Goal: Complete application form: Complete application form

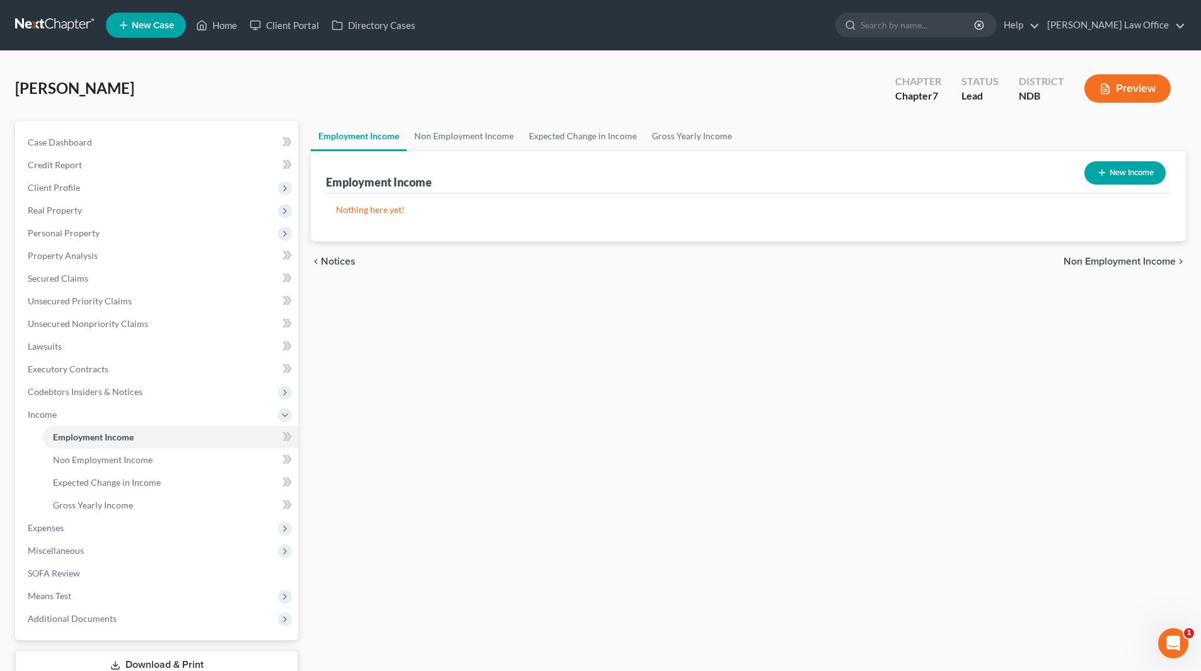
click at [1109, 171] on button "New Income" at bounding box center [1124, 172] width 81 height 23
select select "0"
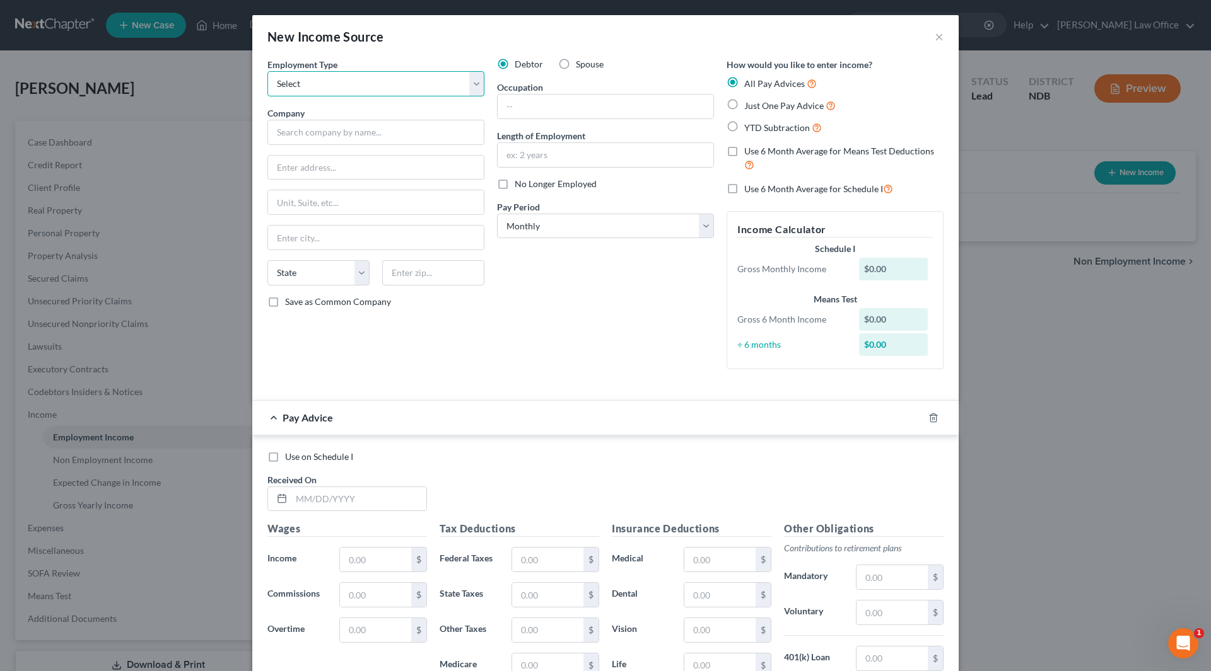
click at [322, 83] on select "Select Full or [DEMOGRAPHIC_DATA] Employment Self Employment" at bounding box center [375, 83] width 217 height 25
select select "0"
click at [267, 71] on select "Select Full or [DEMOGRAPHIC_DATA] Employment Self Employment" at bounding box center [375, 83] width 217 height 25
click at [335, 131] on input "text" at bounding box center [375, 132] width 217 height 25
type input "Elim Homes, Inc."
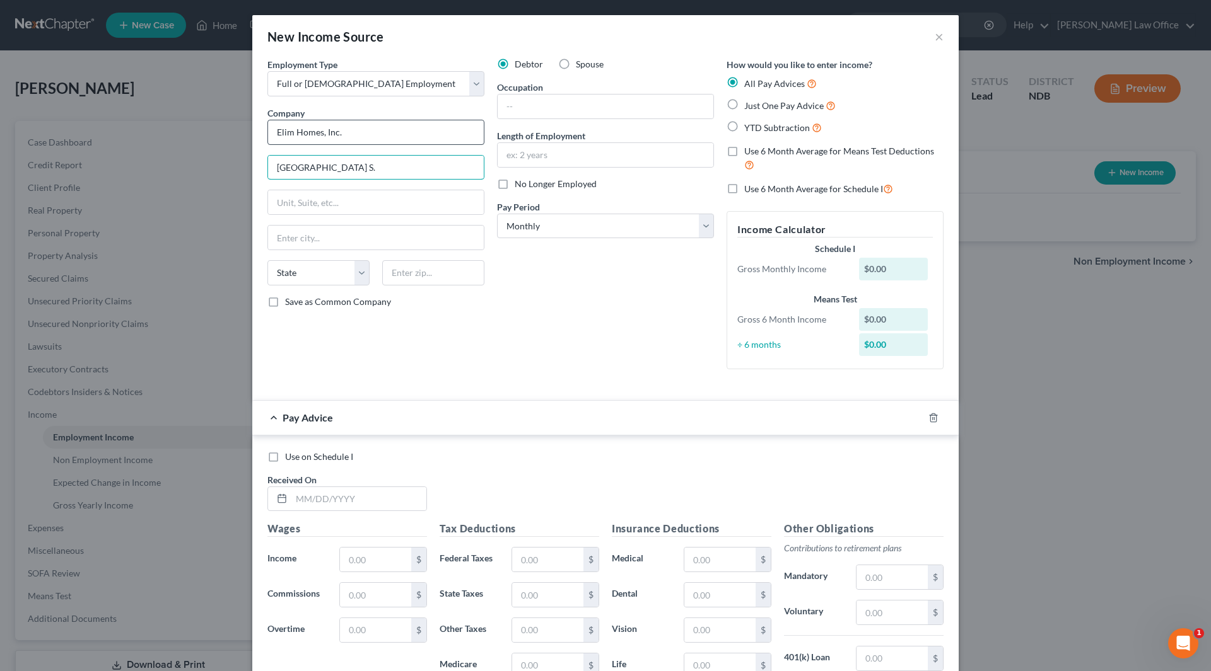
type input "[GEOGRAPHIC_DATA] S."
type input "Fargo"
click at [318, 239] on input "Fargo" at bounding box center [376, 238] width 216 height 24
select select "29"
type input "58104"
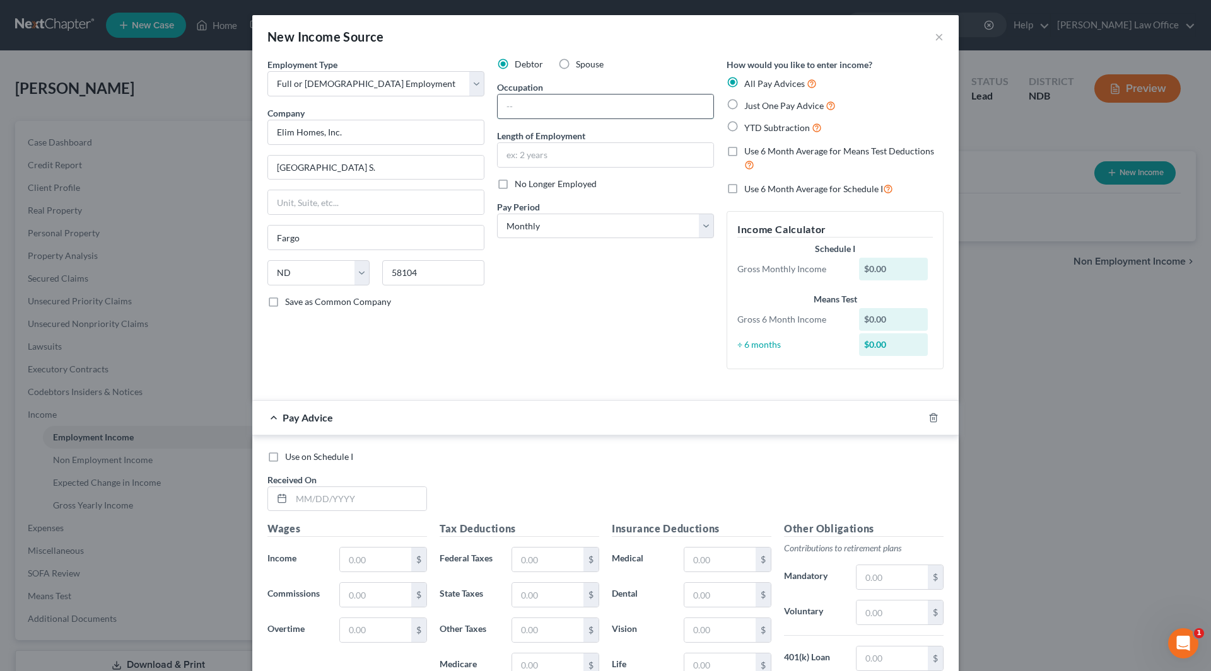
click at [549, 110] on input "text" at bounding box center [605, 107] width 216 height 24
type input "Health Unit Coordinator"
click at [611, 107] on input "Health Unit Coordinator" at bounding box center [605, 107] width 216 height 24
click at [596, 152] on input "text" at bounding box center [605, 155] width 216 height 24
type input "2 yrs"
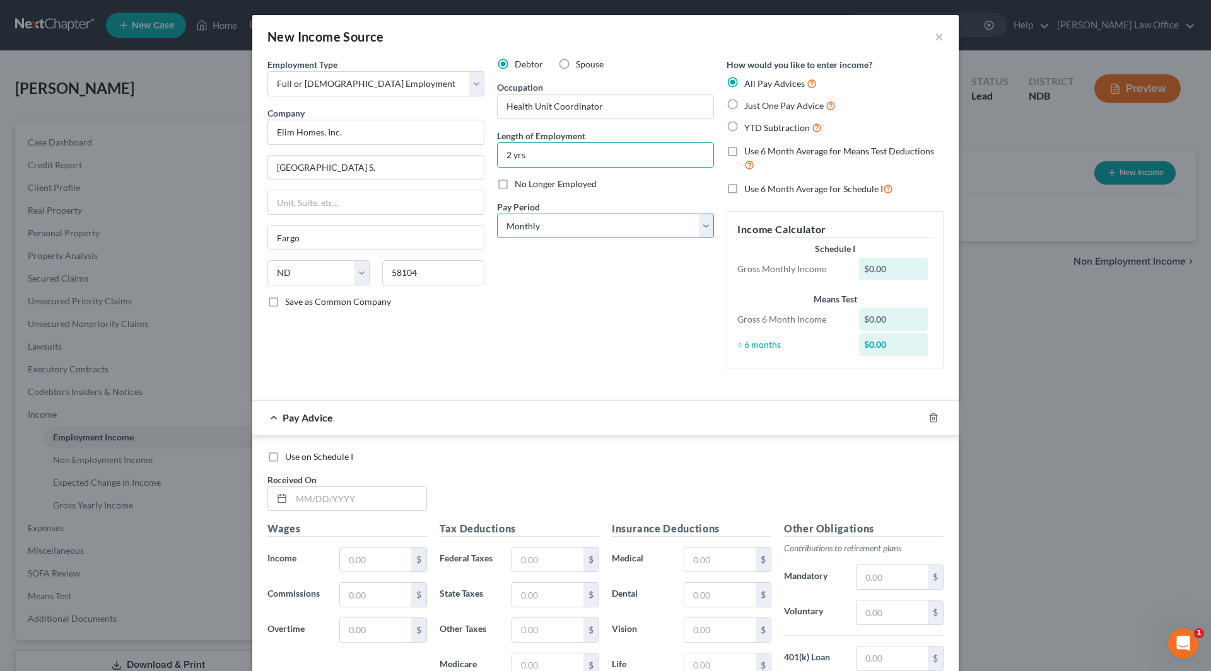
click at [570, 227] on select "Select Monthly Twice Monthly Every Other Week Weekly" at bounding box center [605, 226] width 217 height 25
select select "2"
click at [497, 214] on select "Select Monthly Twice Monthly Every Other Week Weekly" at bounding box center [605, 226] width 217 height 25
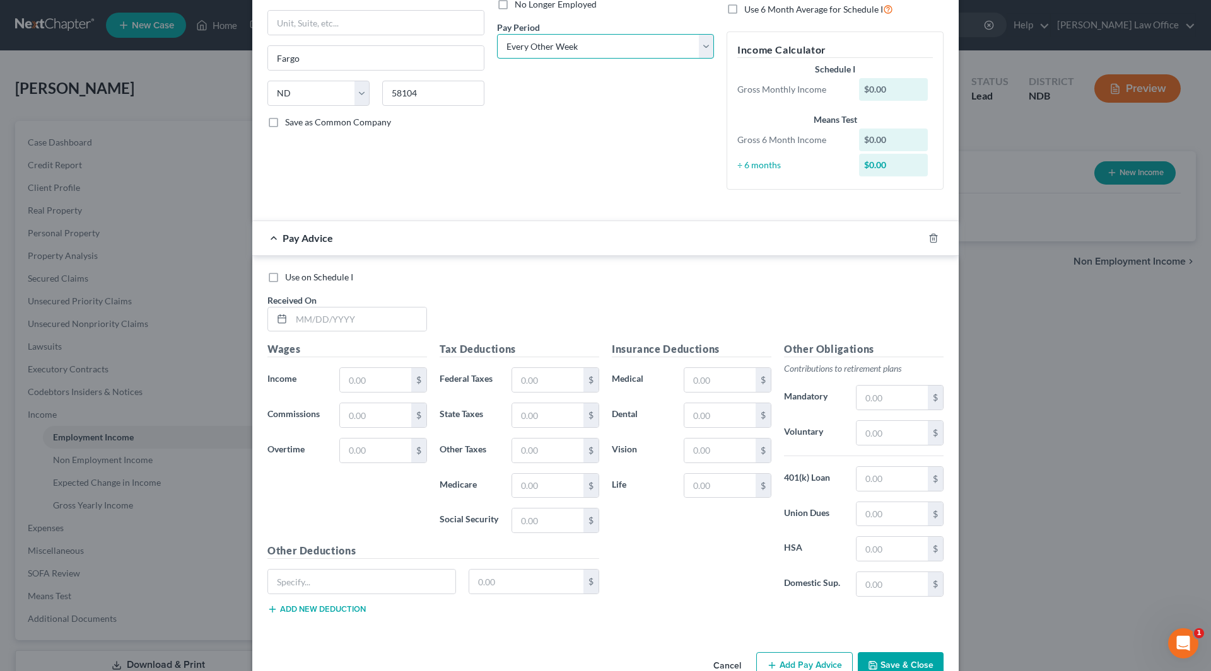
scroll to position [212, 0]
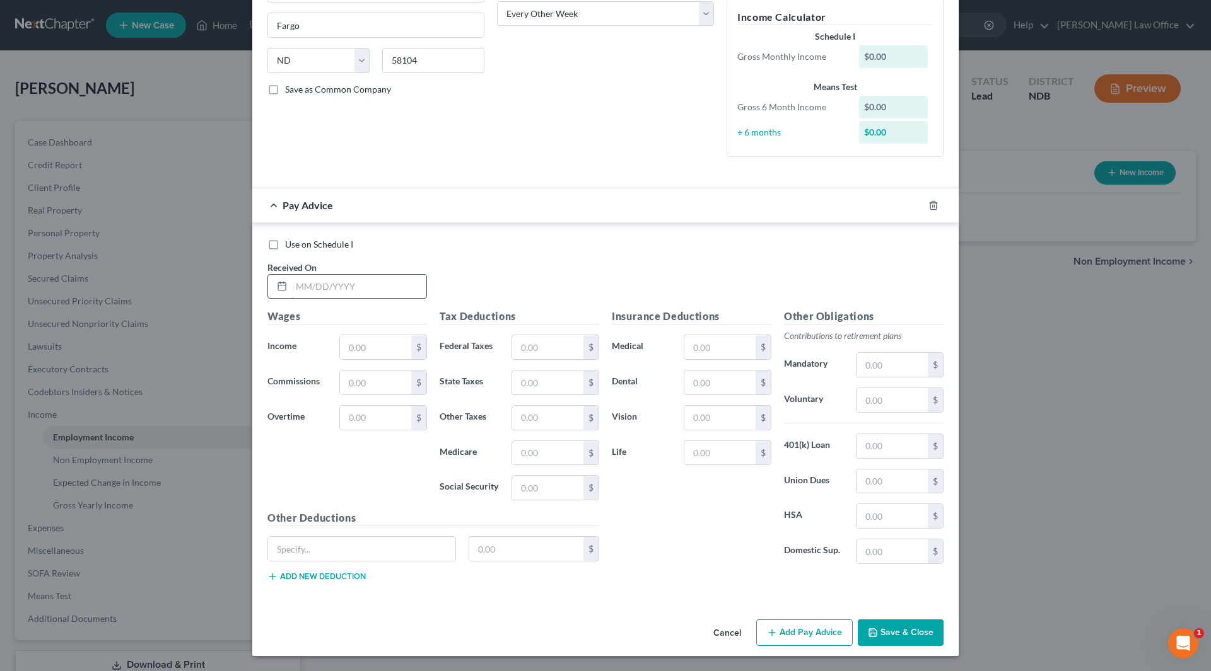
click at [363, 277] on input "text" at bounding box center [358, 287] width 135 height 24
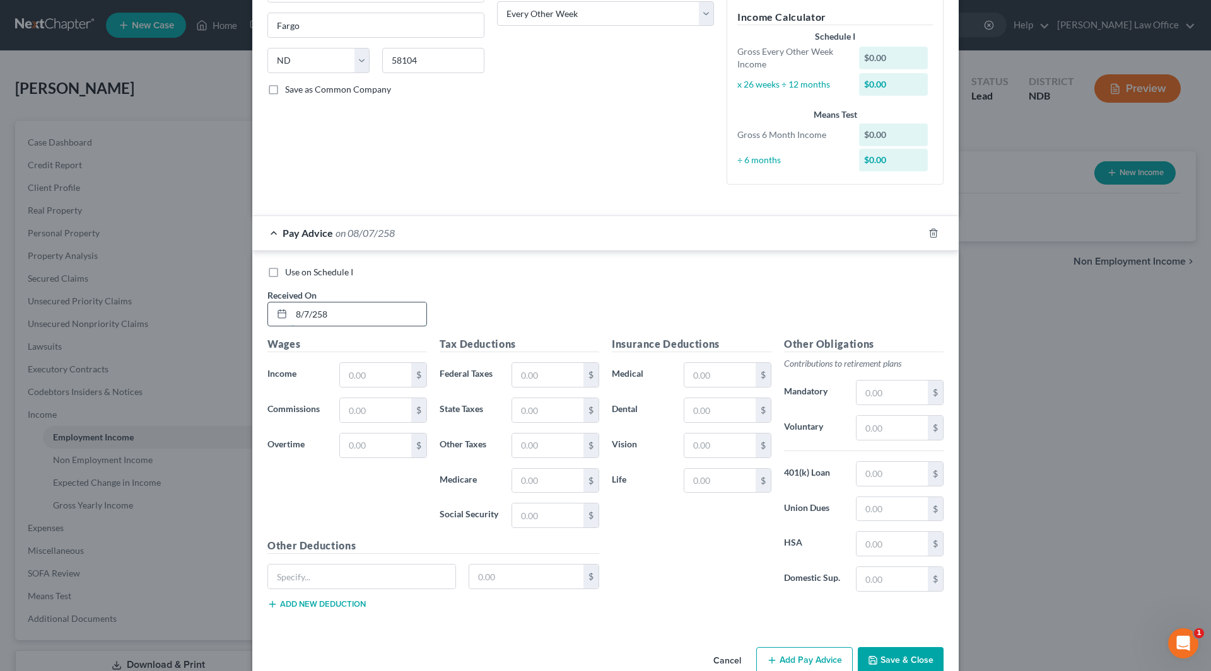
click at [339, 313] on input "8/7/258" at bounding box center [358, 315] width 135 height 24
drag, startPoint x: 339, startPoint y: 313, endPoint x: 286, endPoint y: 321, distance: 54.1
click at [286, 321] on div "8/7/258" at bounding box center [347, 314] width 160 height 25
type input "[DATE]"
type input "2,192.62"
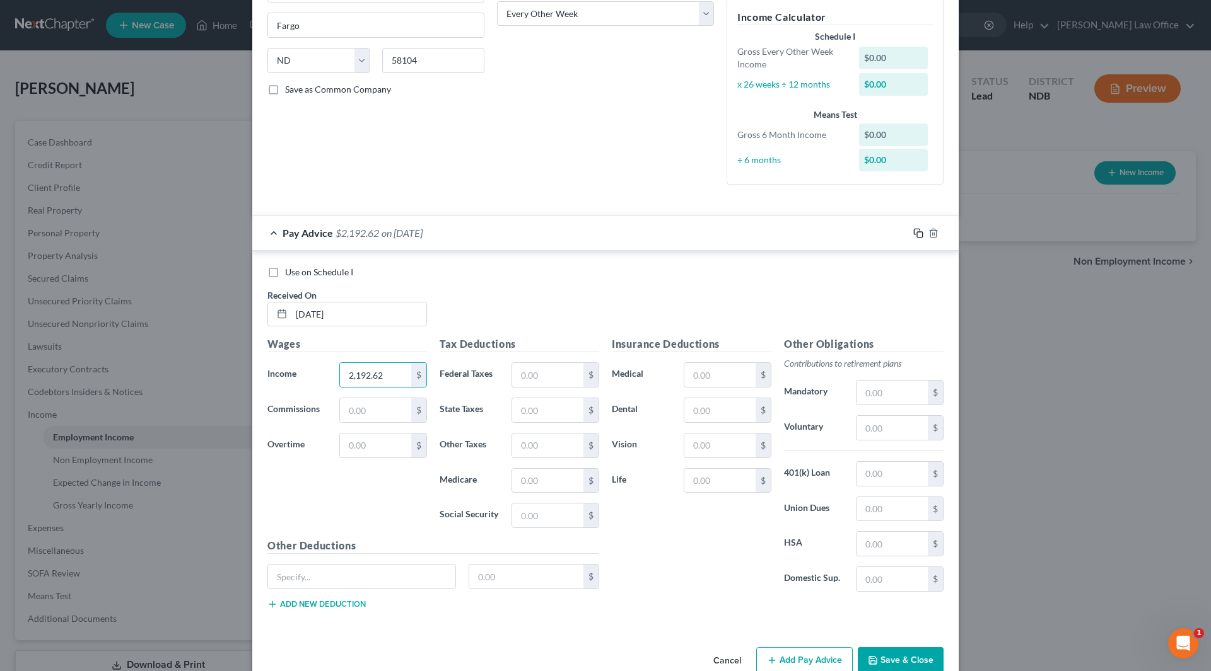
click at [913, 233] on icon "button" at bounding box center [918, 233] width 10 height 10
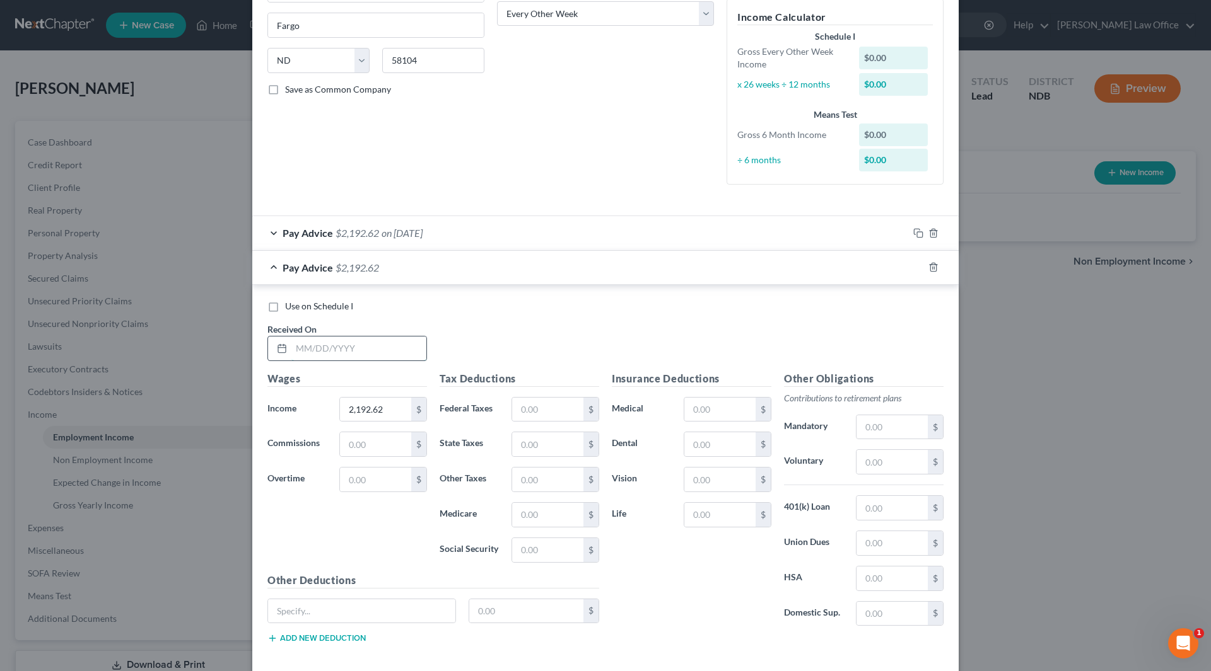
click at [390, 355] on input "text" at bounding box center [358, 349] width 135 height 24
type input "[DATE]"
type input "2,082.30"
click at [915, 270] on icon "button" at bounding box center [918, 267] width 10 height 10
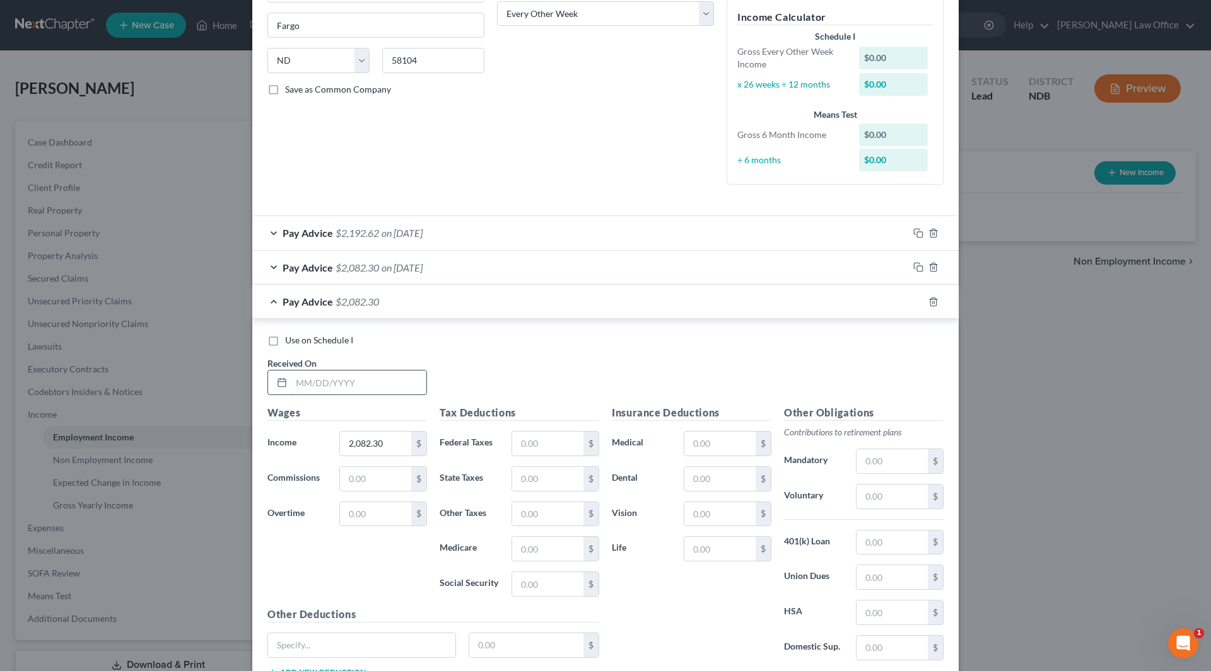
click at [332, 381] on input "text" at bounding box center [358, 383] width 135 height 24
type input "[DATE]"
type input "1,992.66"
click at [913, 299] on icon "button" at bounding box center [918, 302] width 10 height 10
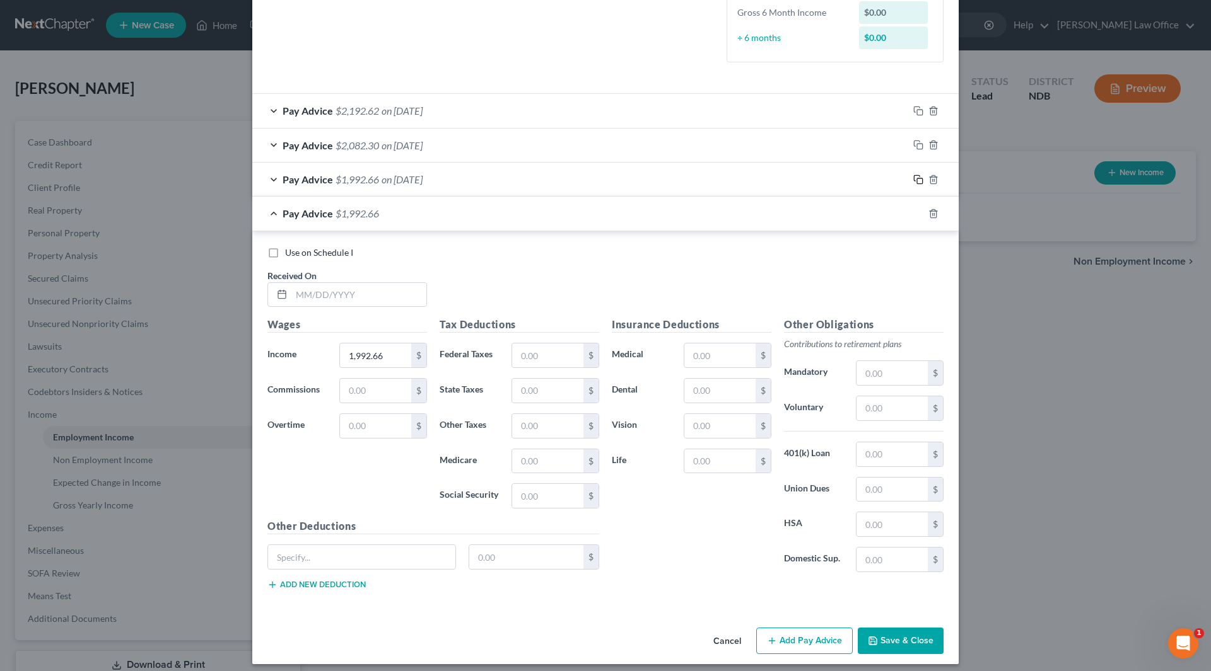
scroll to position [343, 0]
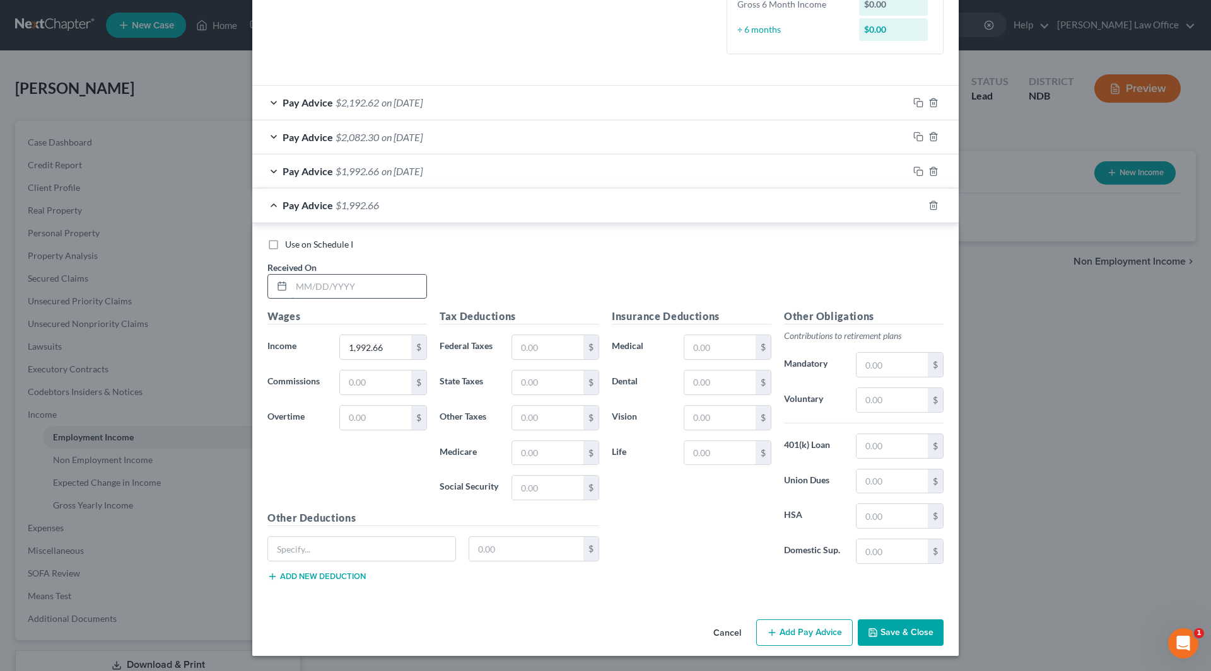
click at [375, 281] on input "text" at bounding box center [358, 287] width 135 height 24
type input "[DATE]"
type input "2,185.72"
click at [914, 208] on icon "button" at bounding box center [918, 205] width 10 height 10
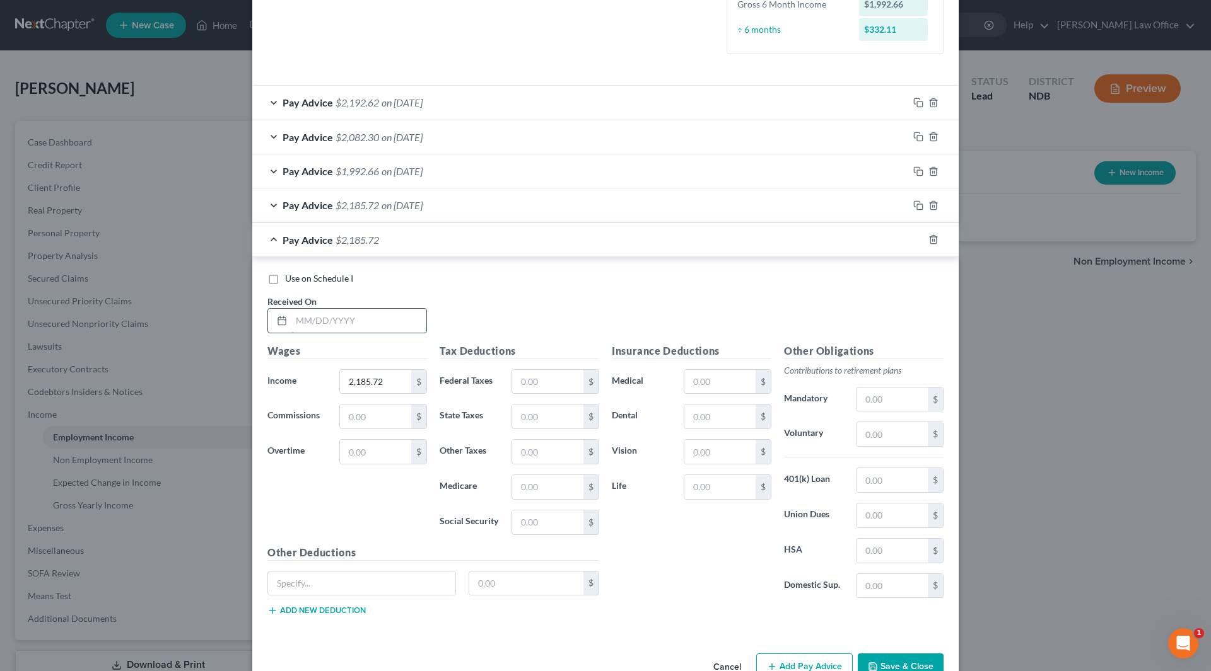
click at [397, 327] on input "text" at bounding box center [358, 321] width 135 height 24
type input "[DATE]"
type input "2,206.42"
click at [915, 240] on icon "button" at bounding box center [918, 240] width 10 height 10
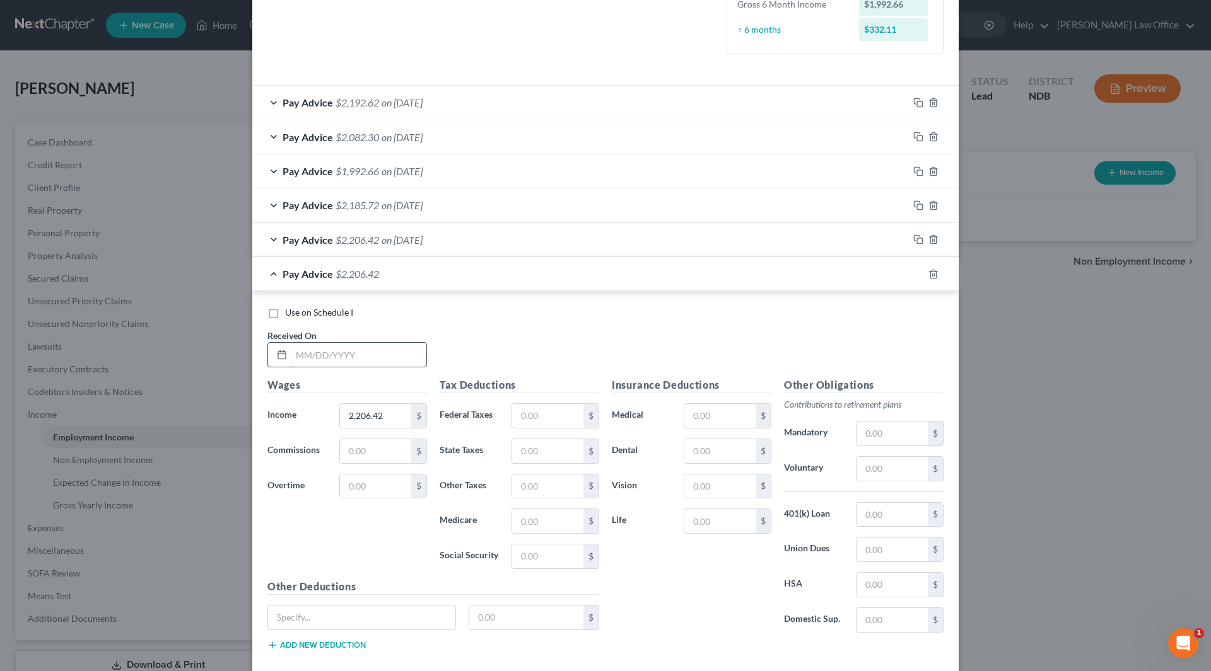
click at [343, 361] on input "text" at bounding box center [358, 355] width 135 height 24
type input "[DATE]"
type input "2,151.25"
click at [913, 274] on icon "button" at bounding box center [918, 274] width 10 height 10
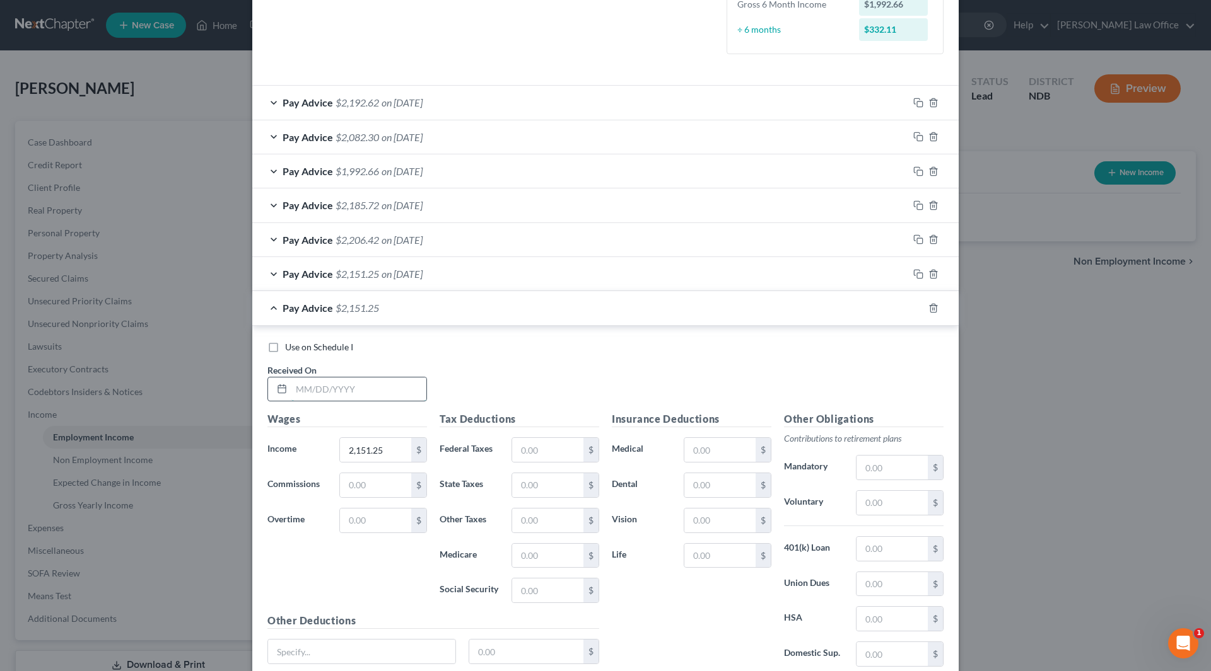
drag, startPoint x: 363, startPoint y: 392, endPoint x: 369, endPoint y: 386, distance: 8.0
click at [363, 392] on input "text" at bounding box center [358, 390] width 135 height 24
type input "[DATE]"
type input "2,061.62"
click at [913, 306] on icon "button" at bounding box center [918, 308] width 10 height 10
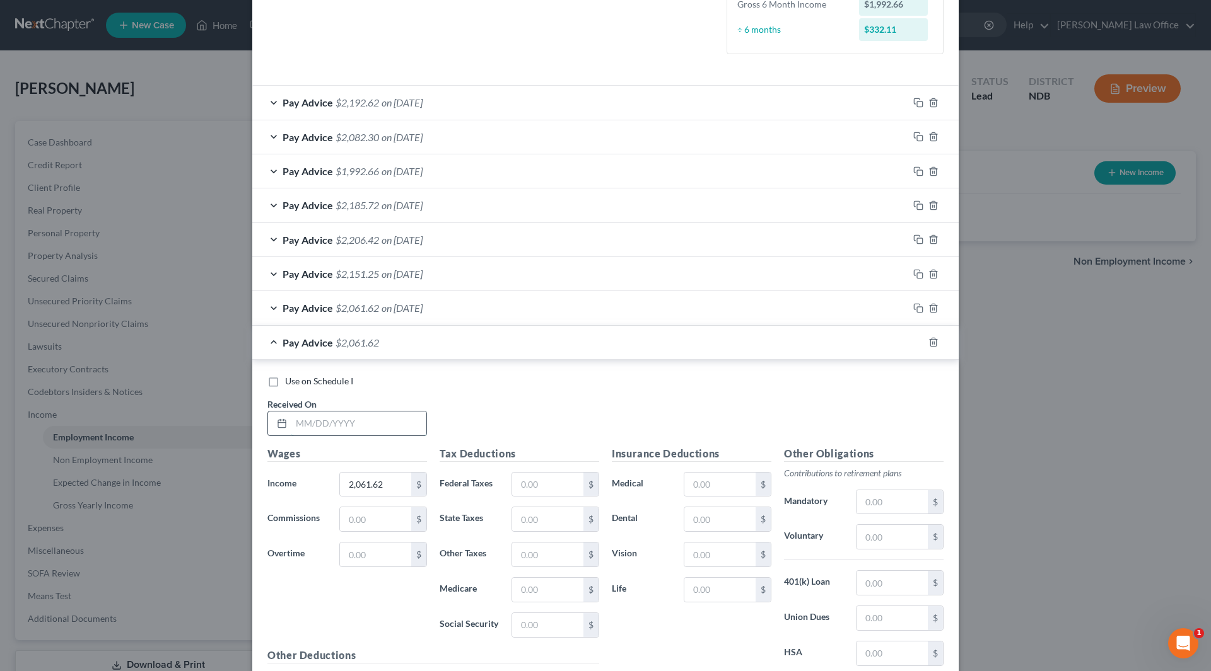
click at [389, 422] on input "text" at bounding box center [358, 424] width 135 height 24
type input "[DATE]"
type input "2,206.41"
click at [922, 346] on div at bounding box center [933, 342] width 50 height 20
click at [913, 346] on icon "button" at bounding box center [918, 342] width 10 height 10
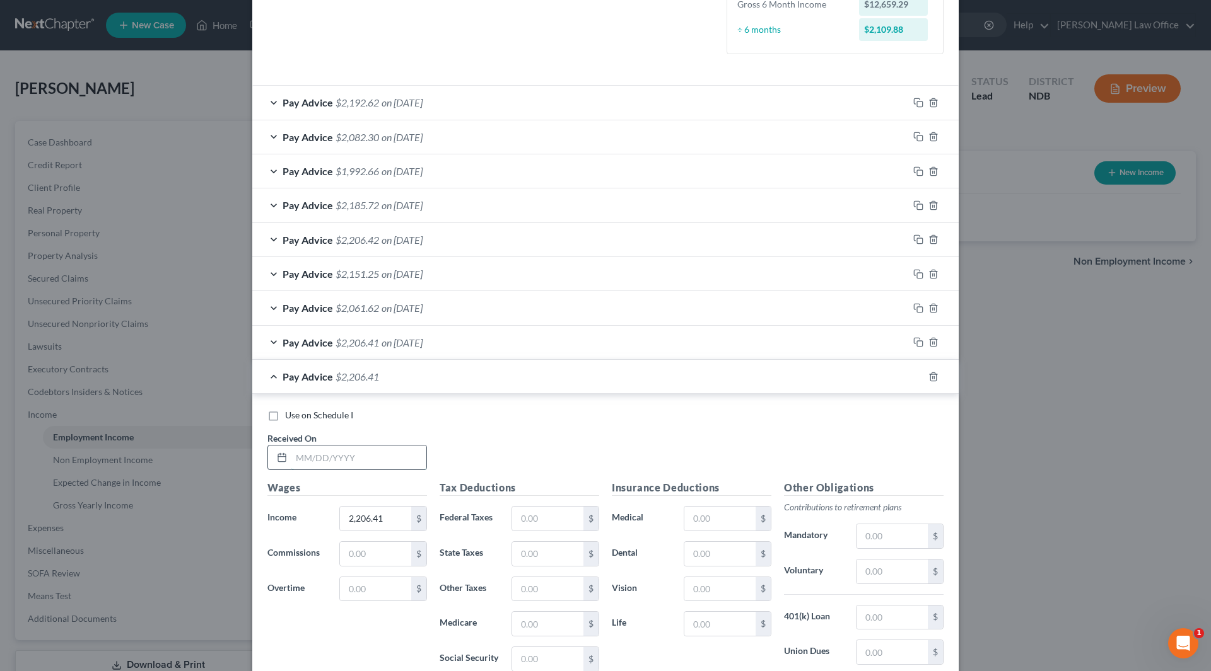
click at [362, 465] on input "text" at bounding box center [358, 458] width 135 height 24
type input "[DATE]"
type input "2,130.56"
click at [913, 377] on icon "button" at bounding box center [918, 377] width 10 height 10
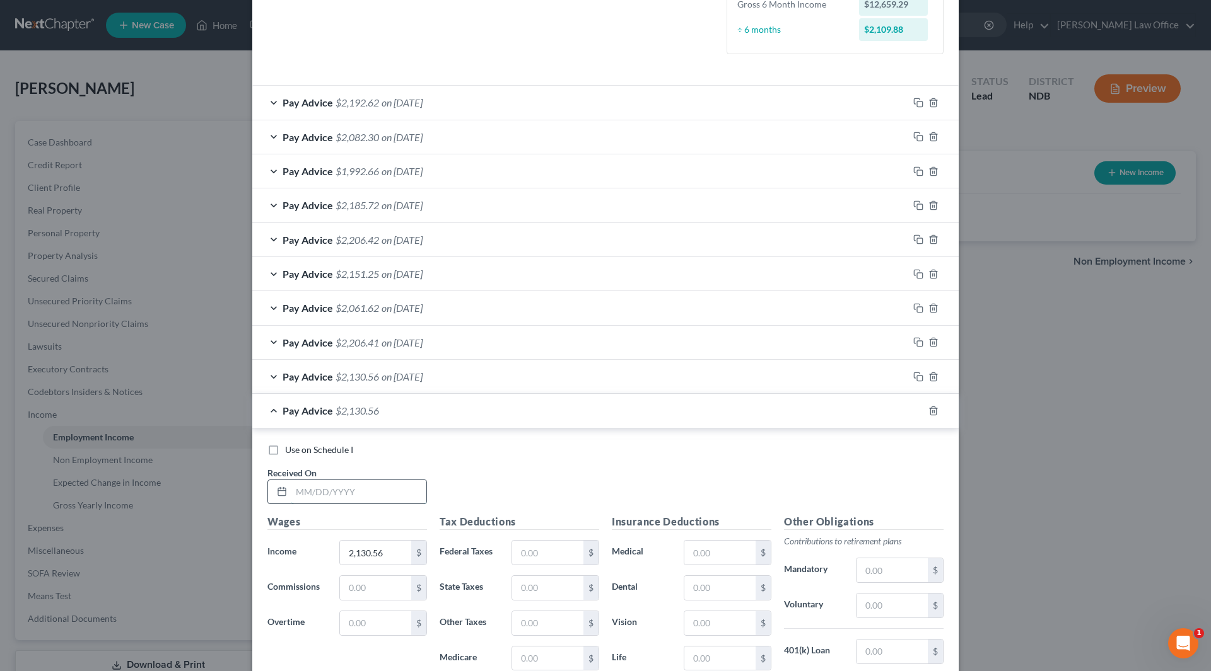
click at [376, 491] on input "text" at bounding box center [358, 492] width 135 height 24
type input "[DATE]"
type input "2,282.25"
click at [913, 407] on icon "button" at bounding box center [918, 411] width 10 height 10
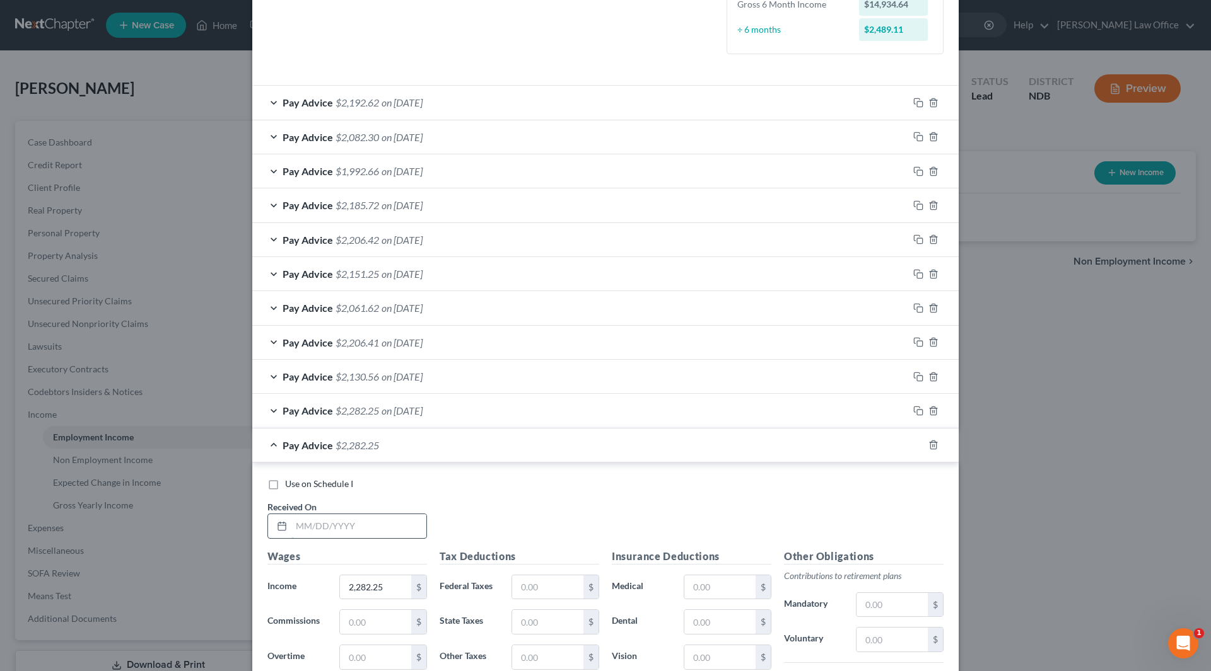
click at [347, 520] on input "text" at bounding box center [358, 526] width 135 height 24
type input "[DATE]"
type input "2,185.73"
click at [913, 450] on icon "button" at bounding box center [918, 445] width 10 height 10
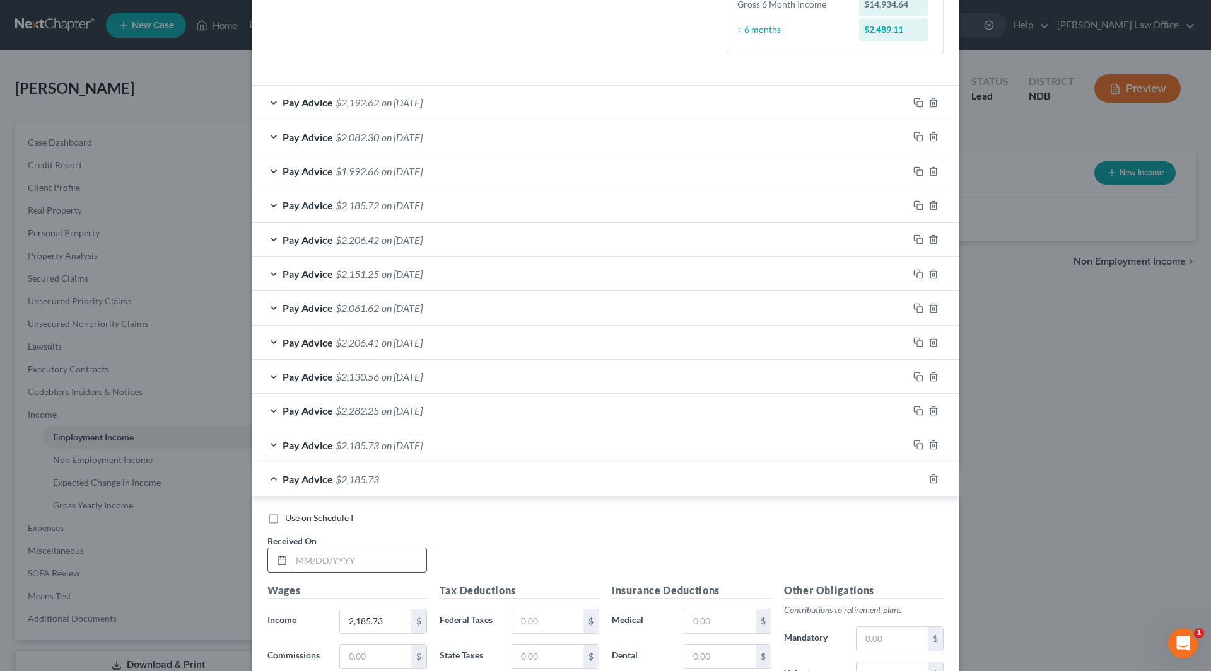
click at [396, 566] on input "text" at bounding box center [358, 561] width 135 height 24
type input "[DATE]"
type input "2,165.04"
click at [908, 475] on div at bounding box center [933, 479] width 50 height 20
click at [917, 479] on rect "button" at bounding box center [920, 481] width 6 height 6
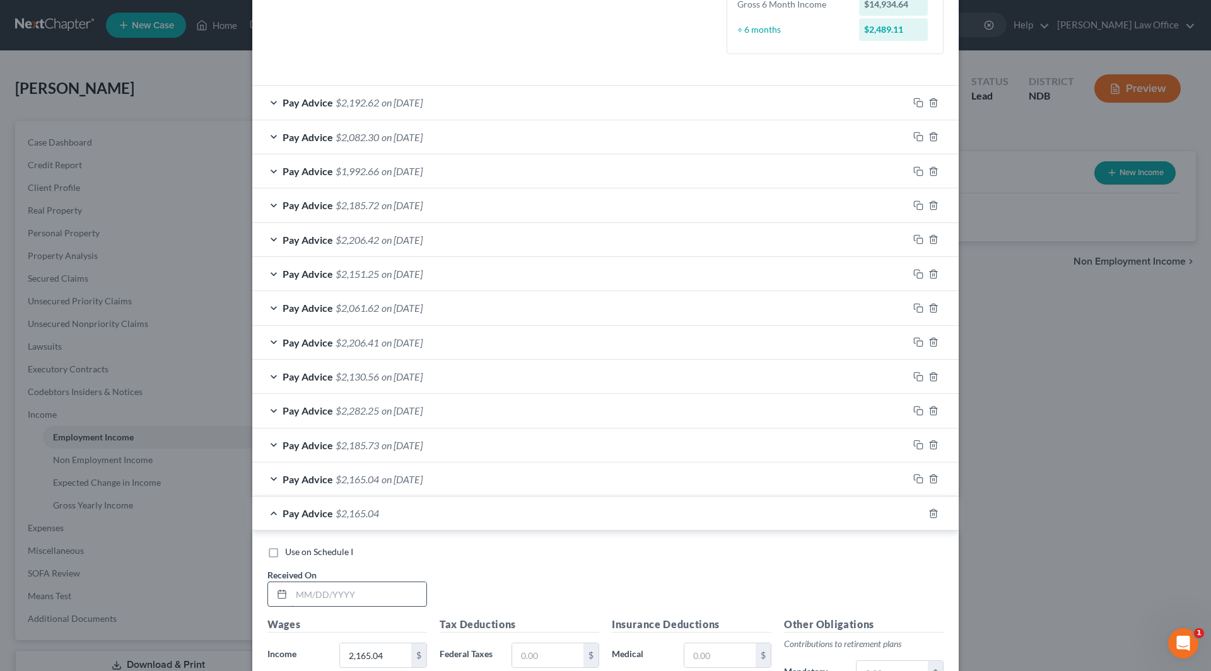
click at [345, 593] on input "text" at bounding box center [358, 595] width 135 height 24
type input "[DATE]"
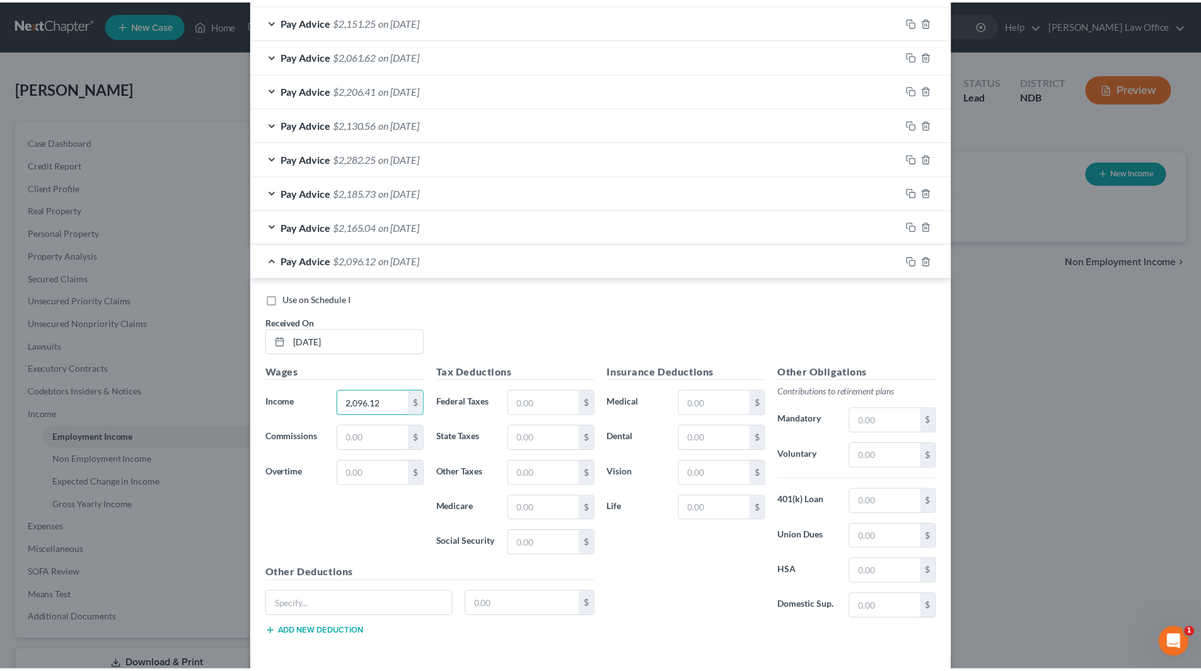
scroll to position [651, 0]
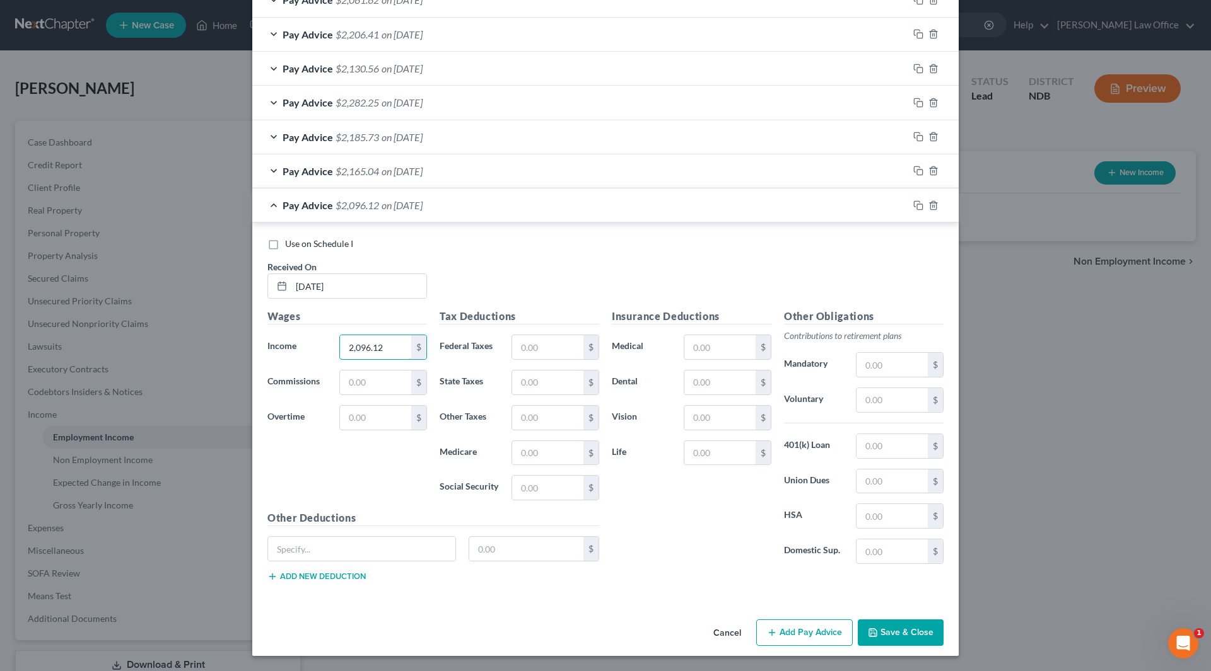
type input "2,096.12"
click at [877, 622] on button "Save & Close" at bounding box center [900, 633] width 86 height 26
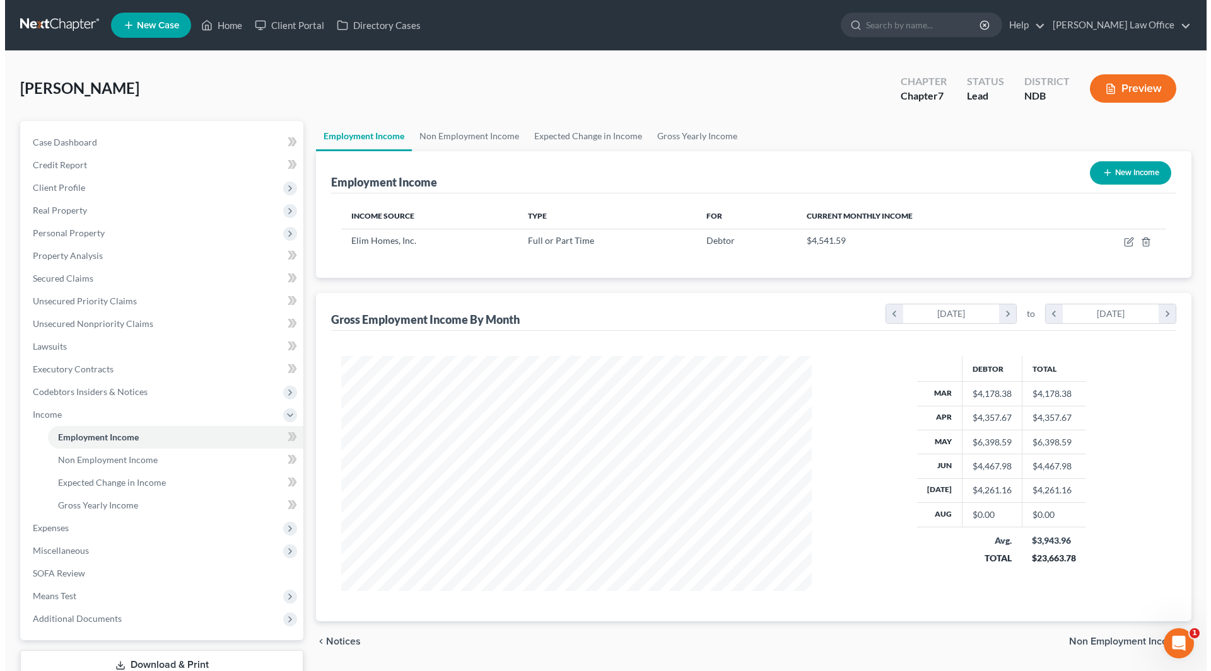
scroll to position [235, 496]
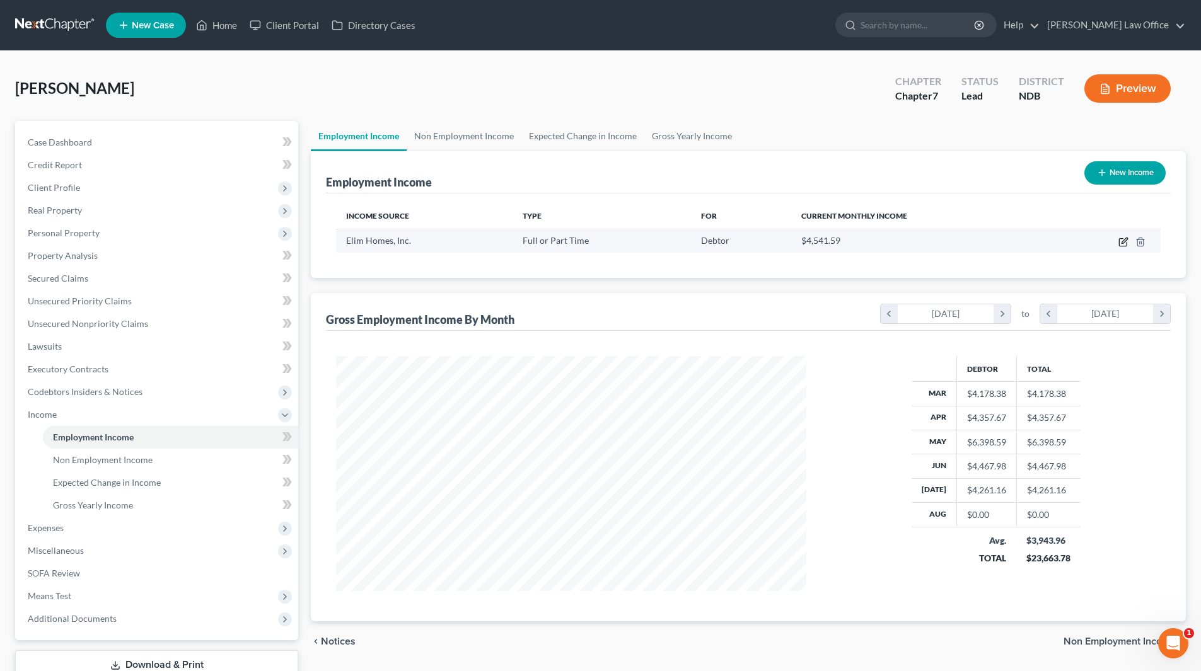
click at [1126, 242] on icon "button" at bounding box center [1123, 242] width 10 height 10
select select "0"
select select "29"
select select "2"
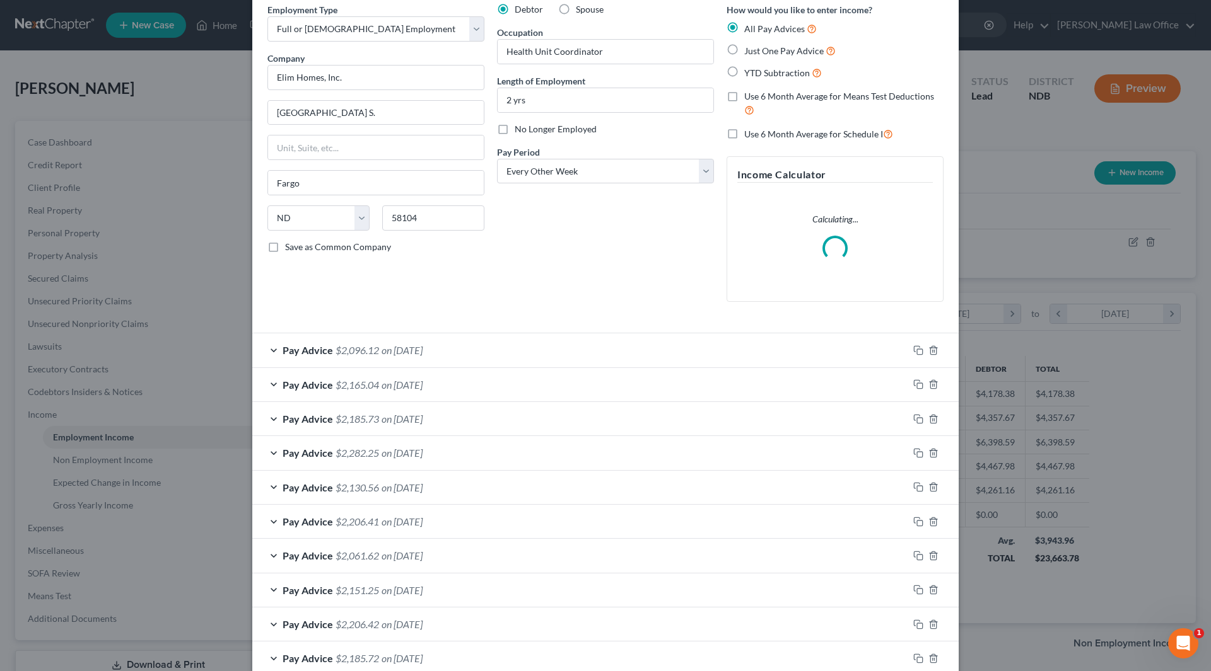
scroll to position [63, 0]
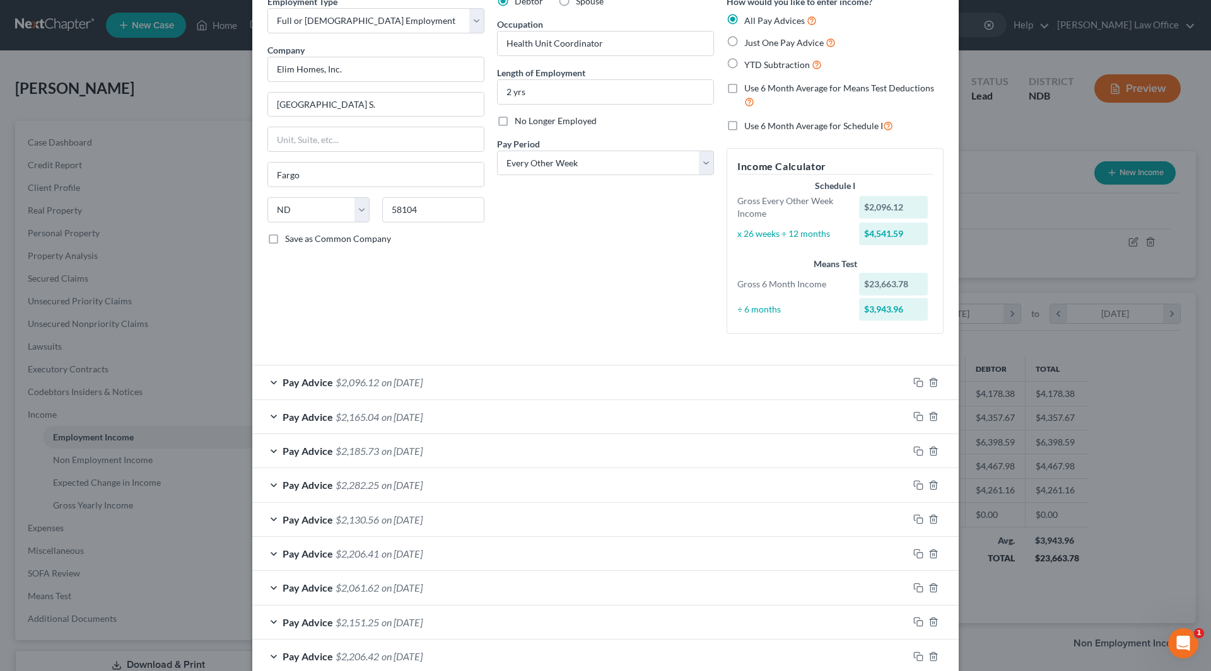
click at [372, 485] on span "$2,282.25" at bounding box center [357, 485] width 44 height 12
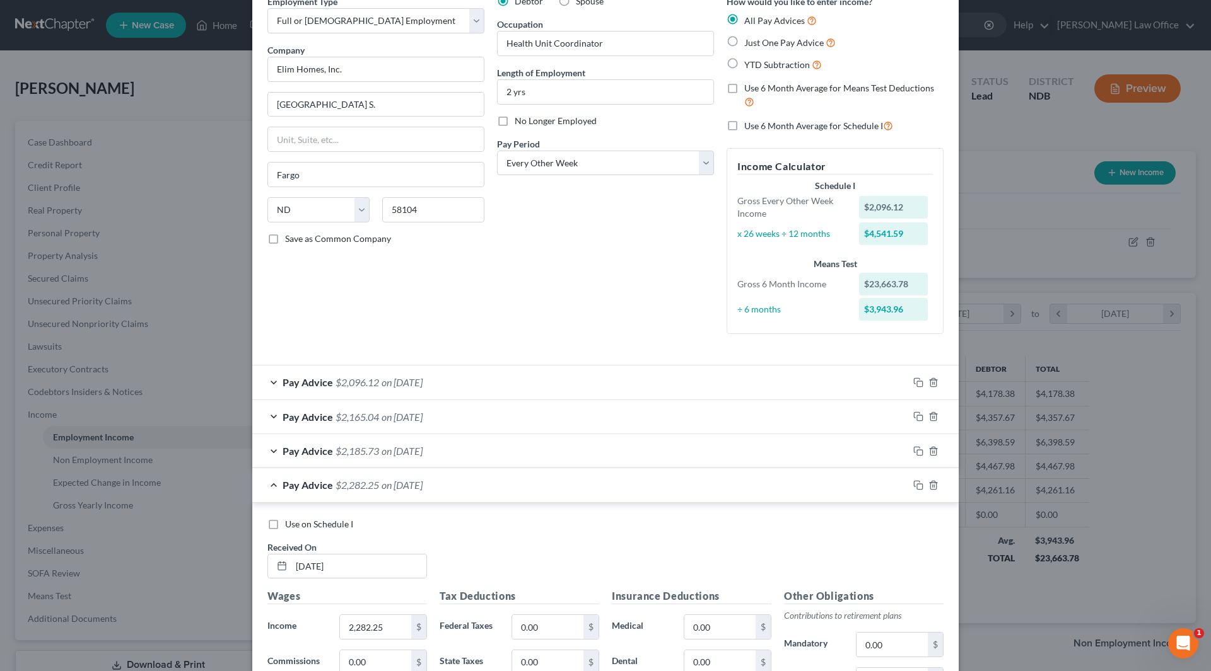
click at [285, 525] on label "Use on Schedule I" at bounding box center [319, 524] width 68 height 13
click at [290, 525] on input "Use on Schedule I" at bounding box center [294, 522] width 8 height 8
checkbox input "true"
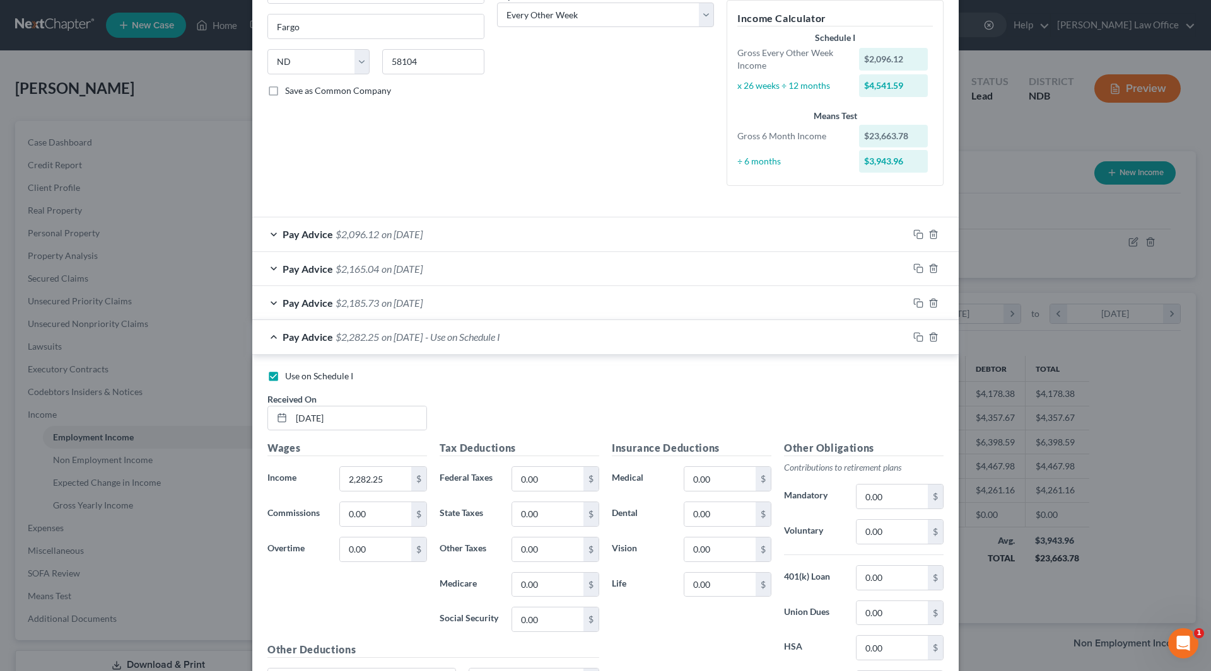
scroll to position [315, 0]
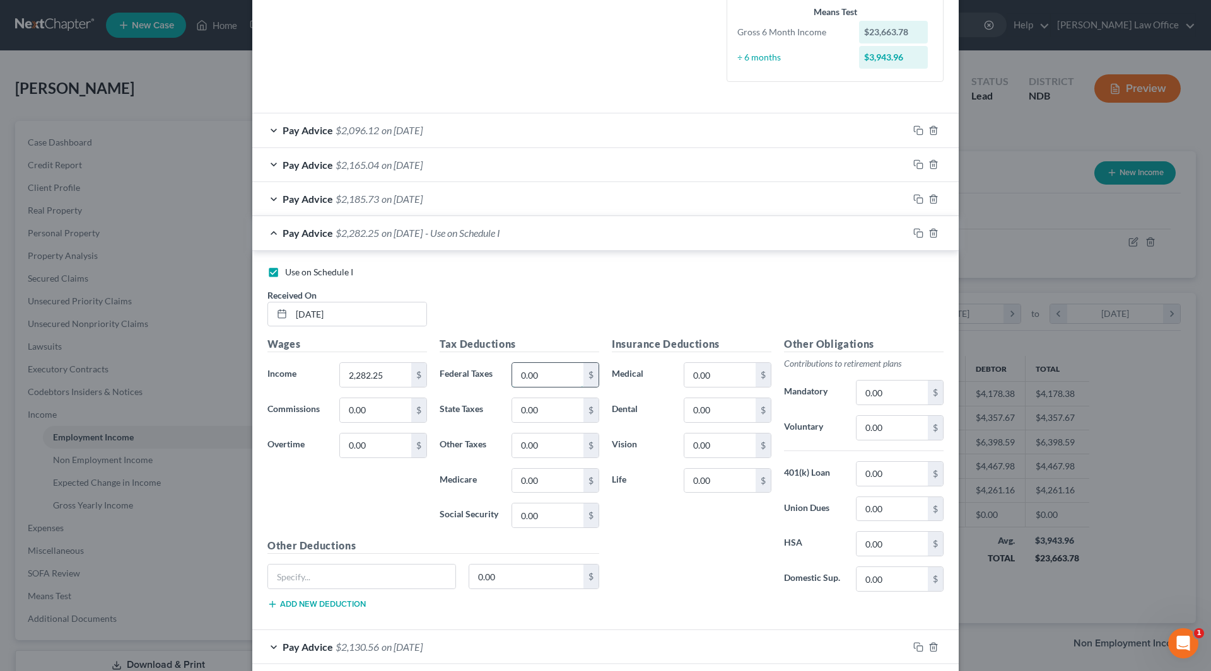
click at [552, 376] on input "0.00" at bounding box center [547, 375] width 71 height 24
type input "172"
type input "30.25"
type input "129.36"
click at [713, 369] on input "0.00" at bounding box center [719, 375] width 71 height 24
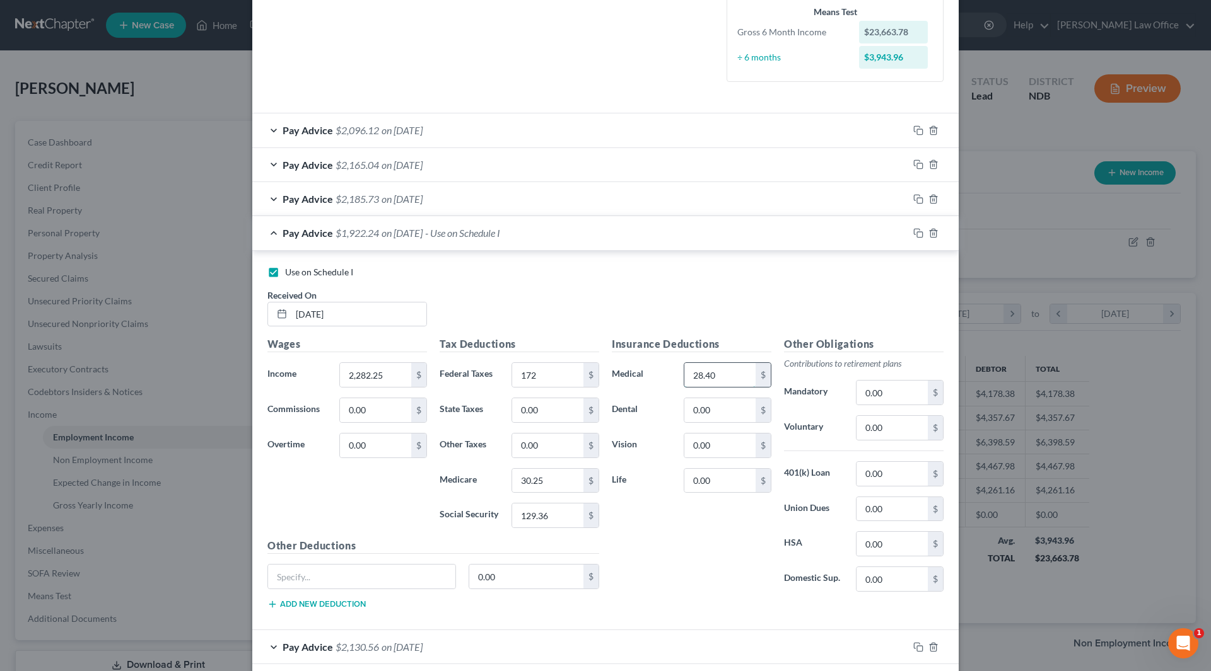
type input "28.40"
type input "13.09"
type input "2.52"
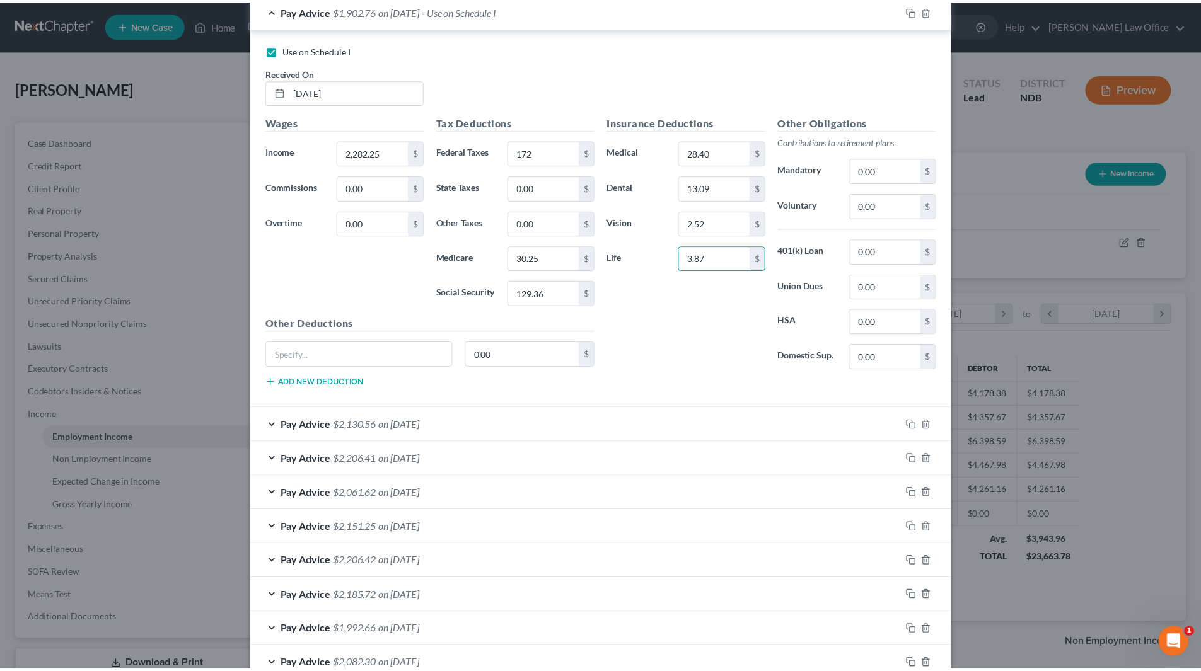
scroll to position [652, 0]
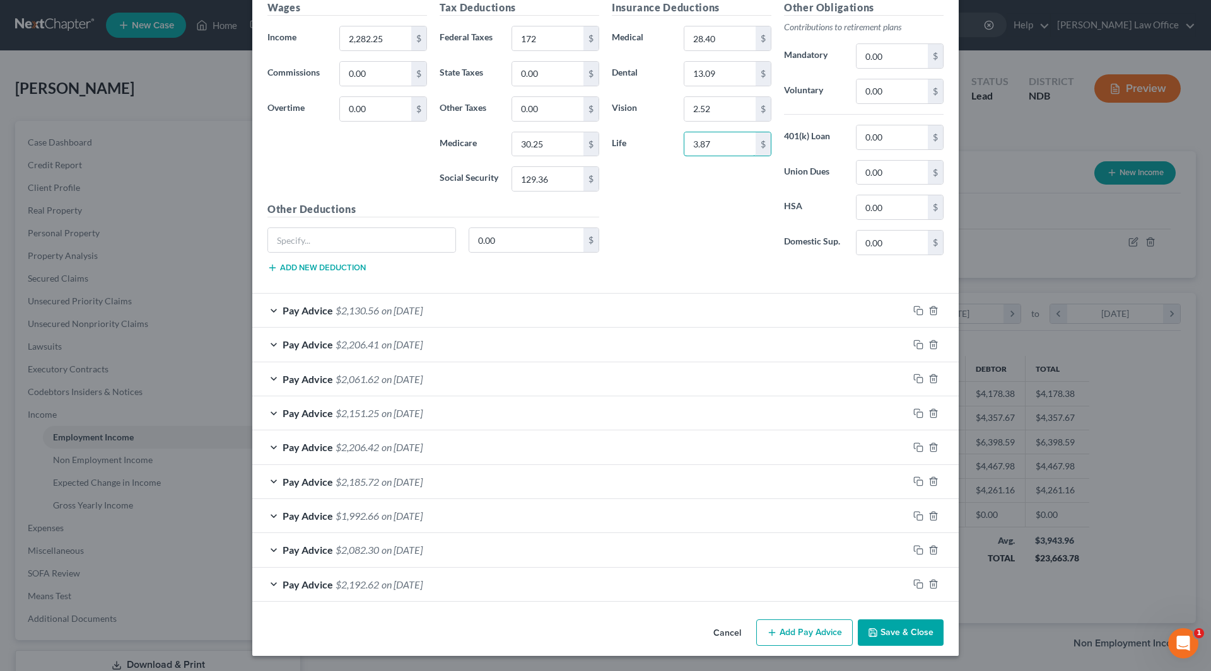
type input "3.87"
click at [873, 637] on icon "button" at bounding box center [873, 633] width 8 height 8
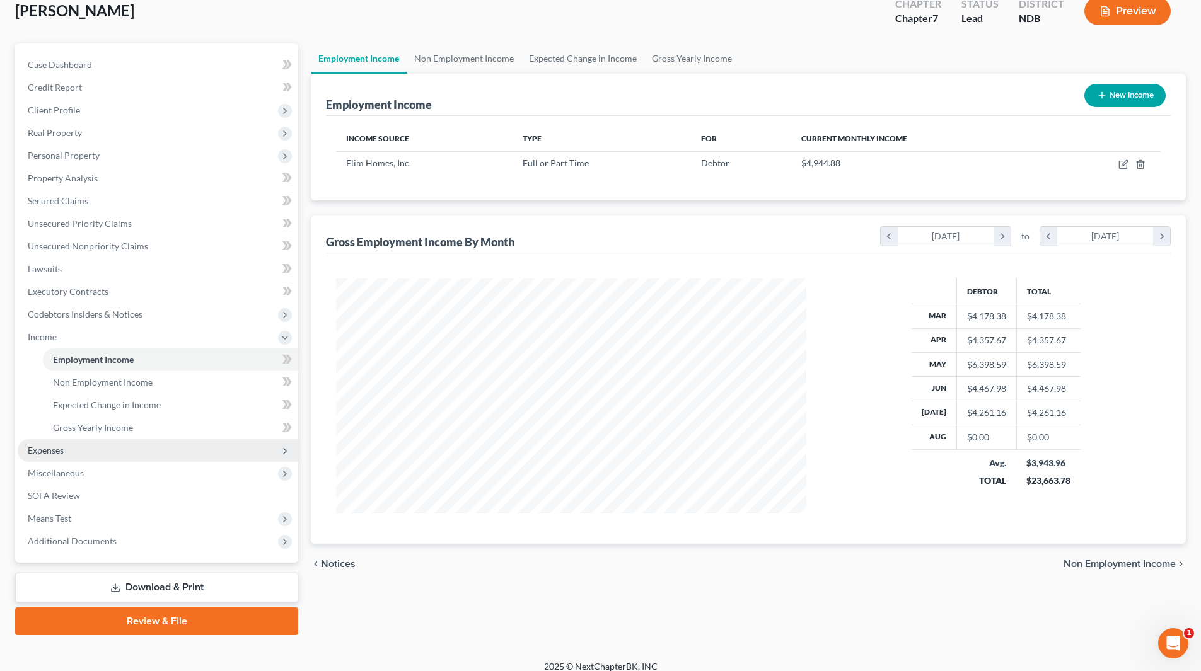
scroll to position [90, 0]
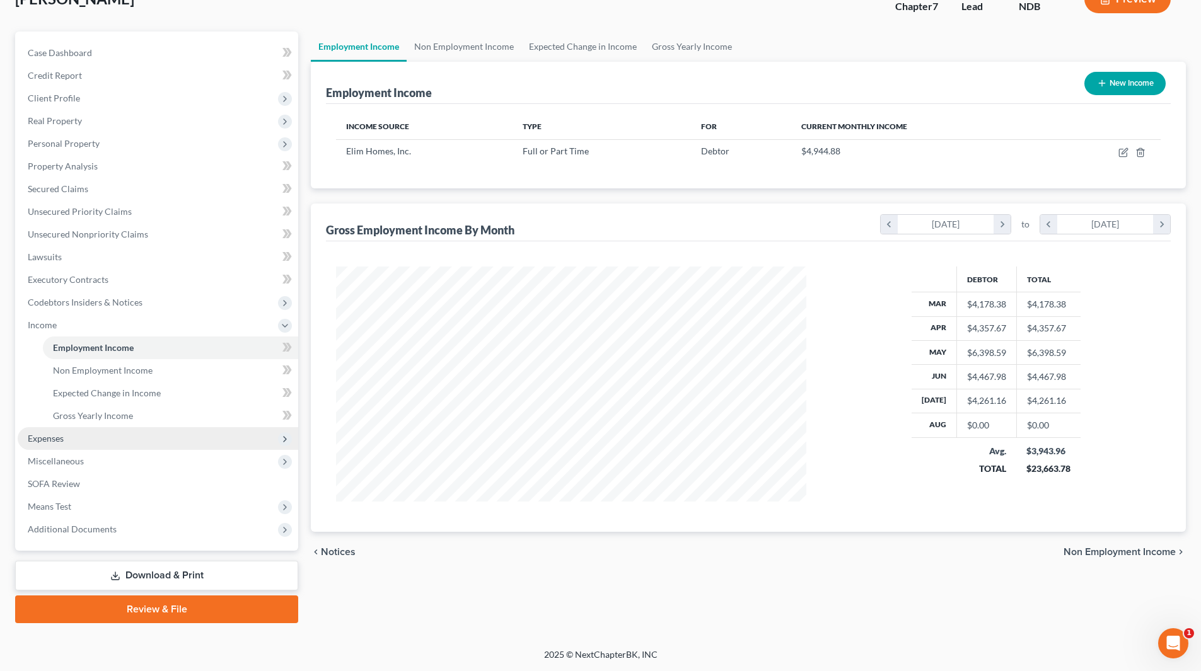
click at [52, 441] on span "Expenses" at bounding box center [46, 438] width 36 height 11
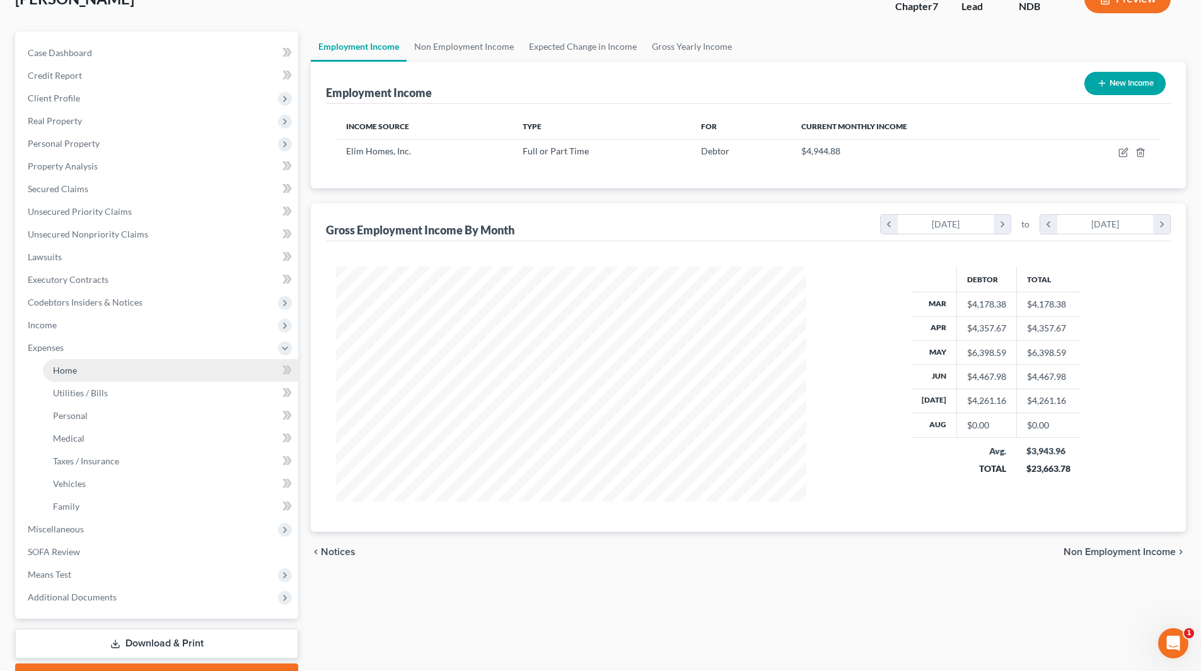
click at [81, 370] on link "Home" at bounding box center [170, 370] width 255 height 23
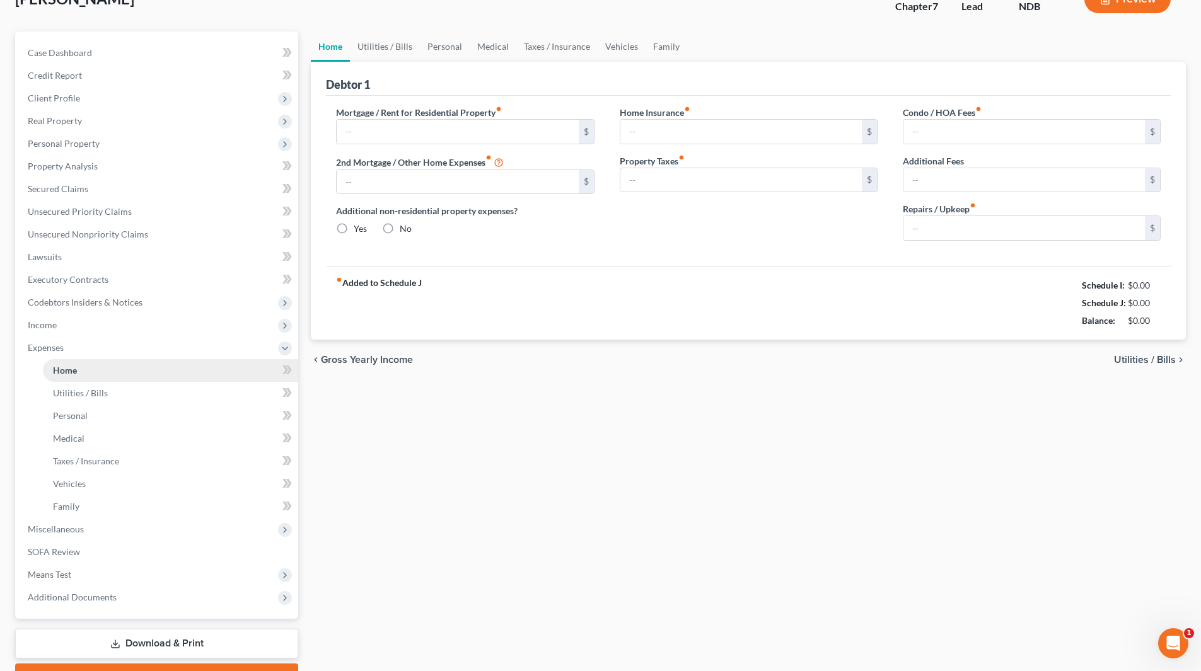
type input "0.00"
radio input "true"
type input "0.00"
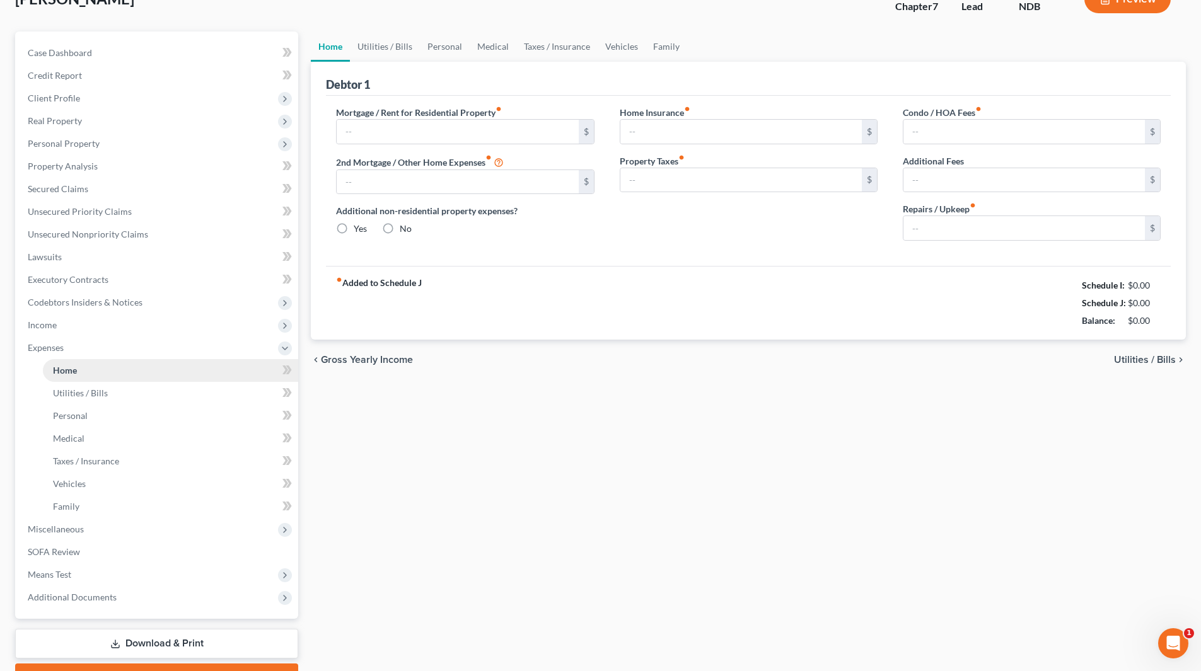
type input "0.00"
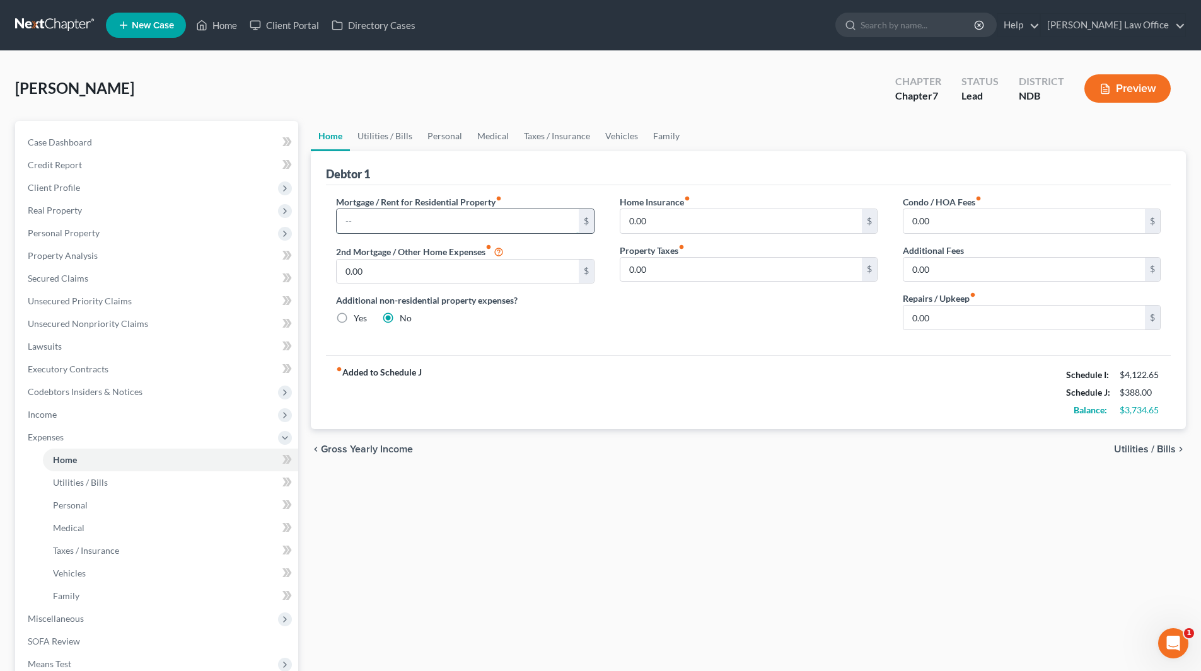
click at [373, 226] on input "text" at bounding box center [457, 221] width 241 height 24
type input "2"
type input "530"
click at [685, 230] on input "0.00" at bounding box center [740, 221] width 241 height 24
type input "17"
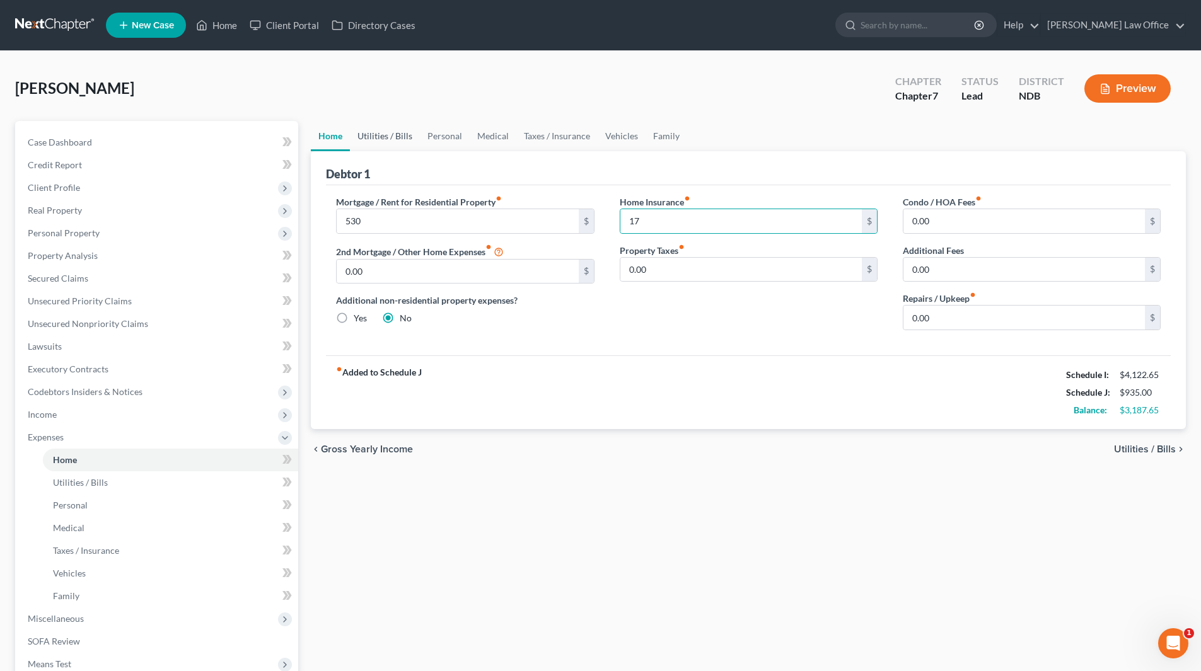
click at [385, 137] on link "Utilities / Bills" at bounding box center [385, 136] width 70 height 30
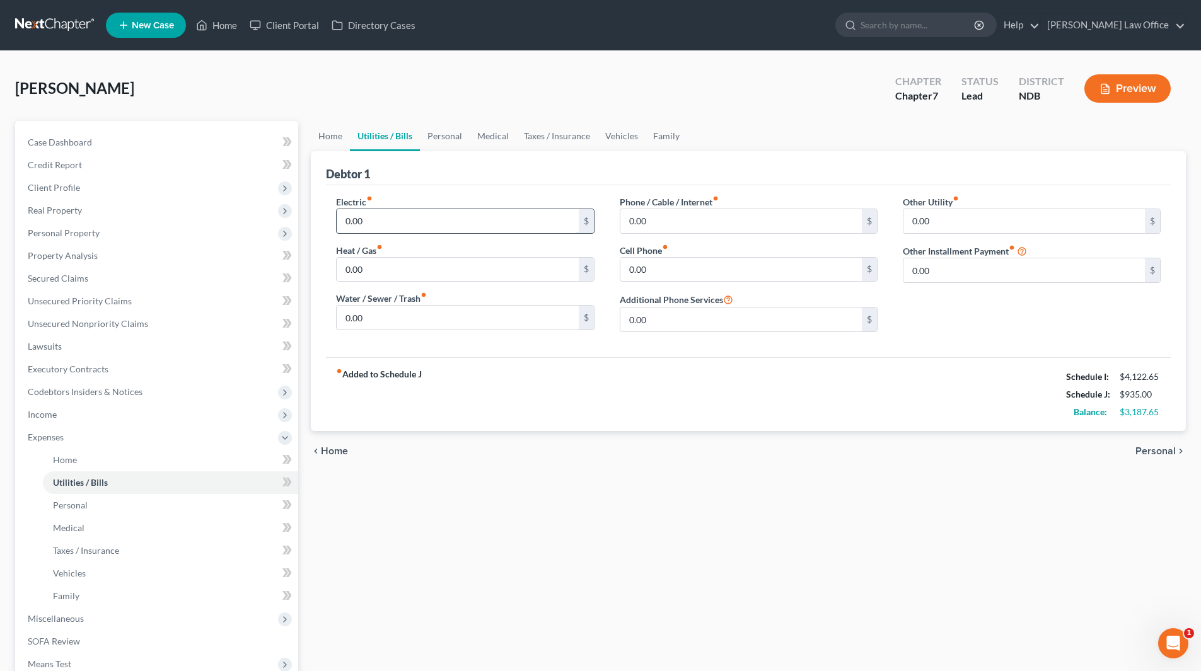
click at [376, 219] on input "0.00" at bounding box center [457, 221] width 241 height 24
type input "50"
click at [666, 262] on input "0.00" at bounding box center [740, 270] width 241 height 24
type input "85"
click at [683, 226] on input "0.00" at bounding box center [740, 221] width 241 height 24
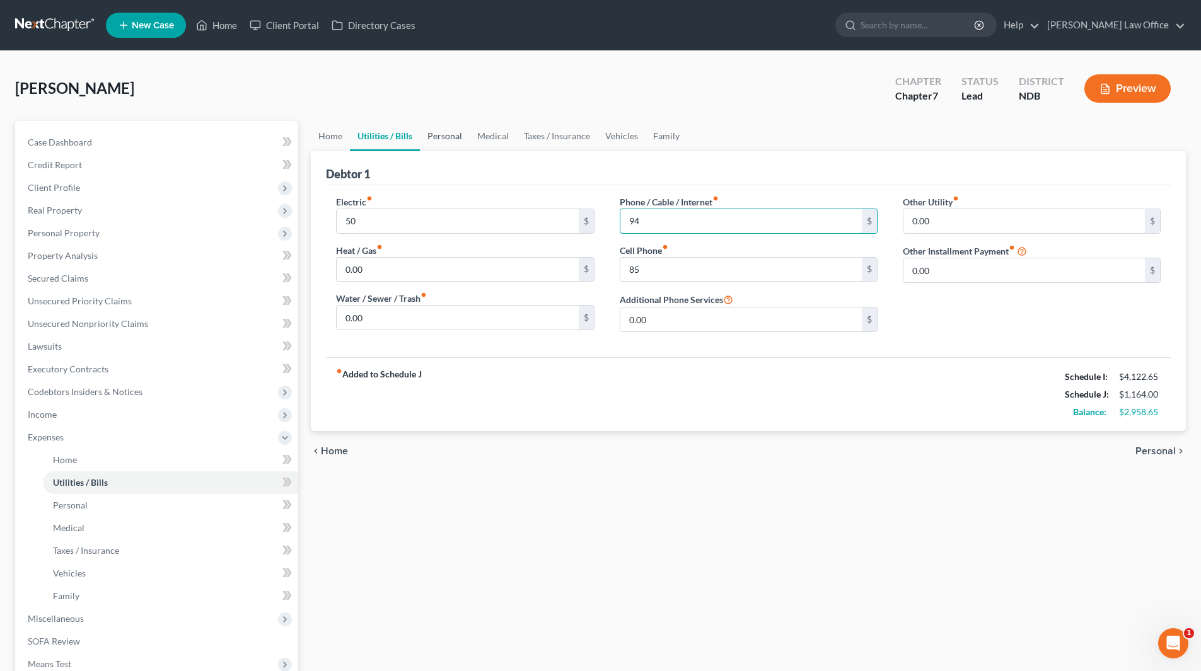
type input "94"
click at [452, 134] on link "Personal" at bounding box center [445, 136] width 50 height 30
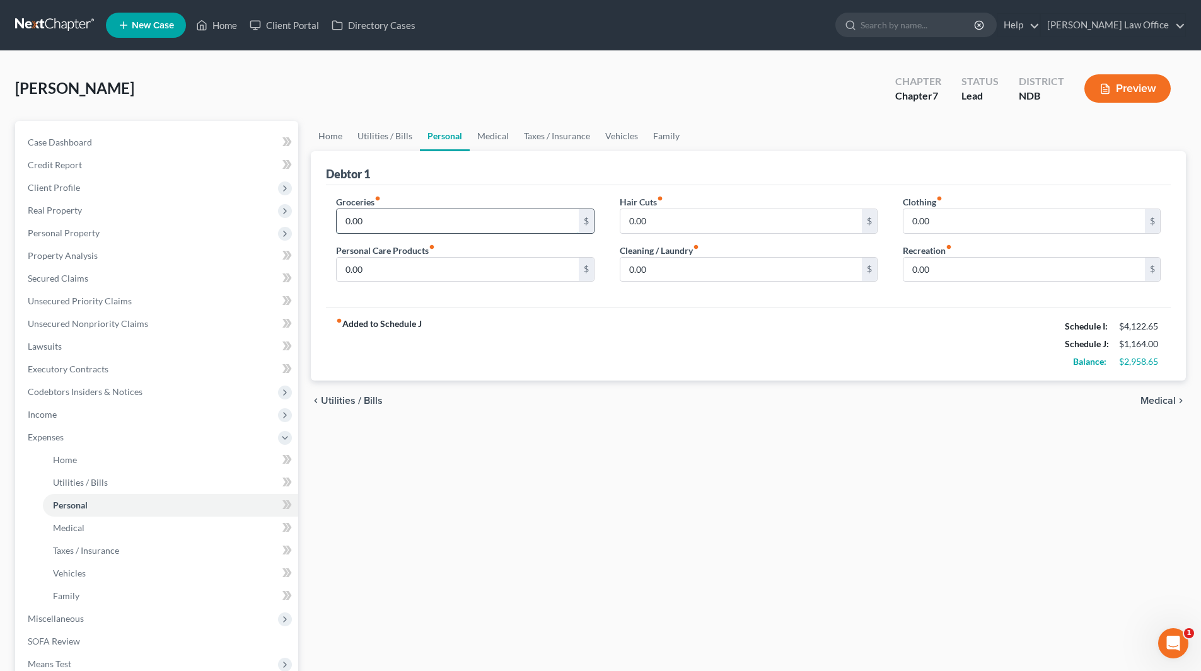
click at [376, 219] on input "0.00" at bounding box center [457, 221] width 241 height 24
type input "650"
click at [1015, 217] on input "0.00" at bounding box center [1023, 221] width 241 height 24
type input "125"
click at [402, 265] on input "0.00" at bounding box center [457, 270] width 241 height 24
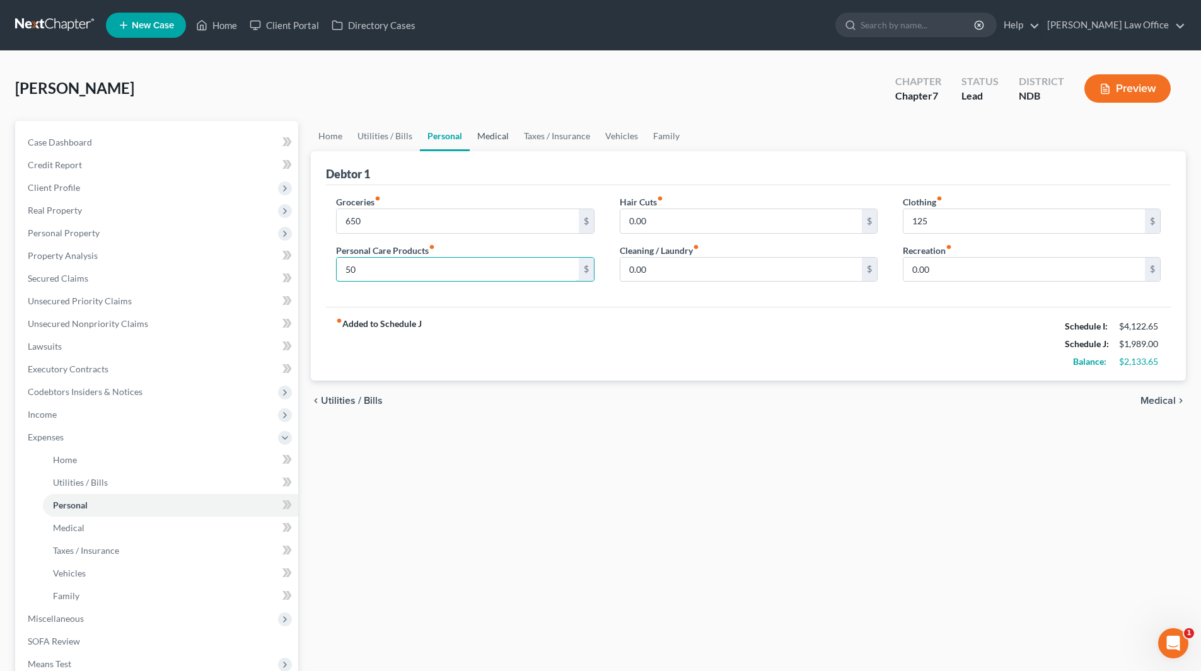
type input "50"
click at [481, 130] on link "Medical" at bounding box center [493, 136] width 47 height 30
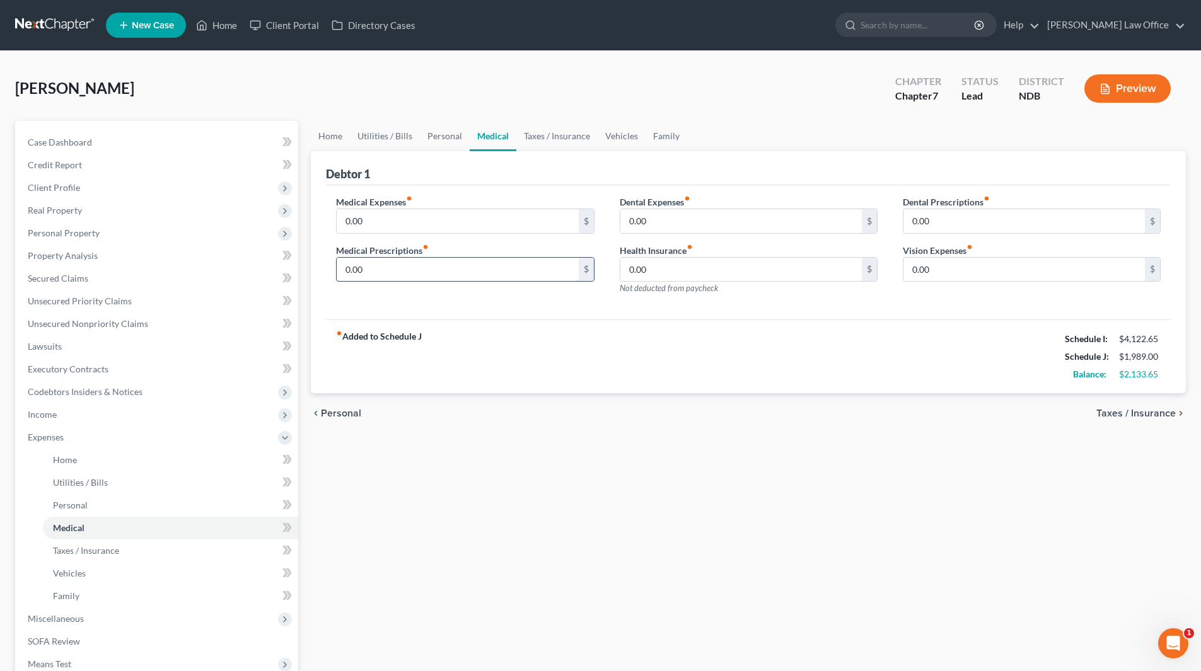
click at [409, 264] on input "0.00" at bounding box center [457, 270] width 241 height 24
type input "178"
click at [617, 134] on link "Vehicles" at bounding box center [622, 136] width 48 height 30
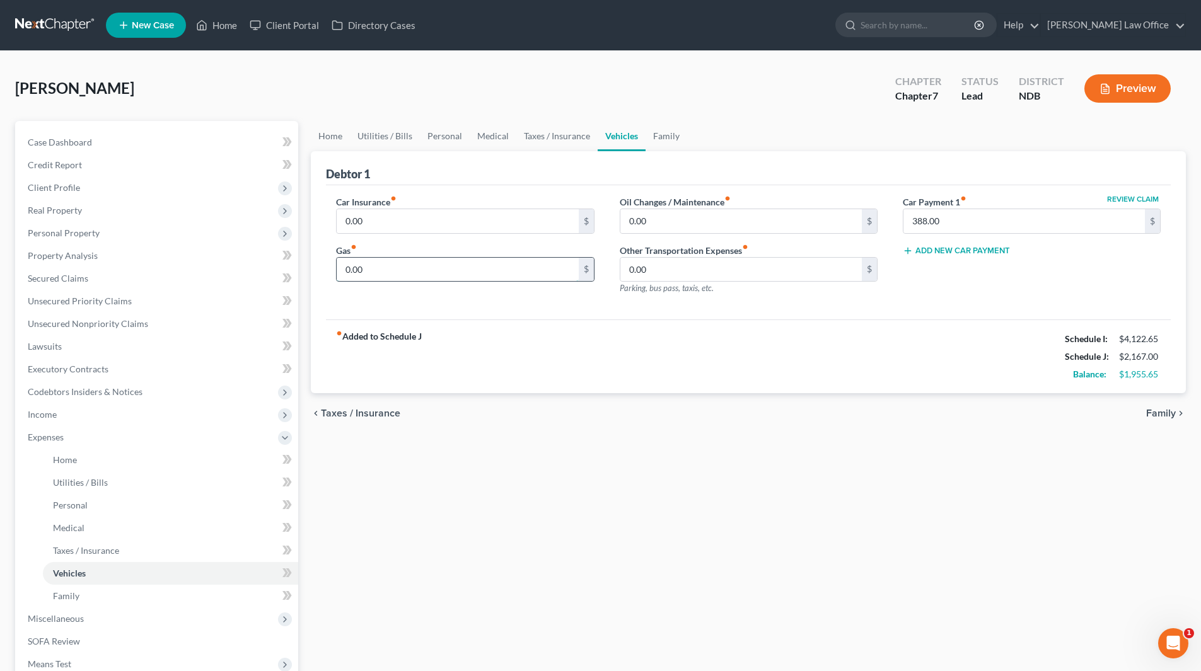
click at [392, 270] on input "0.00" at bounding box center [457, 270] width 241 height 24
type input "125"
click at [400, 218] on input "0.00" at bounding box center [457, 221] width 241 height 24
type input "95"
click at [665, 131] on link "Family" at bounding box center [667, 136] width 42 height 30
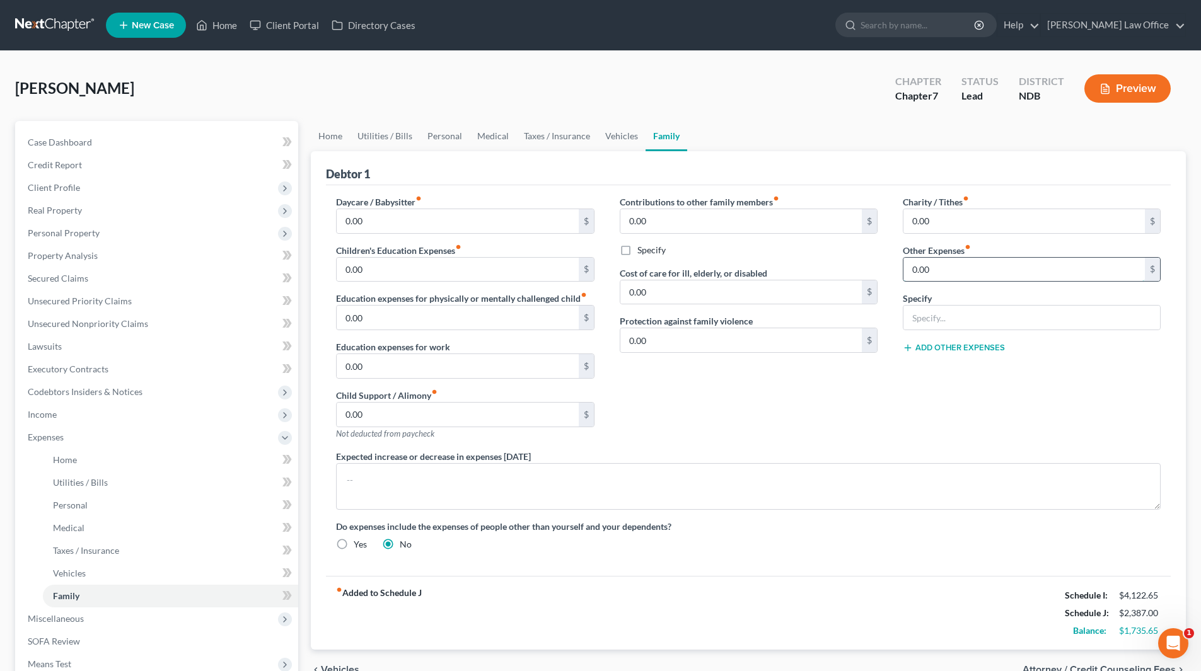
click at [950, 270] on input "0.00" at bounding box center [1023, 270] width 241 height 24
type input "120"
click at [963, 322] on input "text" at bounding box center [1031, 318] width 257 height 24
click at [999, 318] on input "Child school expenses, allowances, extracurricular & camps" at bounding box center [1031, 318] width 257 height 24
type input "Child school expenses & allowances"
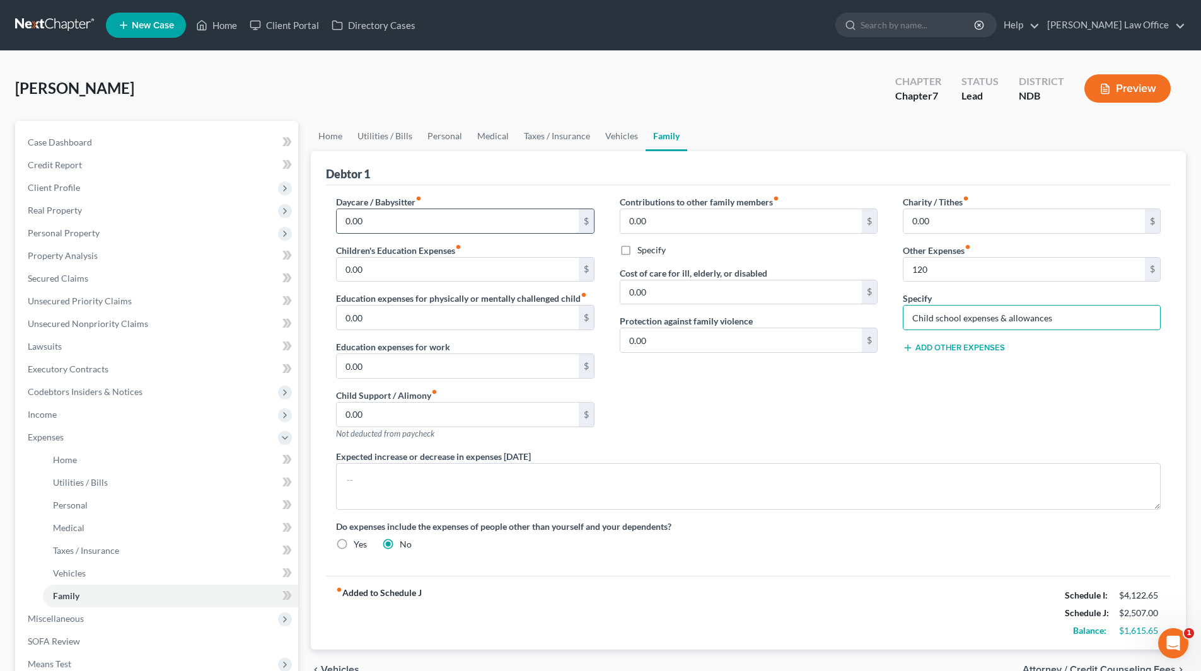
click at [386, 212] on input "0.00" at bounding box center [457, 221] width 241 height 24
type input "410"
click at [446, 139] on link "Personal" at bounding box center [445, 136] width 50 height 30
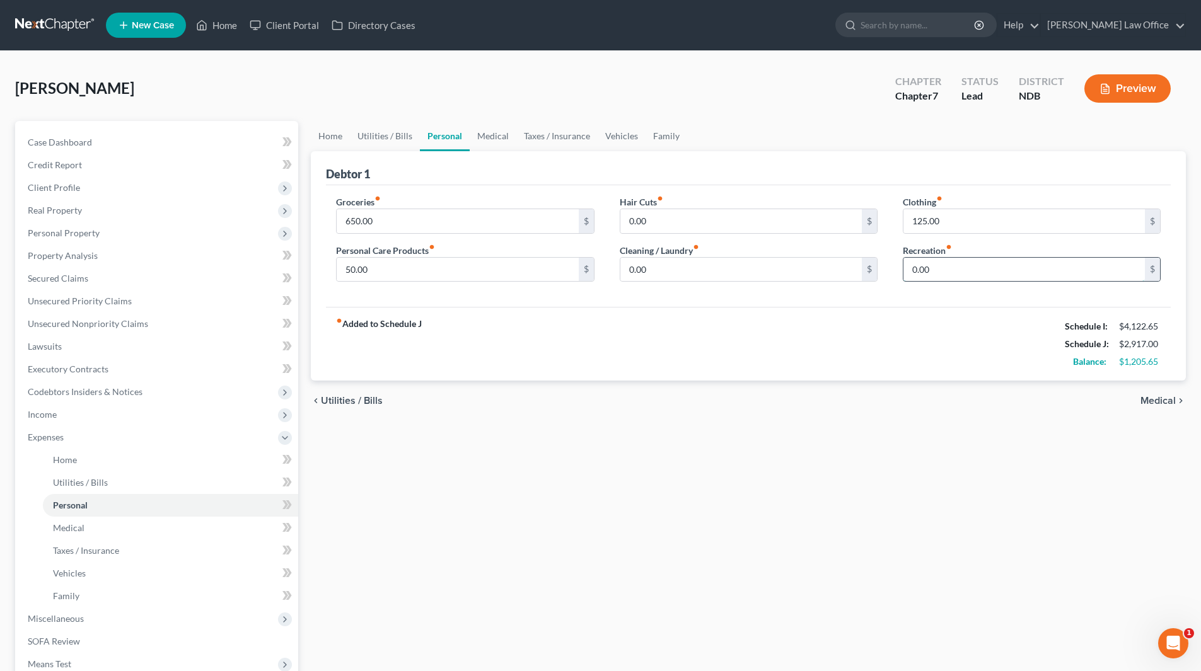
click at [951, 270] on input "0.00" at bounding box center [1023, 270] width 241 height 24
type input "400"
click at [634, 130] on link "Vehicles" at bounding box center [622, 136] width 48 height 30
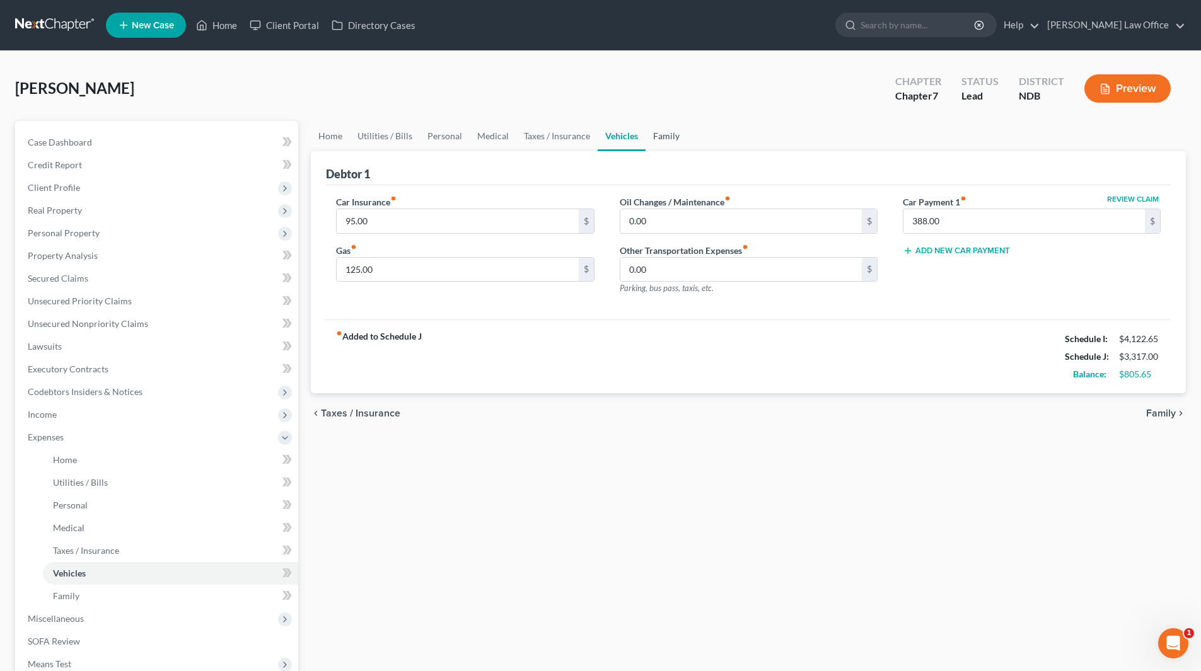
click at [660, 131] on link "Family" at bounding box center [667, 136] width 42 height 30
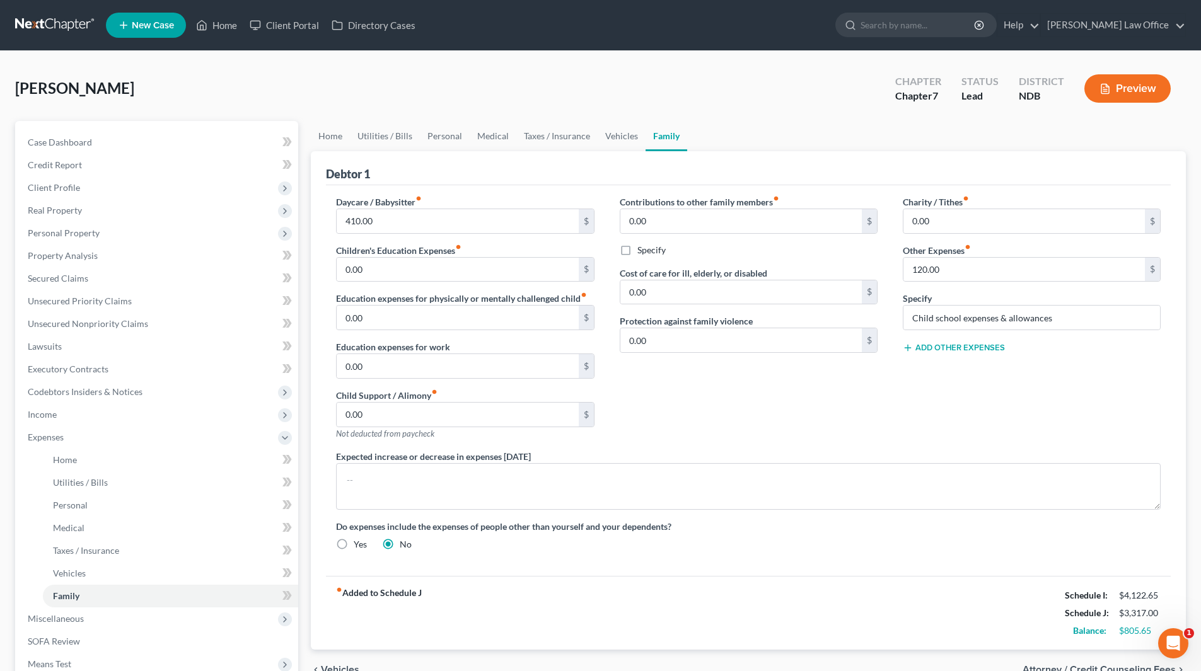
click at [969, 351] on button "Add Other Expenses" at bounding box center [954, 348] width 102 height 10
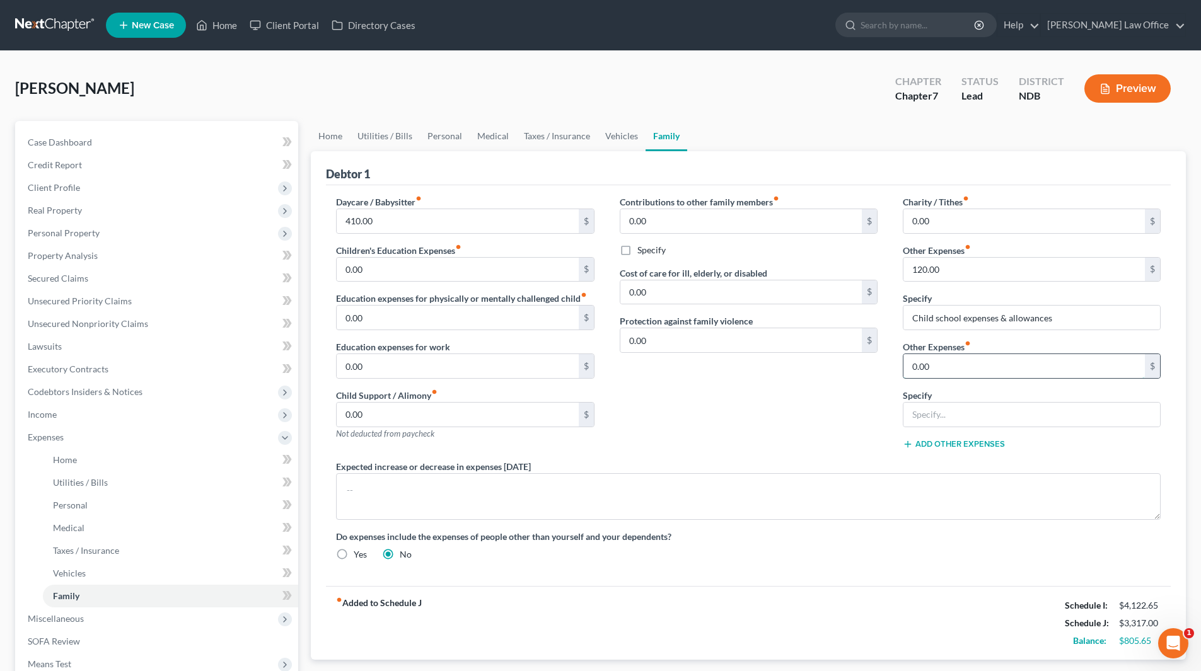
click at [965, 360] on input "0.00" at bounding box center [1023, 366] width 241 height 24
type input "40"
click at [963, 420] on input "text" at bounding box center [1031, 415] width 257 height 24
type input "Student loans"
click at [970, 444] on button "Add Other Expenses" at bounding box center [954, 444] width 102 height 10
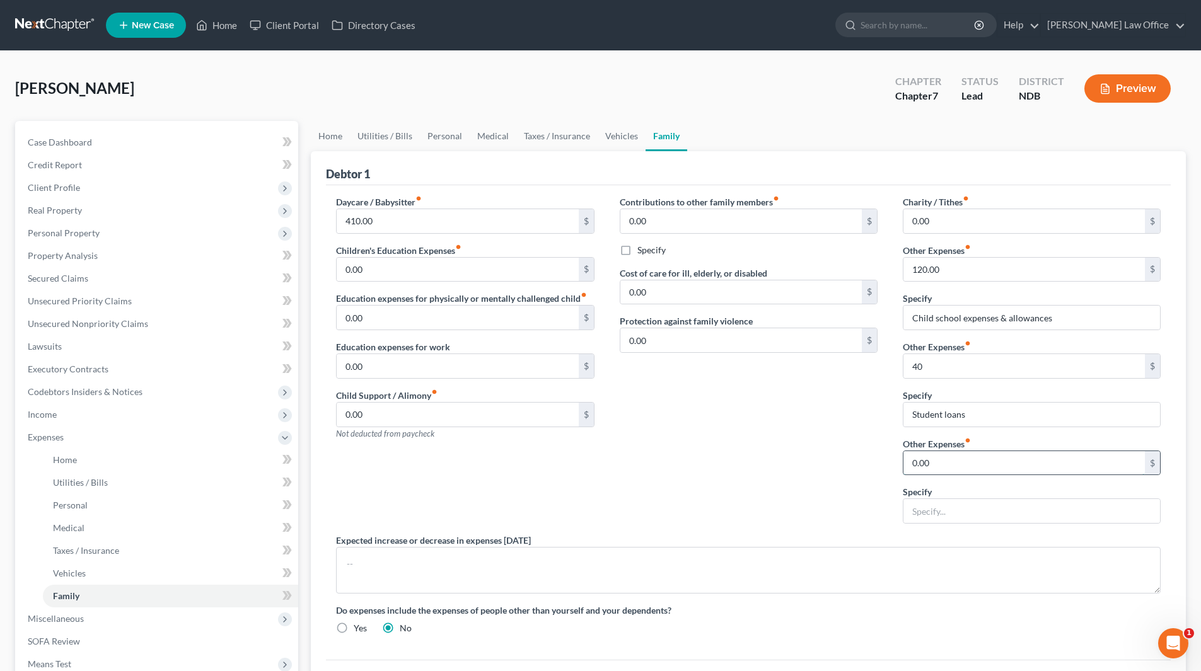
click at [977, 460] on input "0.00" at bounding box center [1023, 463] width 241 height 24
type input "300"
click at [965, 505] on input "text" at bounding box center [1031, 511] width 257 height 24
click at [984, 514] on input "Miscellaneous (pets)" at bounding box center [1031, 511] width 257 height 24
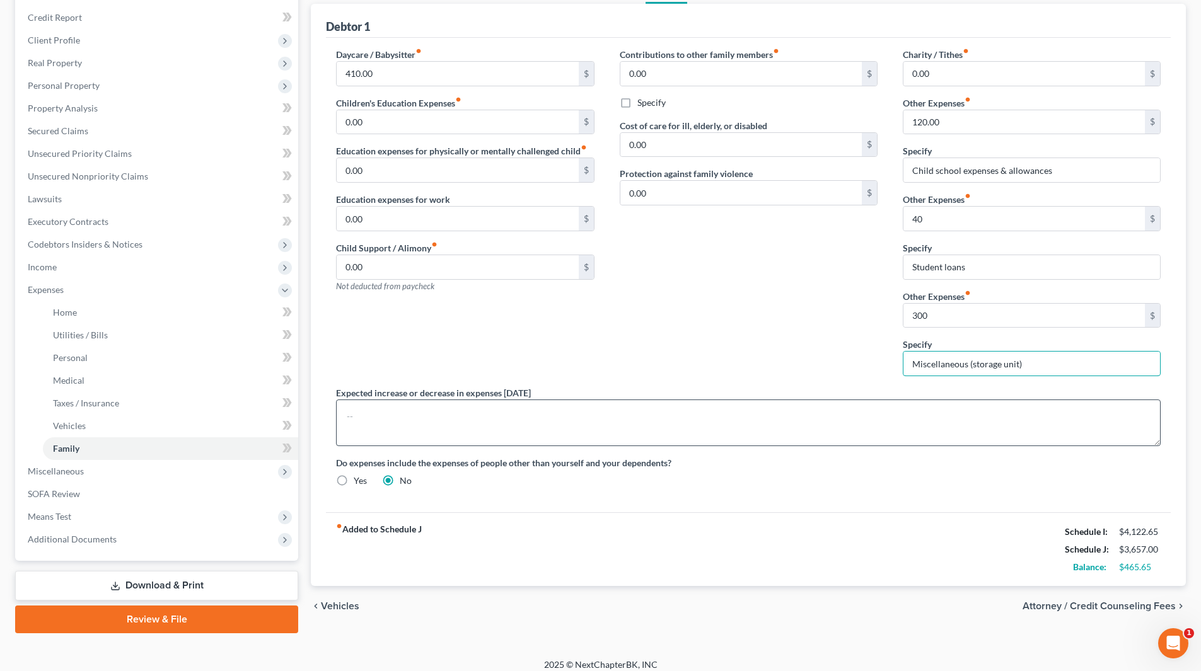
scroll to position [158, 0]
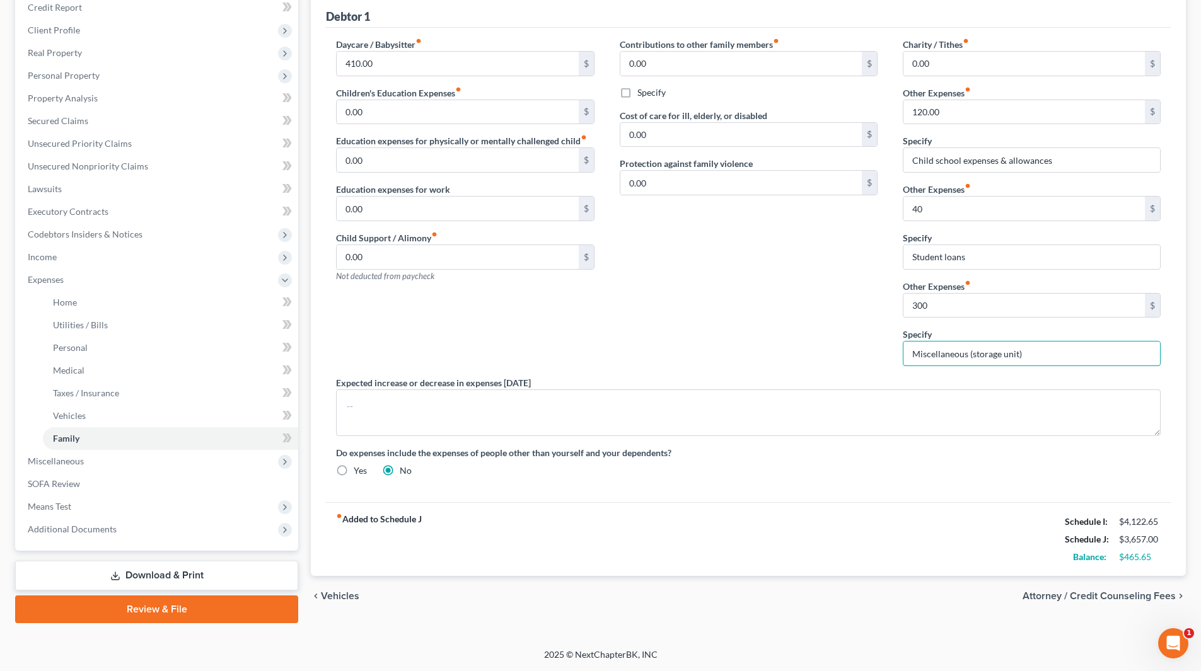
type input "Miscellaneous (storage unit)"
click at [734, 344] on div "Contributions to other family members fiber_manual_record 0.00 $ Specify Cost o…" at bounding box center [748, 207] width 283 height 339
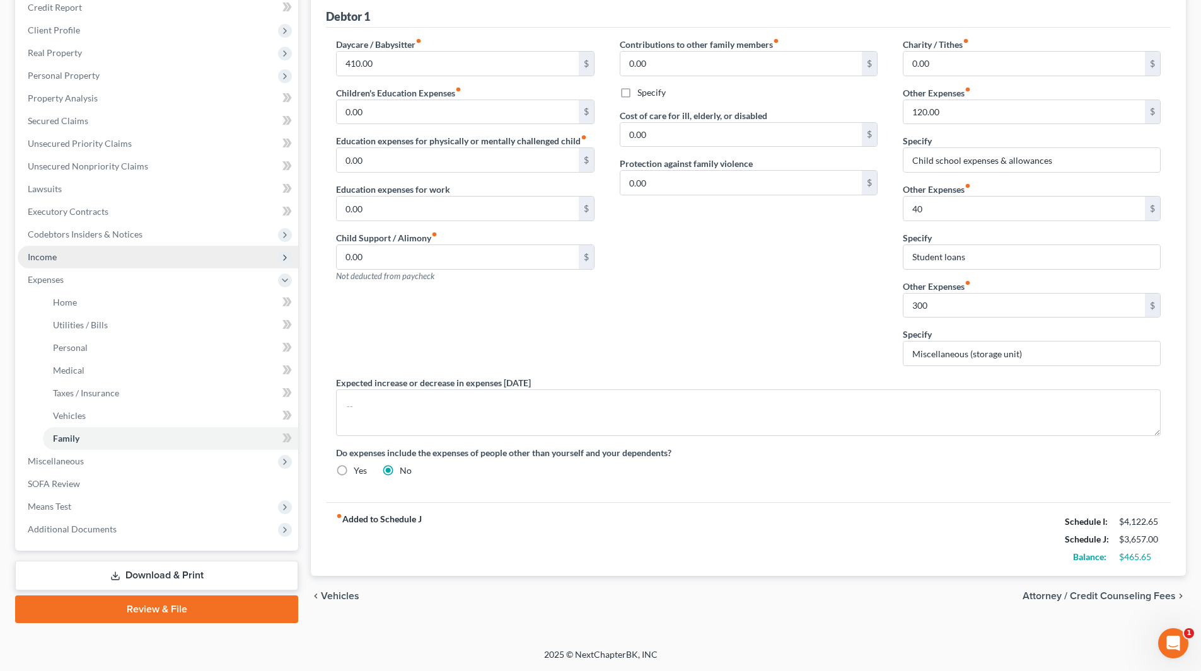
click at [71, 261] on span "Income" at bounding box center [158, 257] width 281 height 23
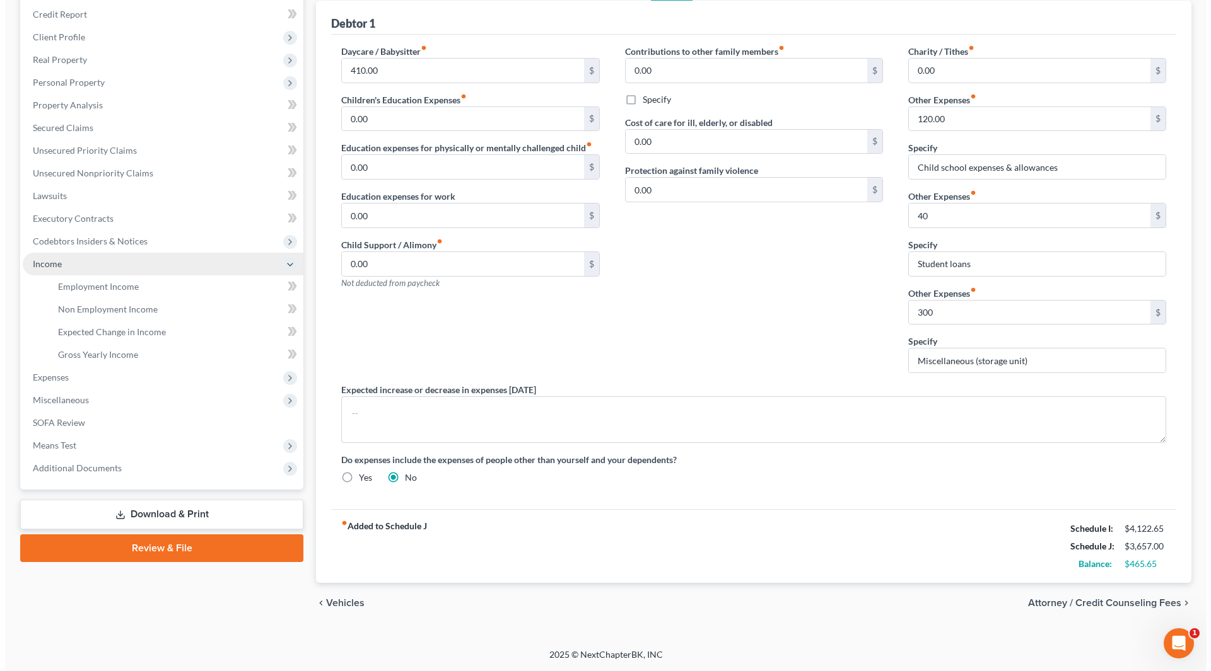
scroll to position [151, 0]
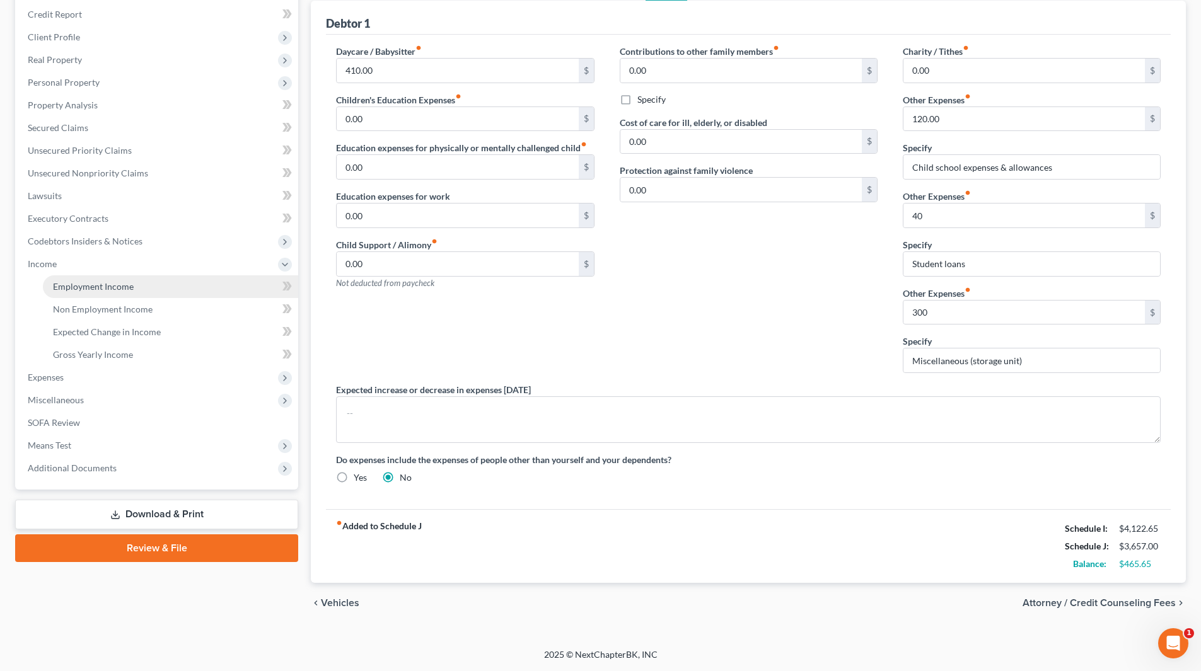
click at [86, 280] on link "Employment Income" at bounding box center [170, 287] width 255 height 23
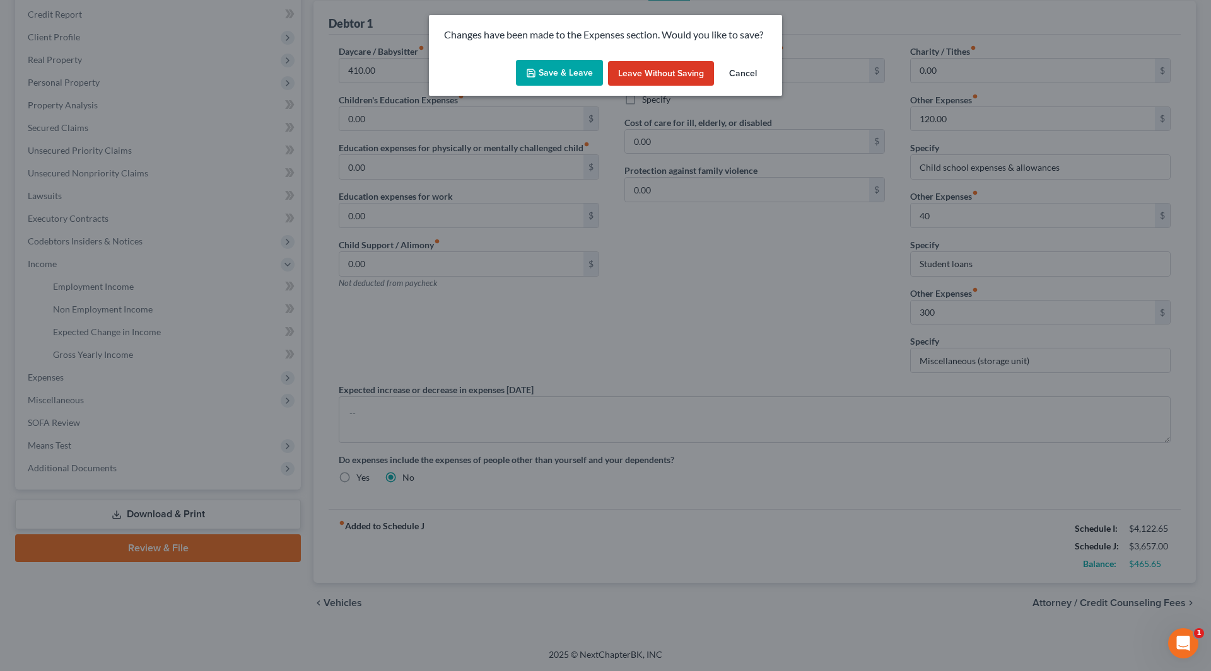
click at [535, 65] on button "Save & Leave" at bounding box center [559, 73] width 87 height 26
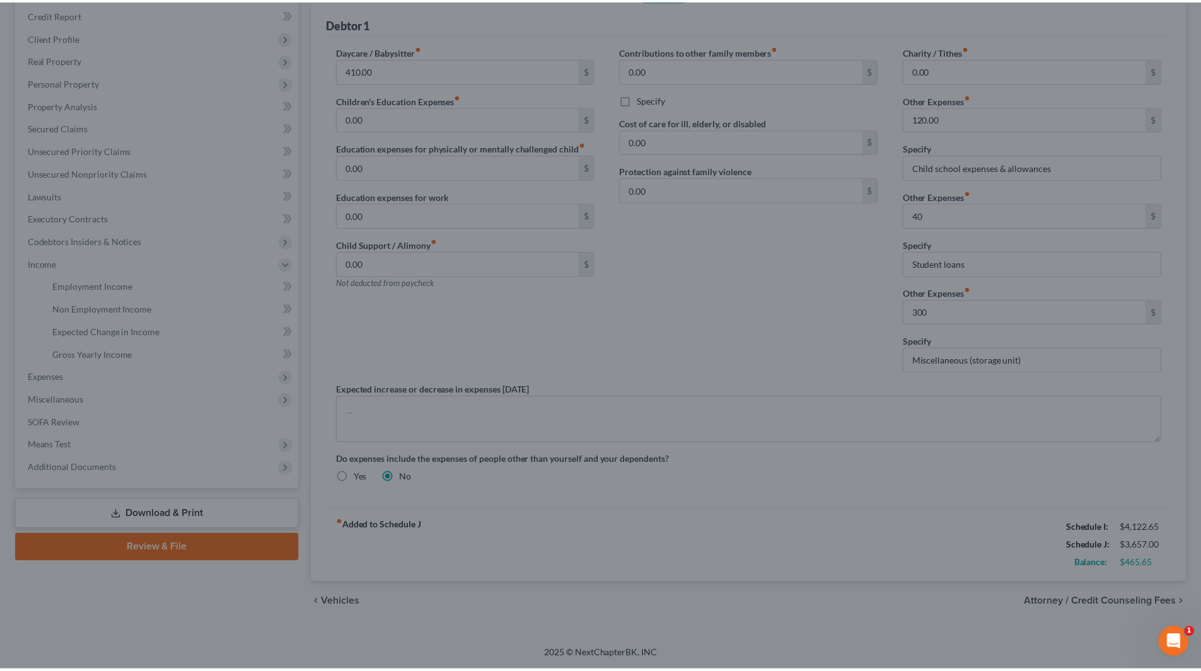
scroll to position [90, 0]
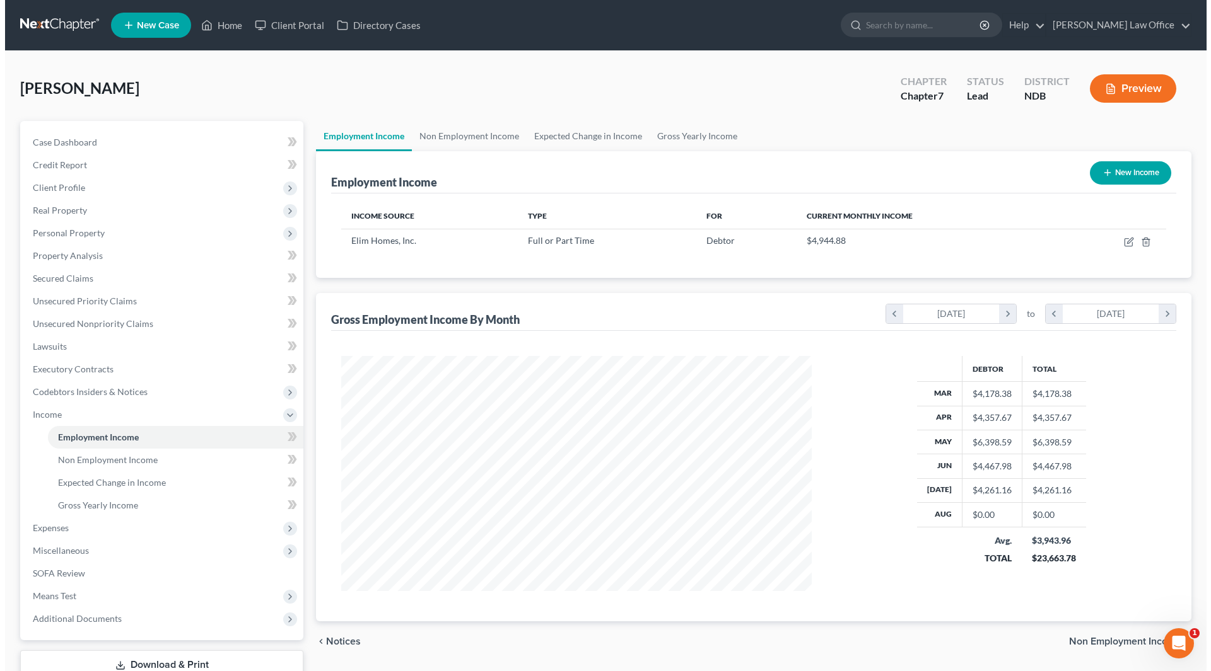
scroll to position [235, 496]
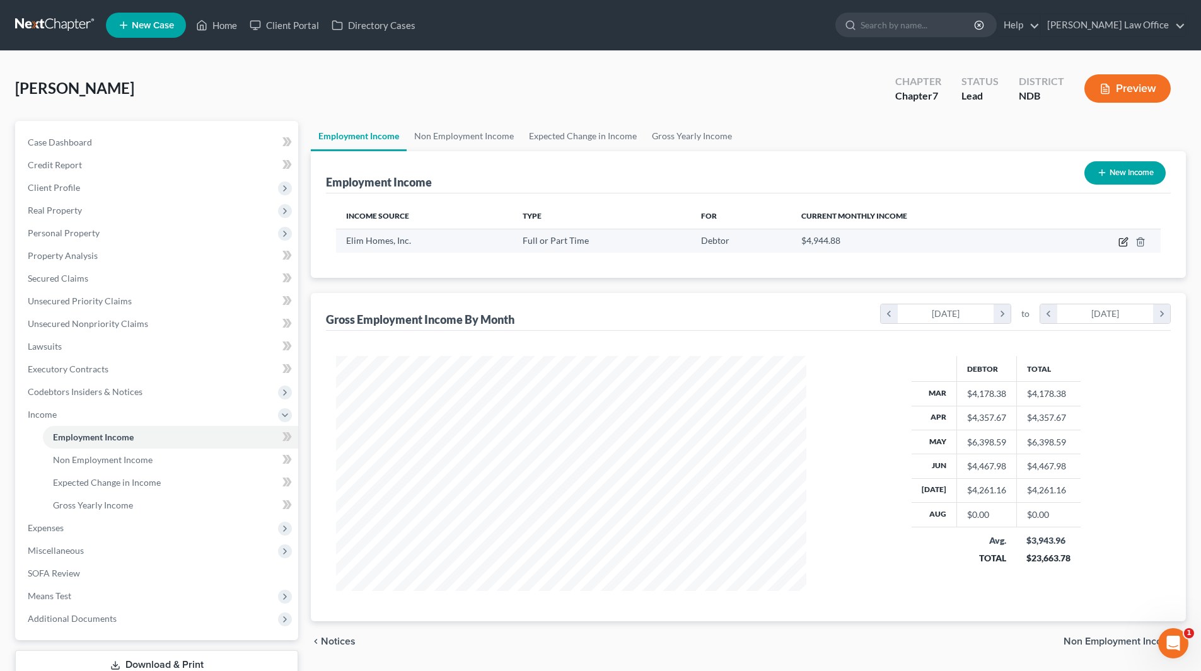
click at [1123, 246] on icon "button" at bounding box center [1123, 243] width 8 height 8
select select "0"
select select "29"
select select "2"
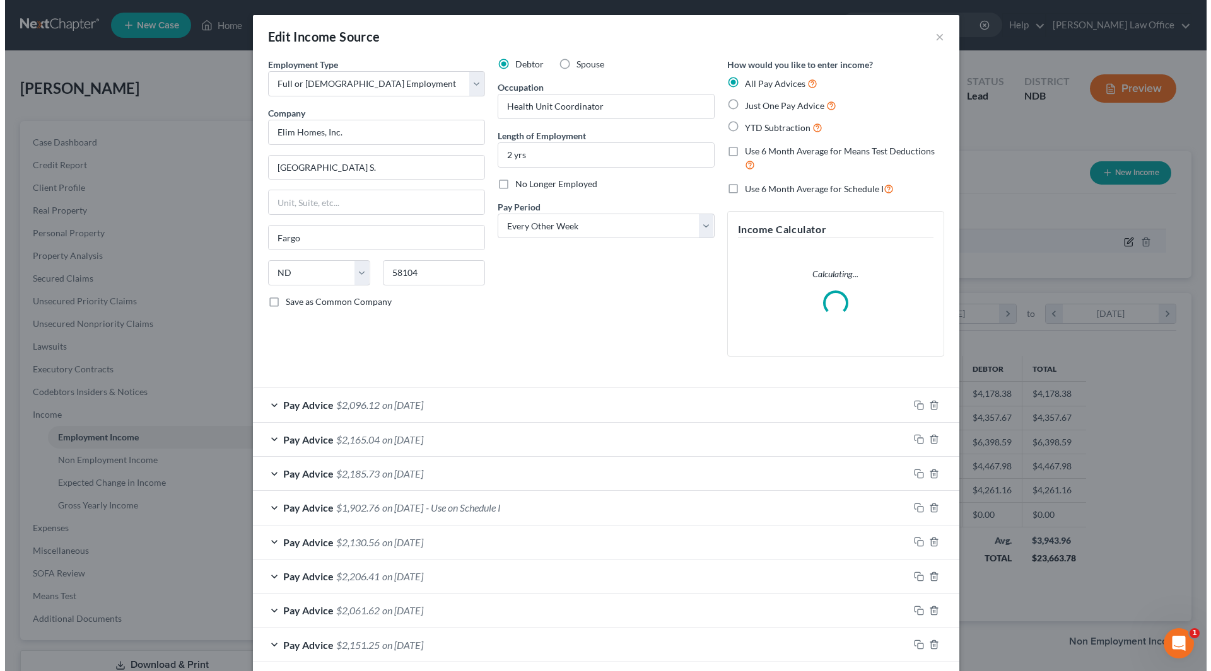
scroll to position [237, 500]
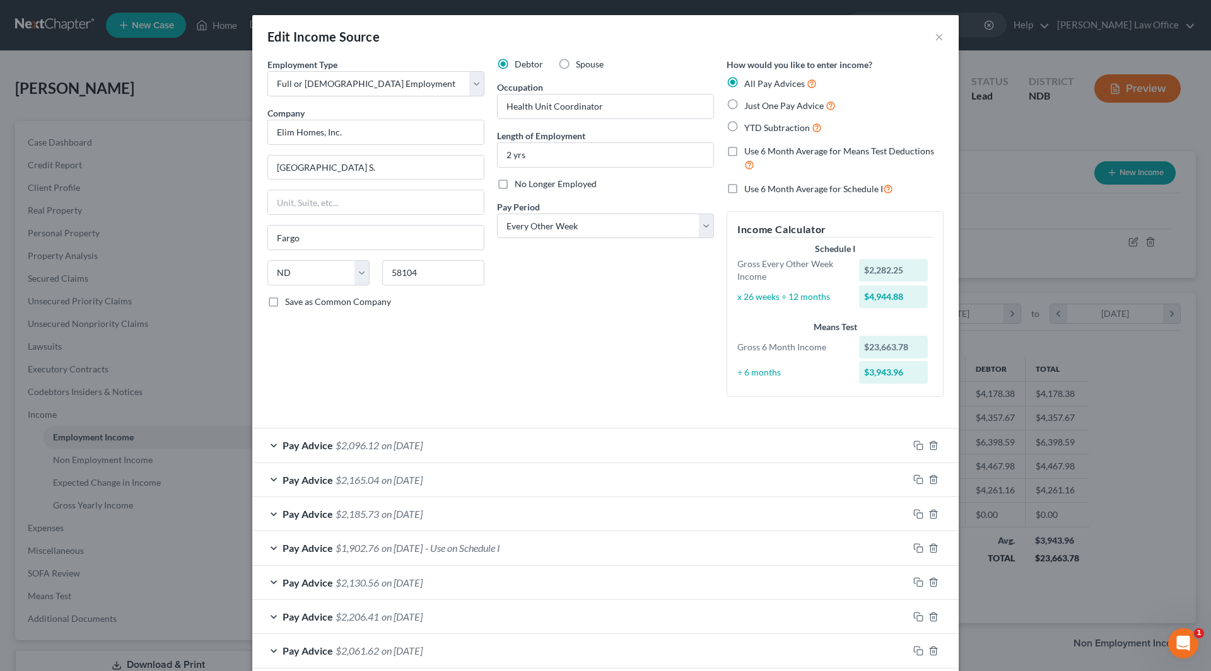
click at [400, 550] on span "on [DATE]" at bounding box center [401, 548] width 41 height 12
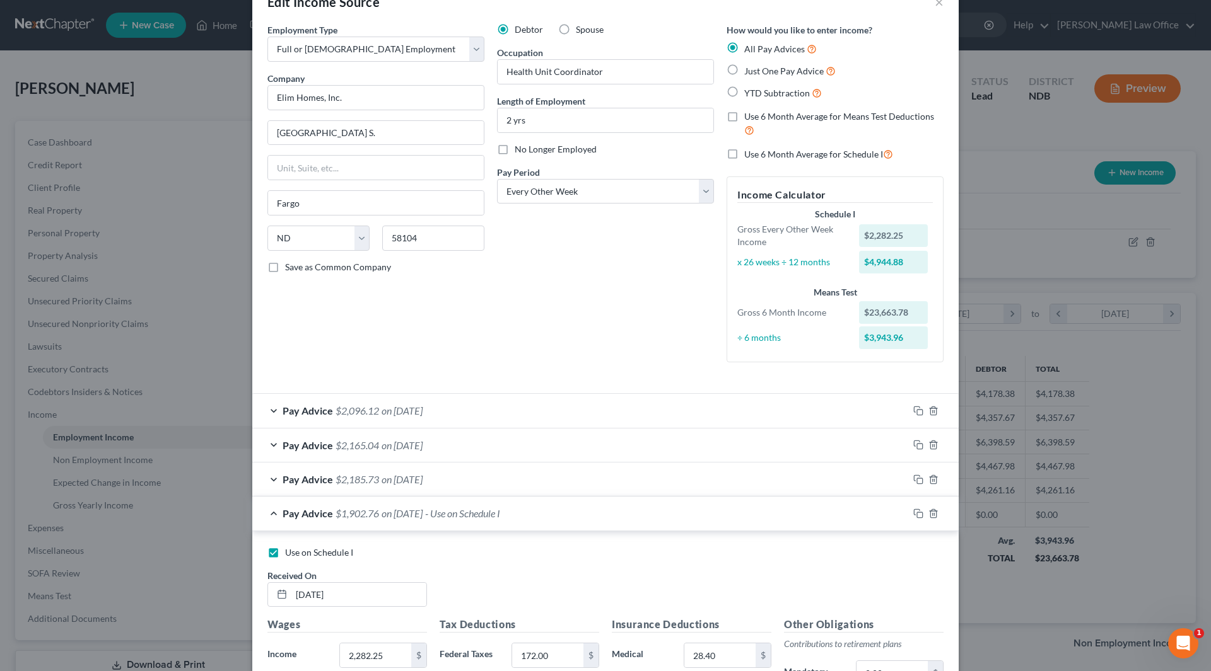
scroll to position [126, 0]
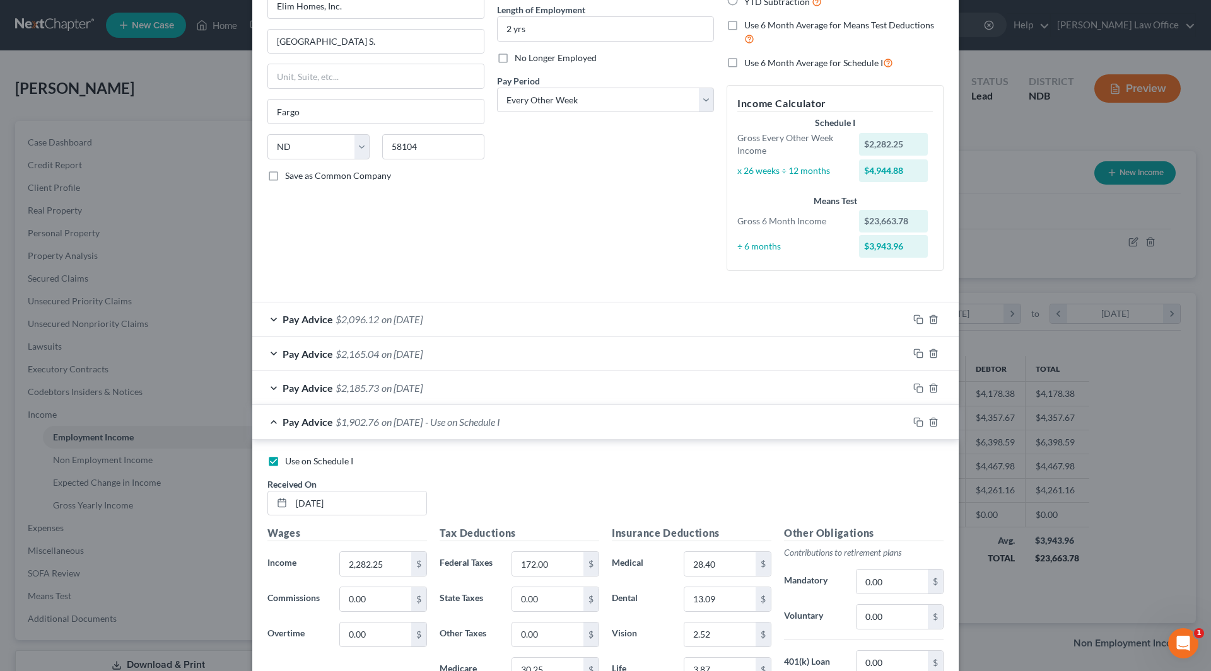
click at [285, 462] on label "Use on Schedule I" at bounding box center [319, 461] width 68 height 13
click at [290, 462] on input "Use on Schedule I" at bounding box center [294, 459] width 8 height 8
checkbox input "false"
click at [315, 426] on span "Pay Advice" at bounding box center [307, 422] width 50 height 12
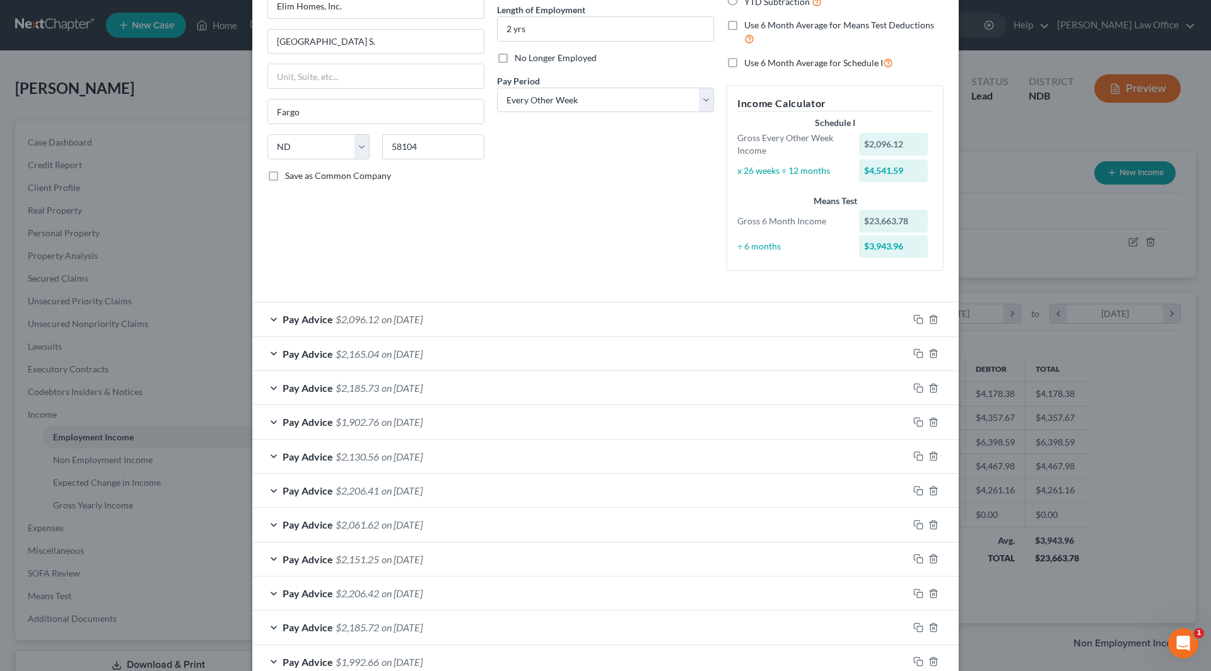
click at [315, 461] on span "Pay Advice" at bounding box center [307, 457] width 50 height 12
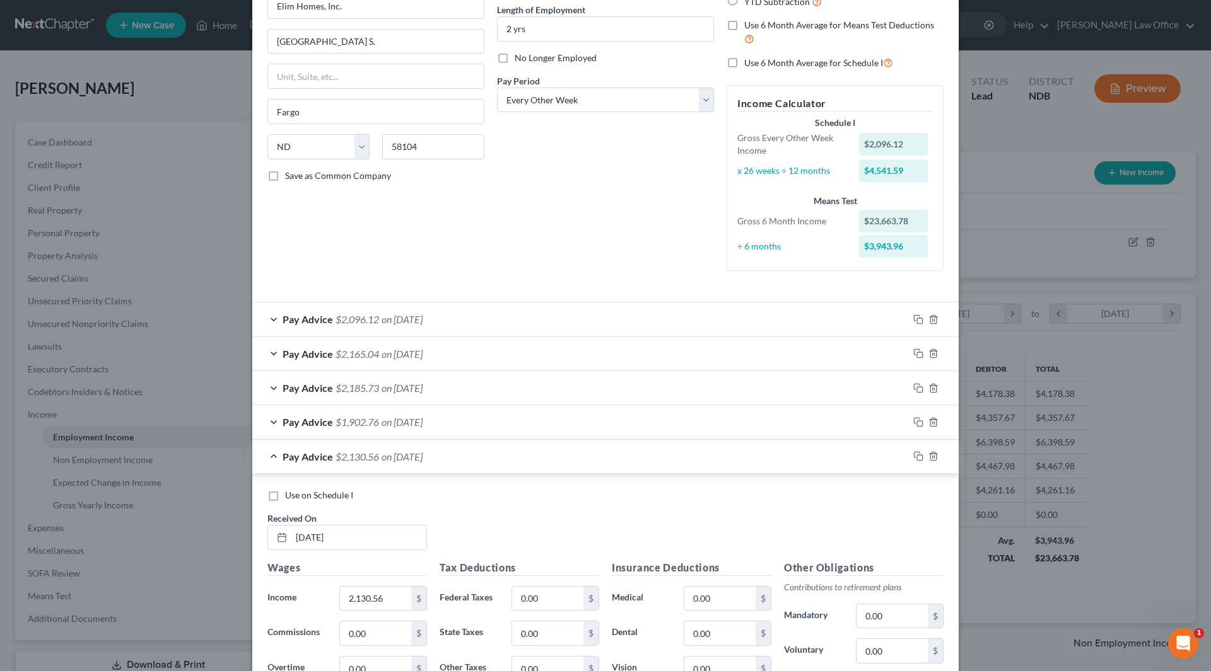
click at [285, 496] on label "Use on Schedule I" at bounding box center [319, 495] width 68 height 13
click at [290, 496] on input "Use on Schedule I" at bounding box center [294, 493] width 8 height 8
checkbox input "true"
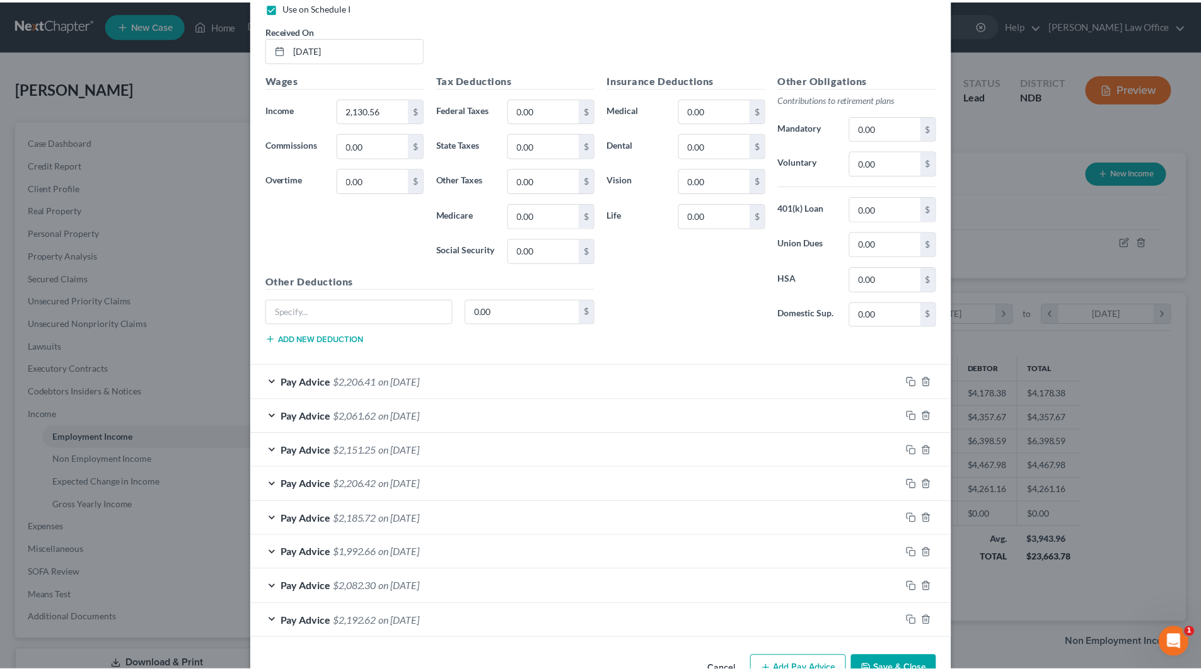
scroll to position [652, 0]
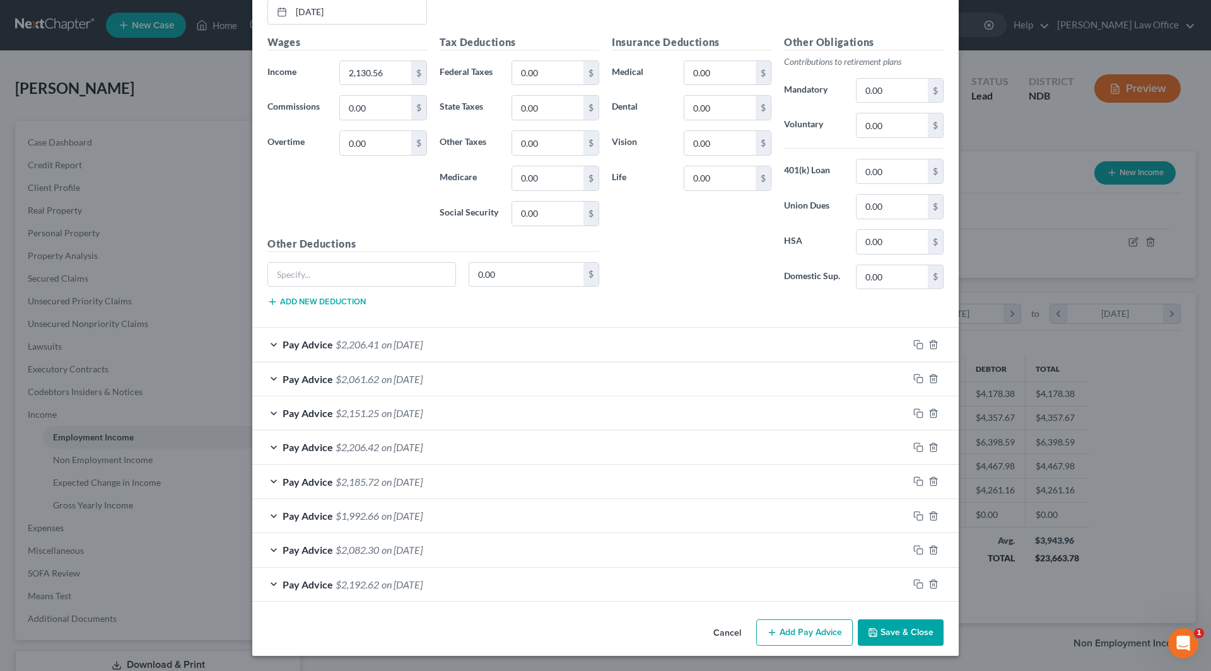
click at [898, 636] on button "Save & Close" at bounding box center [900, 633] width 86 height 26
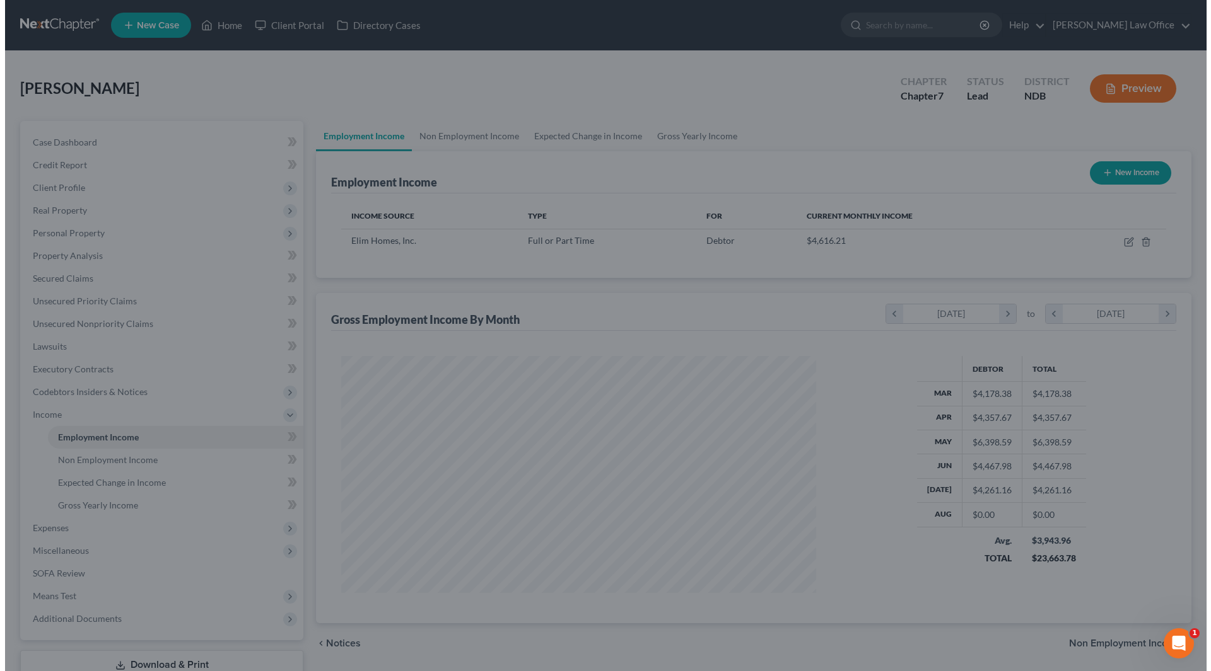
scroll to position [630259, 629999]
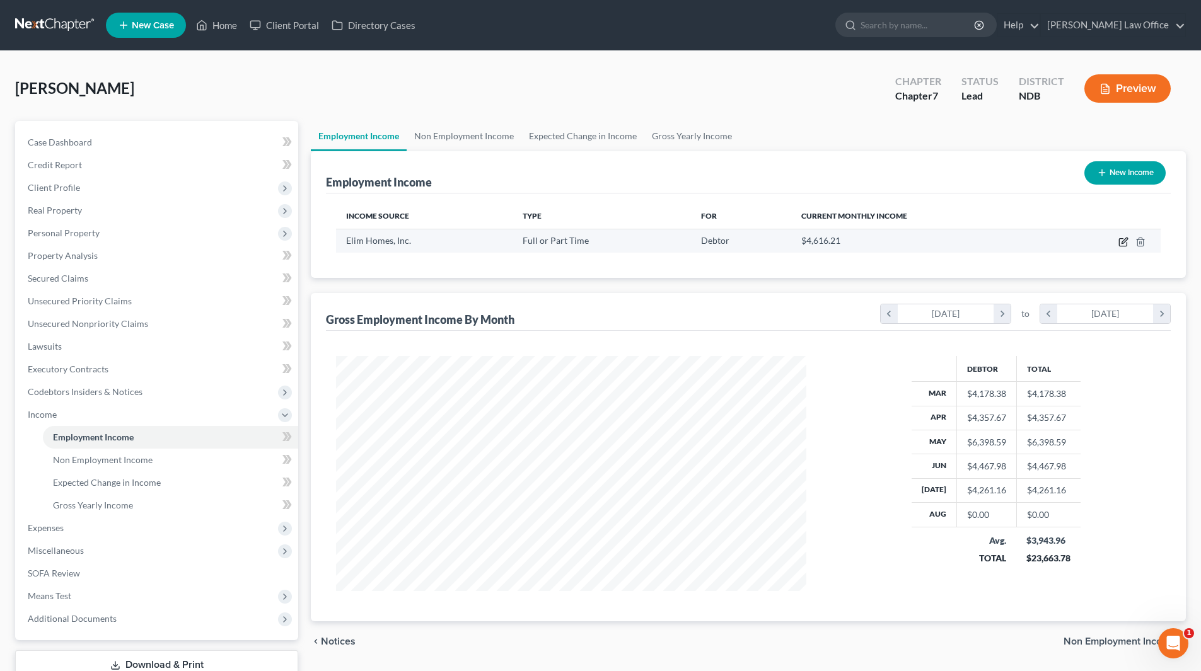
click at [1124, 237] on icon "button" at bounding box center [1123, 242] width 10 height 10
select select "0"
select select "29"
select select "2"
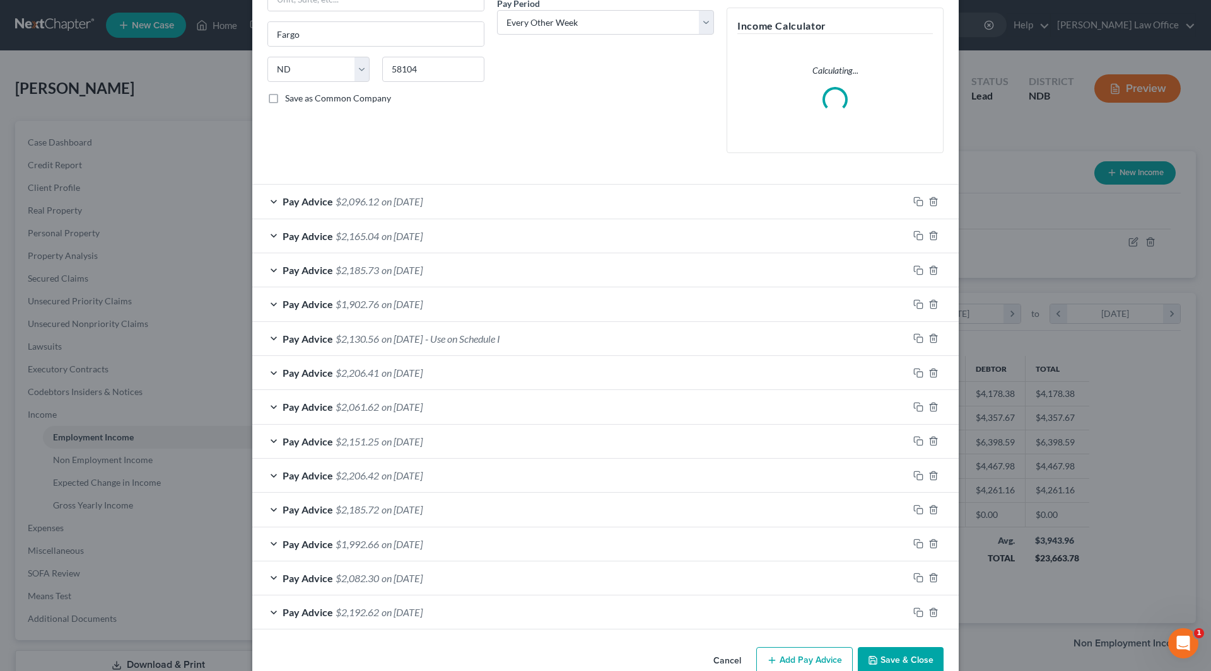
scroll to position [231, 0]
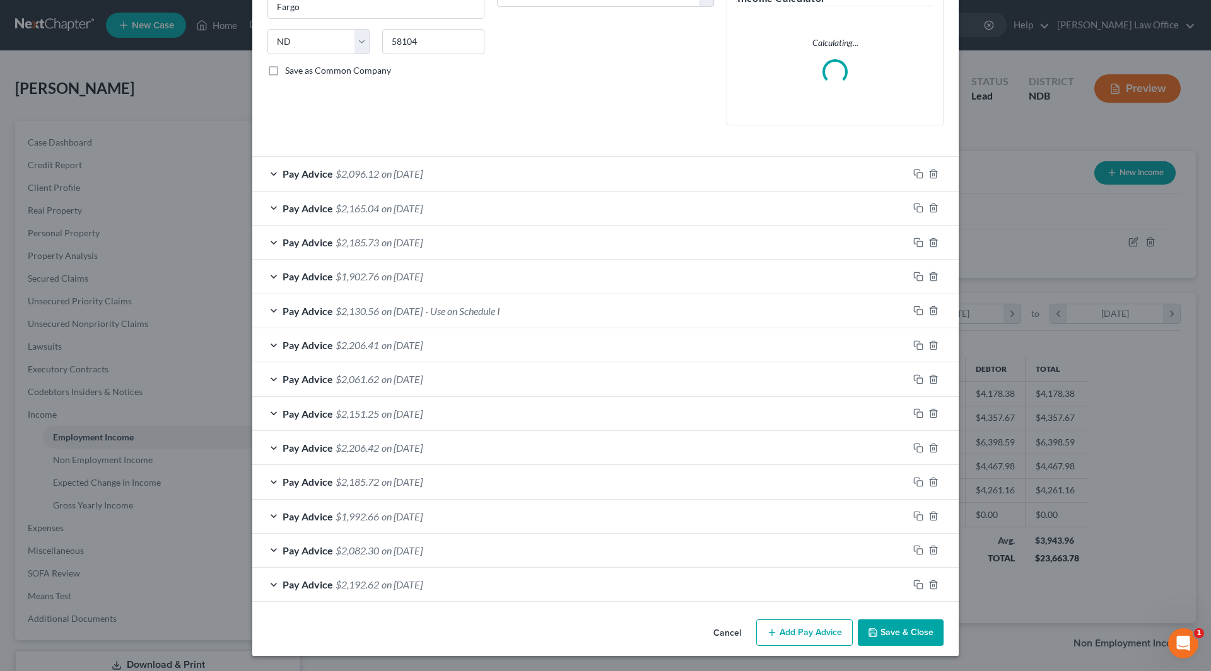
click at [389, 342] on span "on [DATE]" at bounding box center [401, 345] width 41 height 12
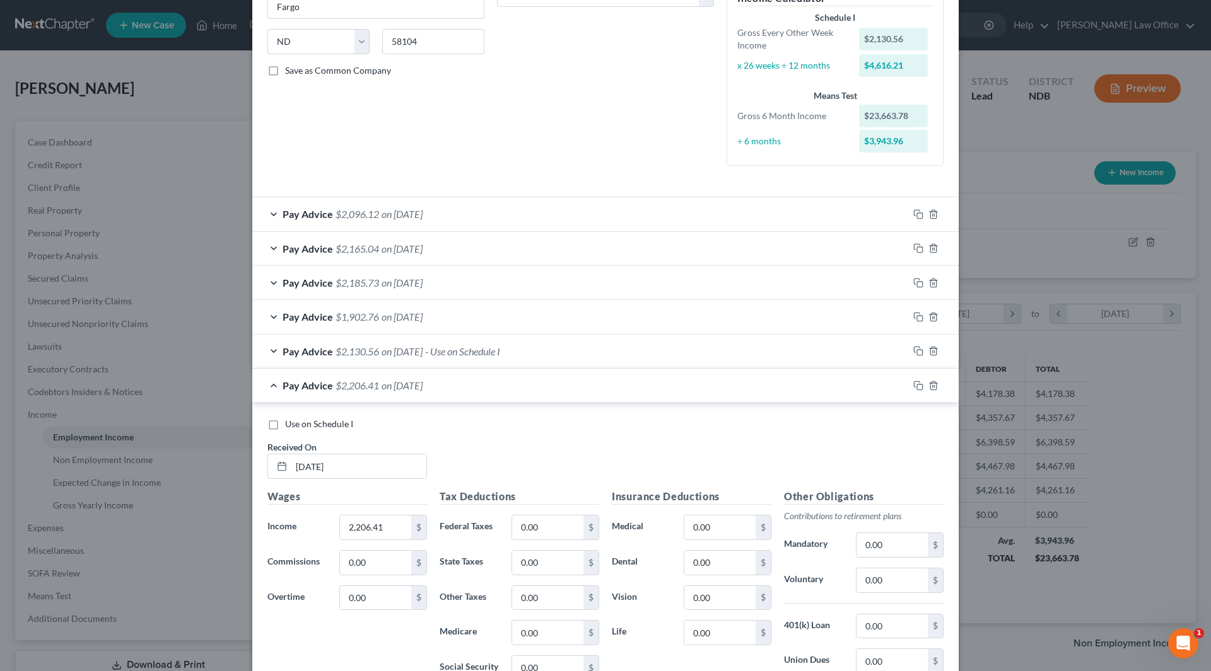
click at [402, 349] on span "on [DATE]" at bounding box center [401, 352] width 41 height 12
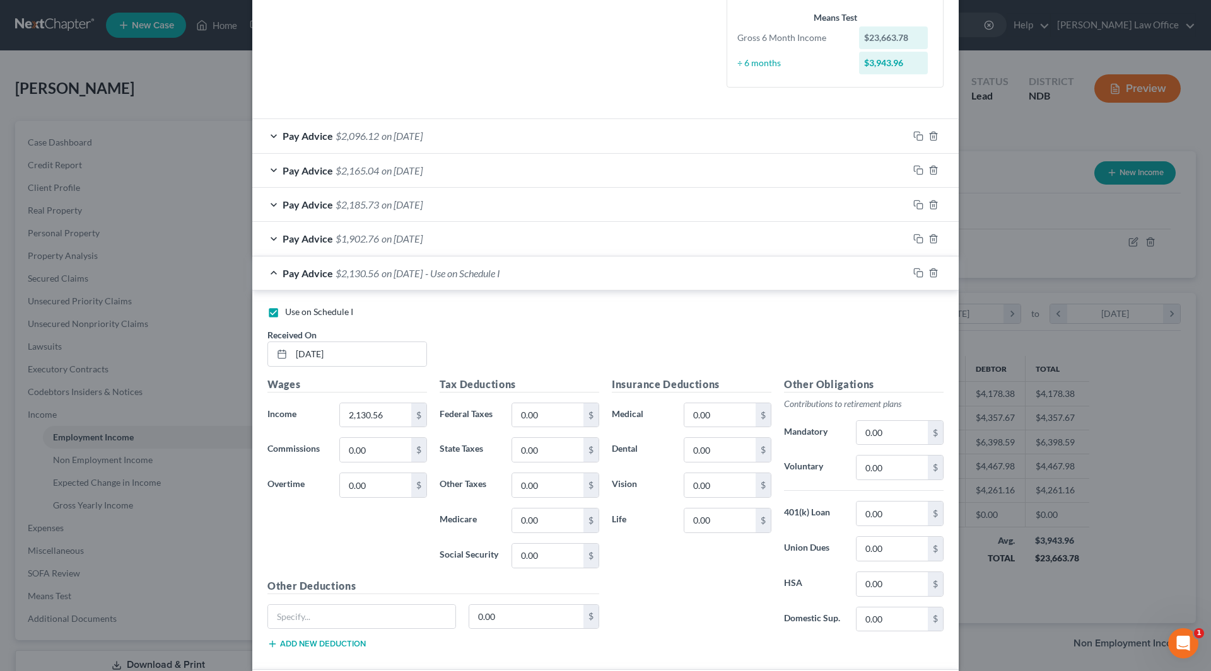
scroll to position [357, 0]
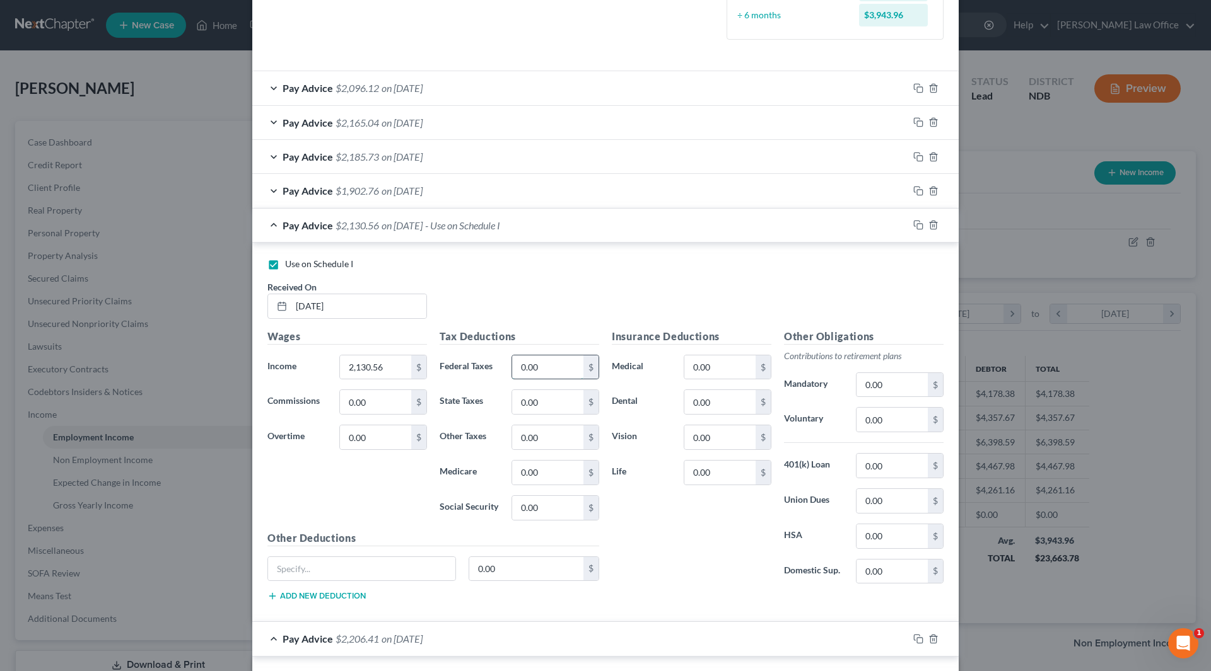
click at [542, 366] on input "0.00" at bounding box center [547, 368] width 71 height 24
type input "172"
type input "3"
type input "30.25"
type input "129.36"
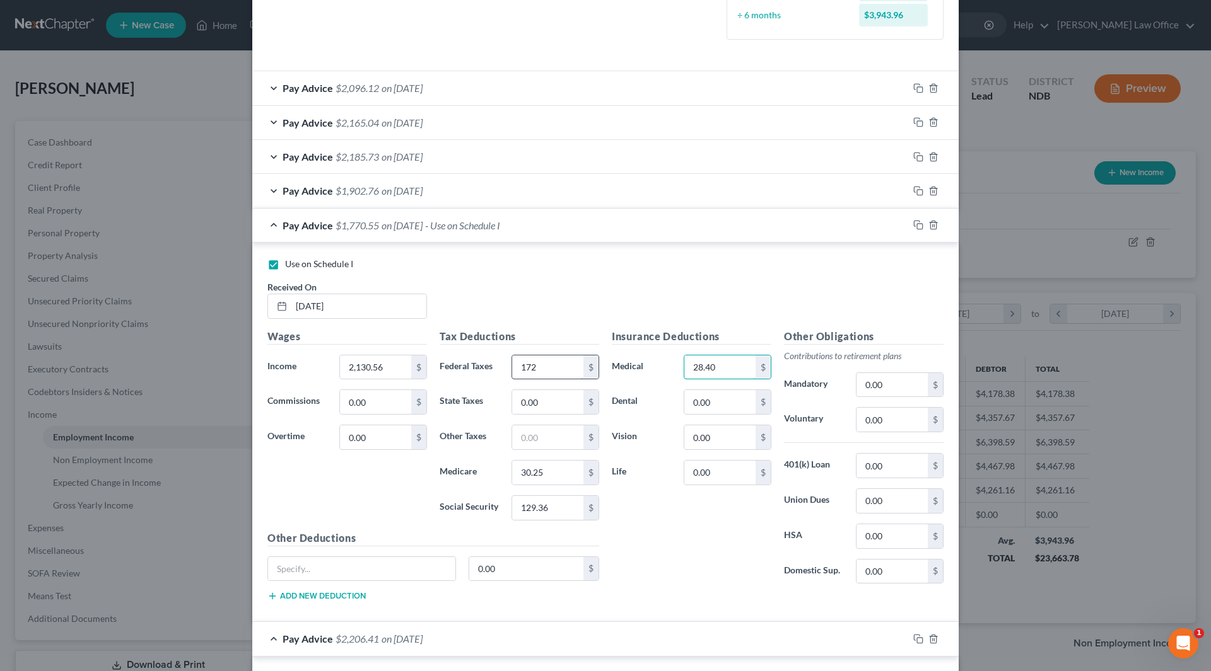
type input "28.40"
type input "13.09"
type input "2.52"
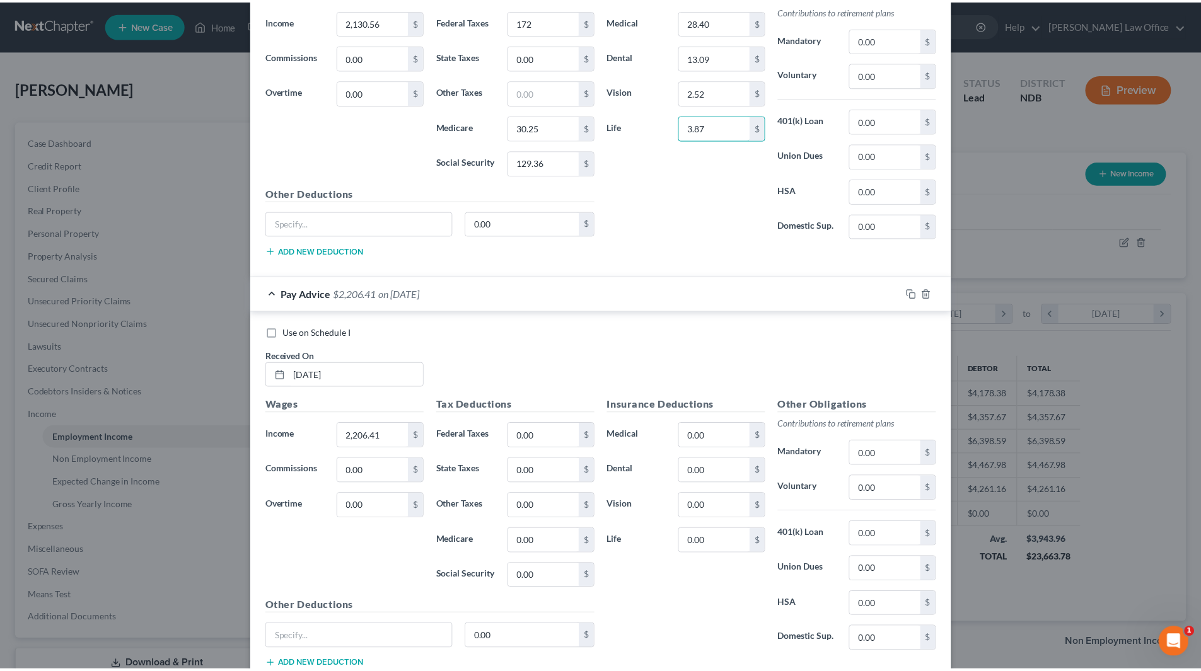
scroll to position [1031, 0]
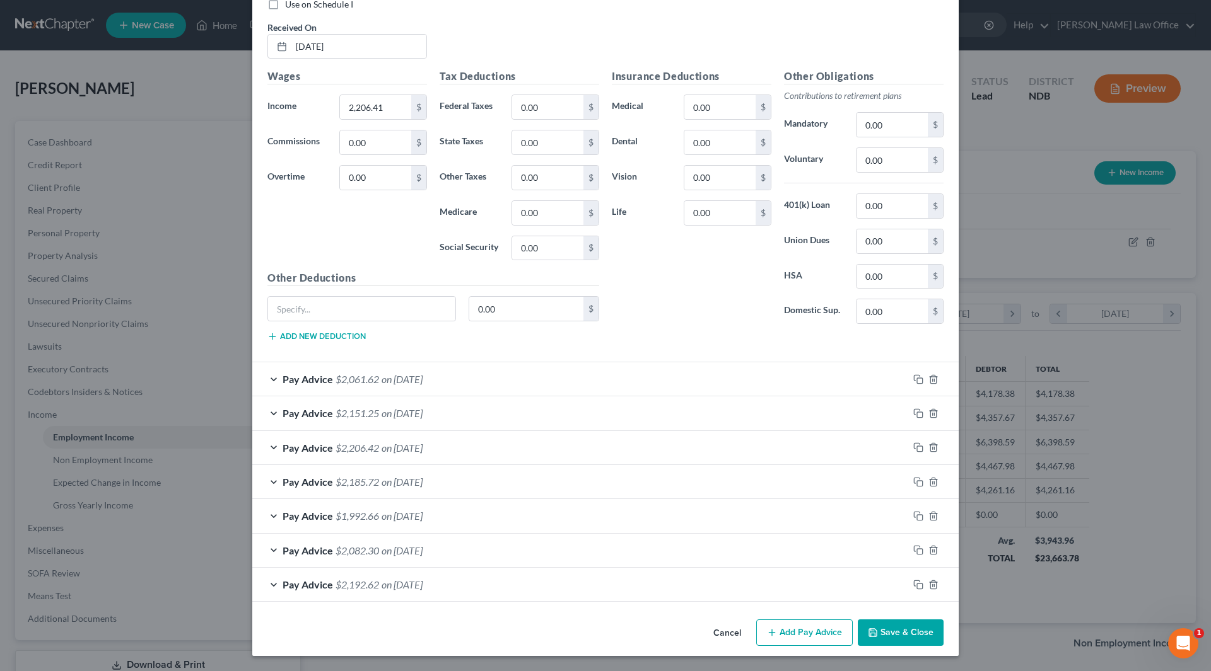
type input "3.87"
click at [886, 632] on button "Save & Close" at bounding box center [900, 633] width 86 height 26
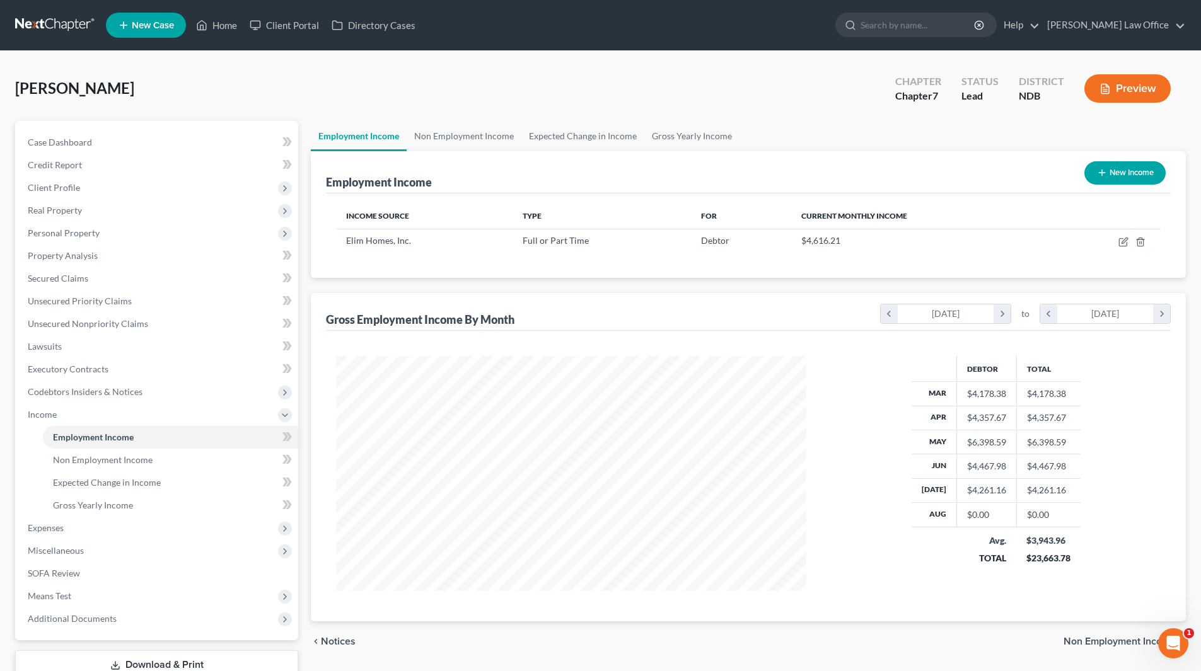
scroll to position [630259, 629999]
click at [51, 528] on span "Expenses" at bounding box center [46, 528] width 36 height 11
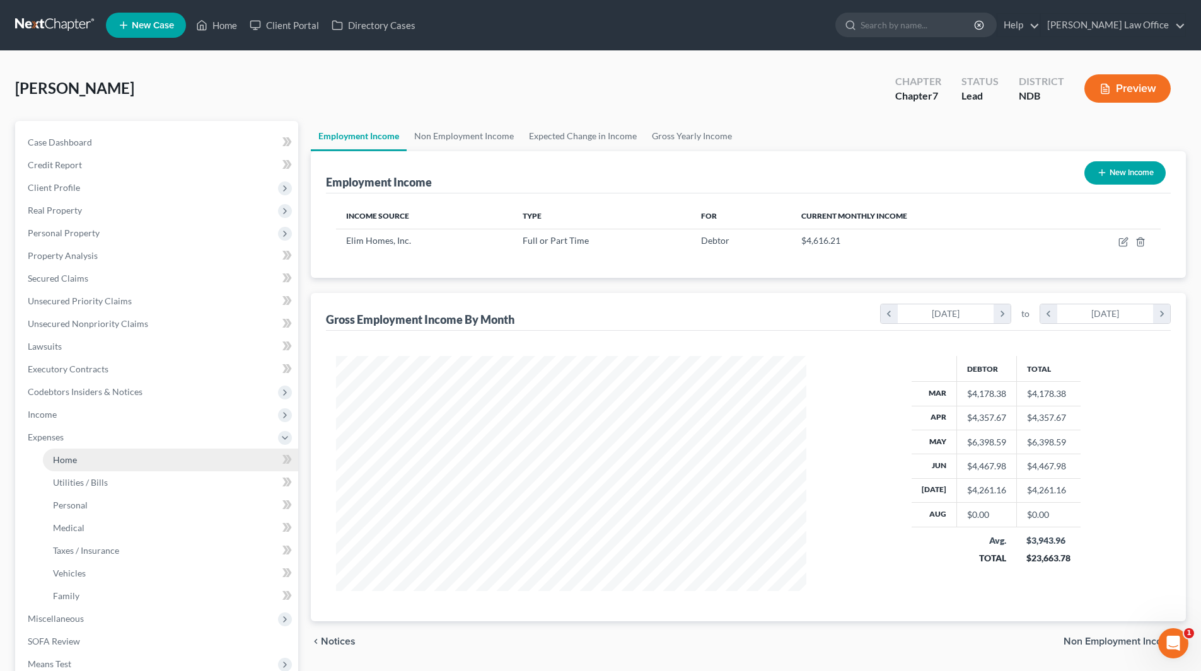
click at [78, 465] on link "Home" at bounding box center [170, 460] width 255 height 23
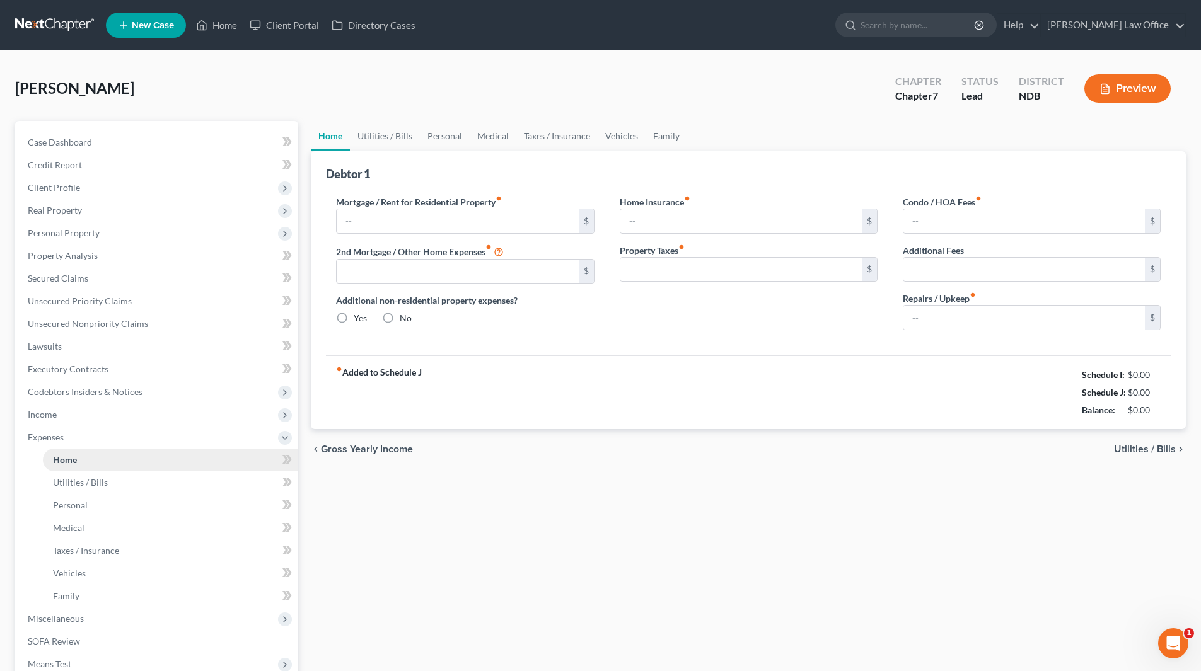
type input "530.00"
type input "0.00"
radio input "true"
type input "17.00"
type input "0.00"
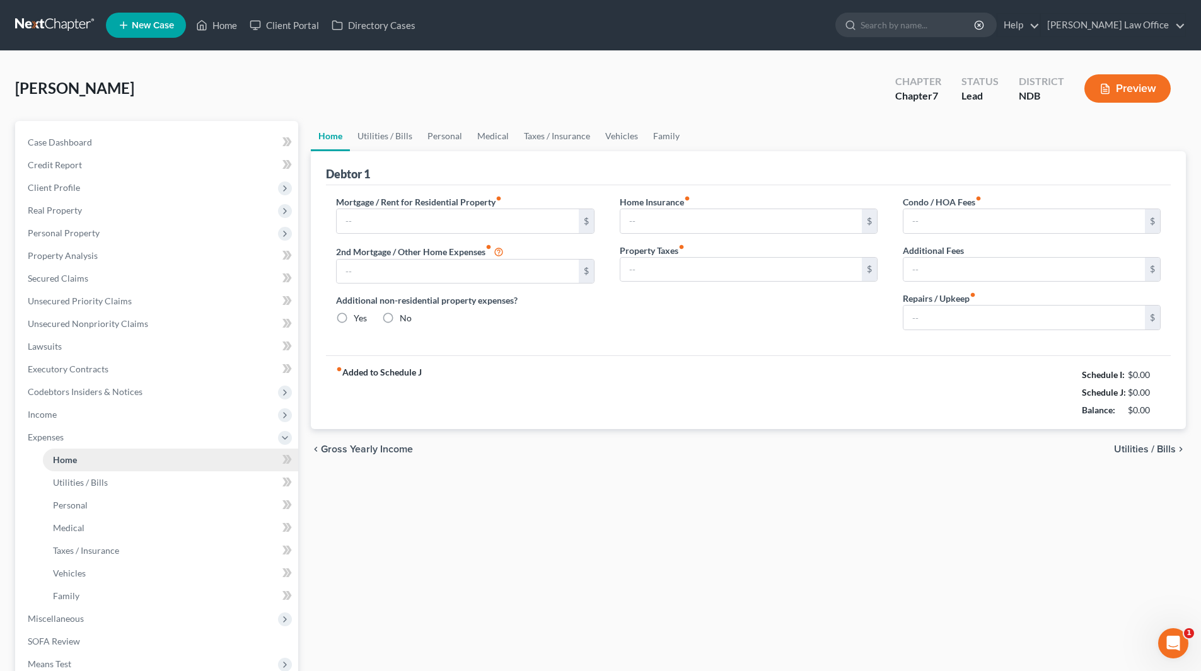
type input "0.00"
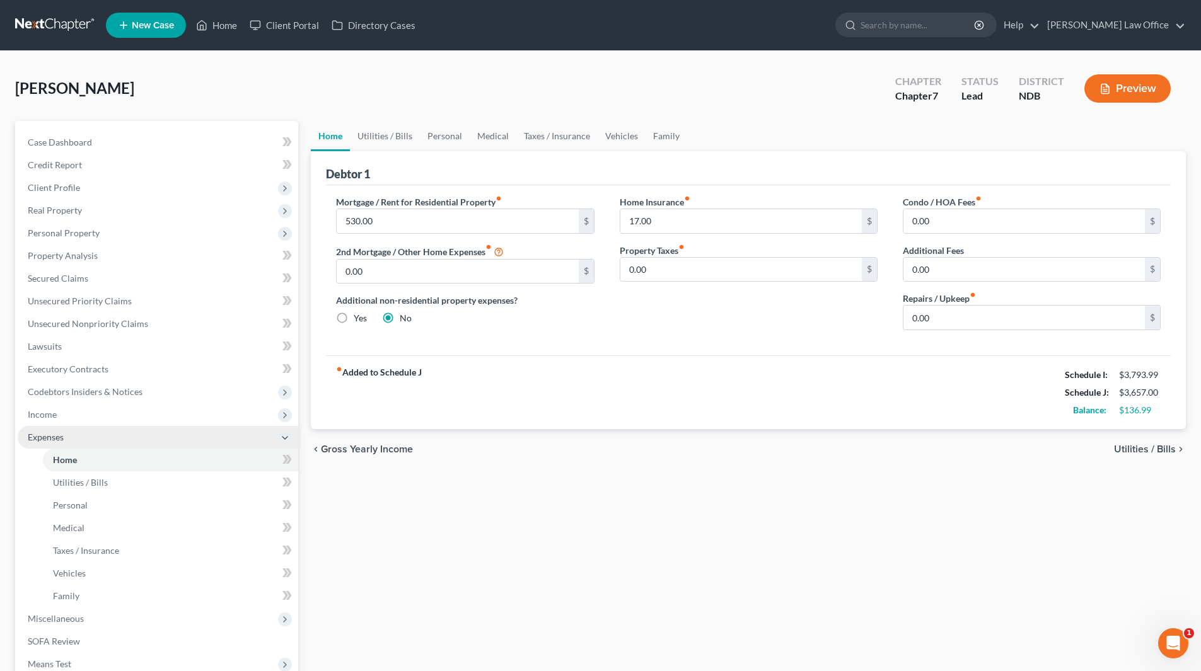
click at [47, 438] on span "Expenses" at bounding box center [46, 437] width 36 height 11
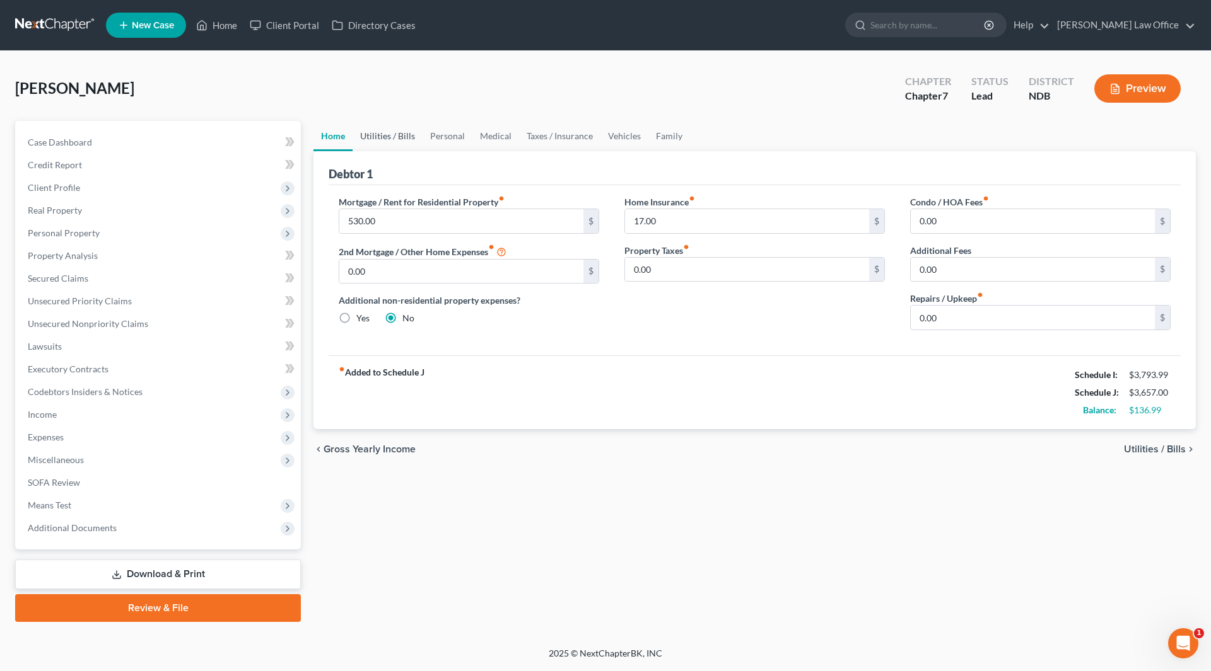
click at [402, 137] on link "Utilities / Bills" at bounding box center [387, 136] width 70 height 30
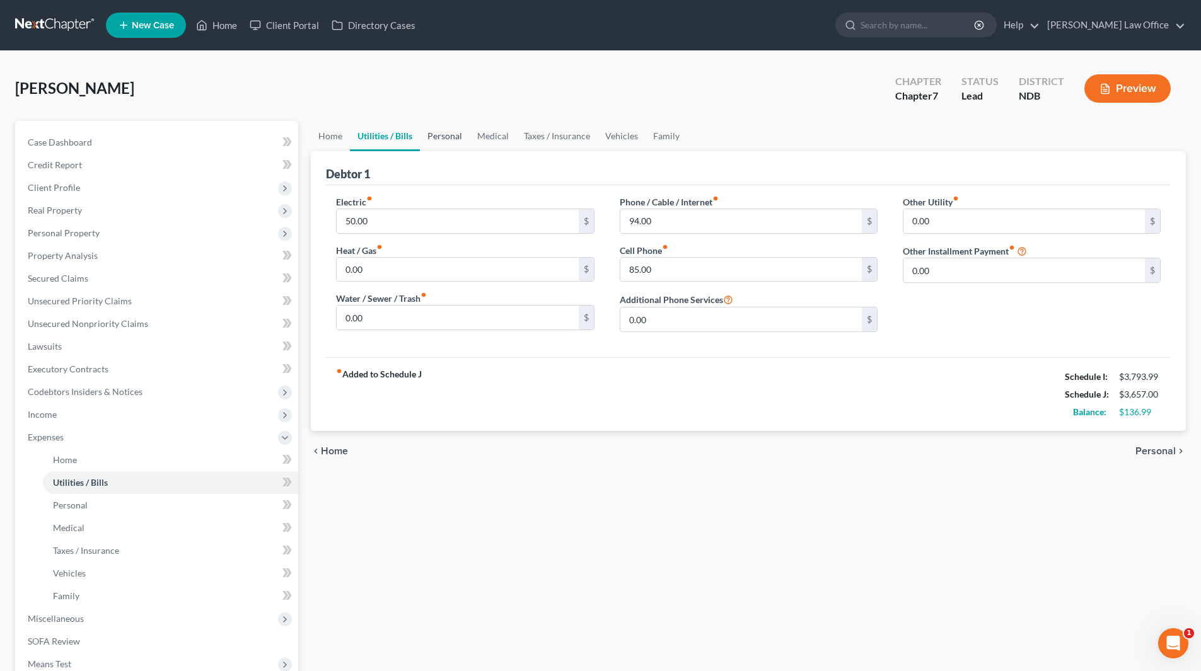
click at [431, 136] on link "Personal" at bounding box center [445, 136] width 50 height 30
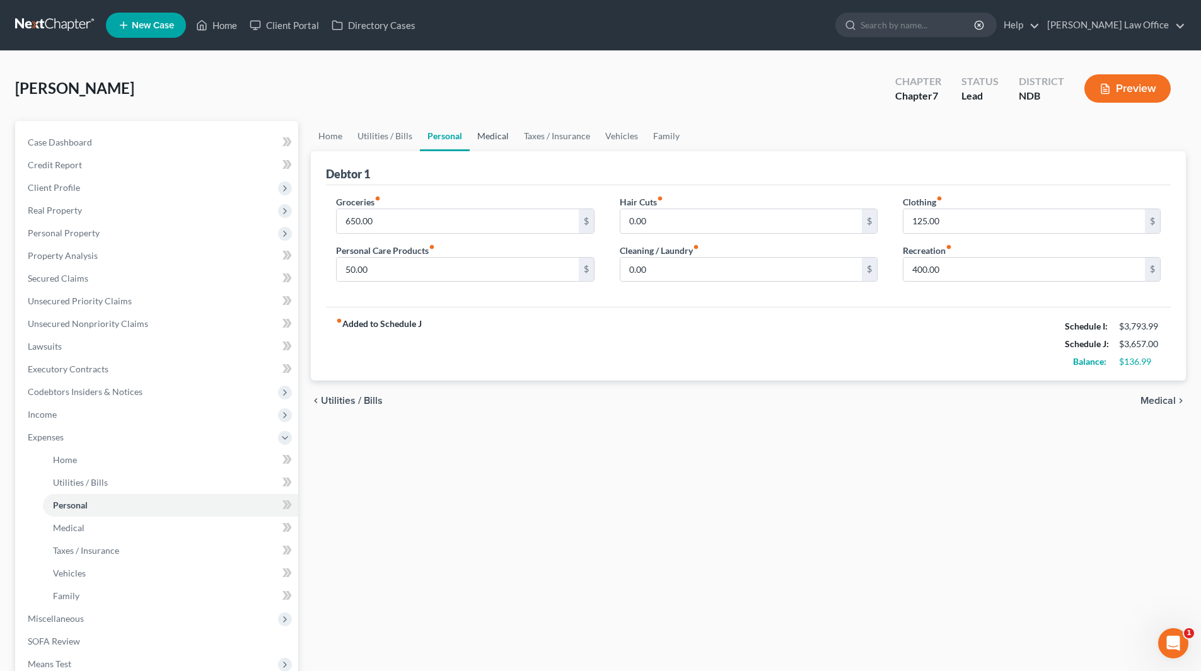
click at [490, 139] on link "Medical" at bounding box center [493, 136] width 47 height 30
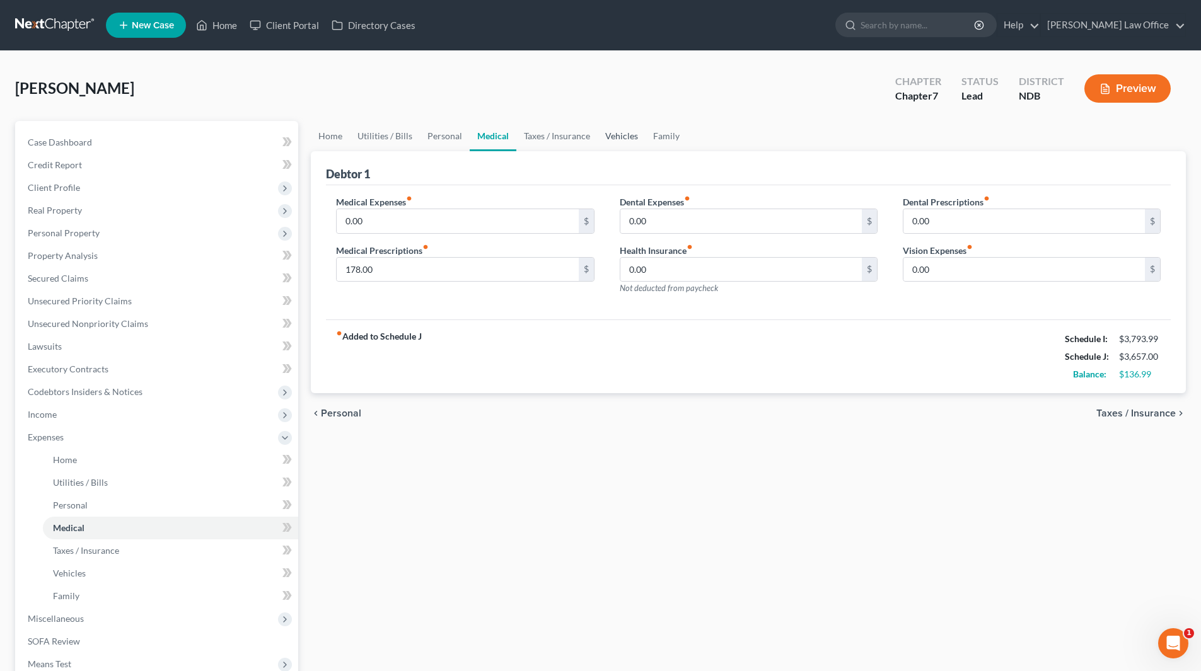
click at [608, 132] on link "Vehicles" at bounding box center [622, 136] width 48 height 30
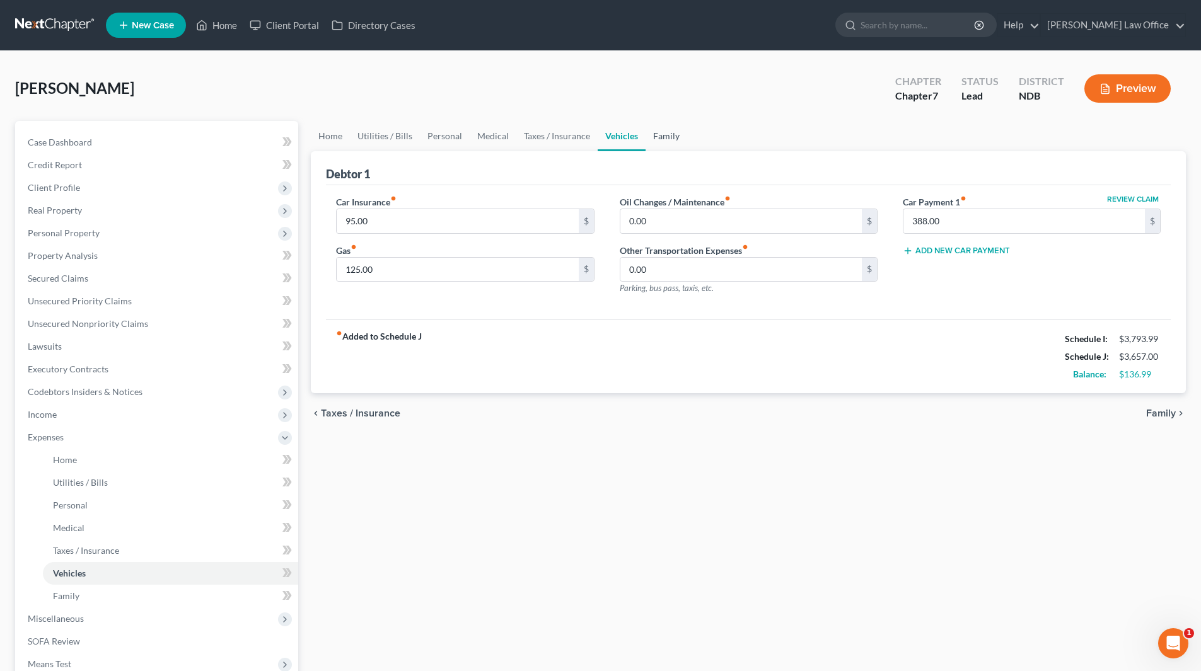
click at [659, 133] on link "Family" at bounding box center [667, 136] width 42 height 30
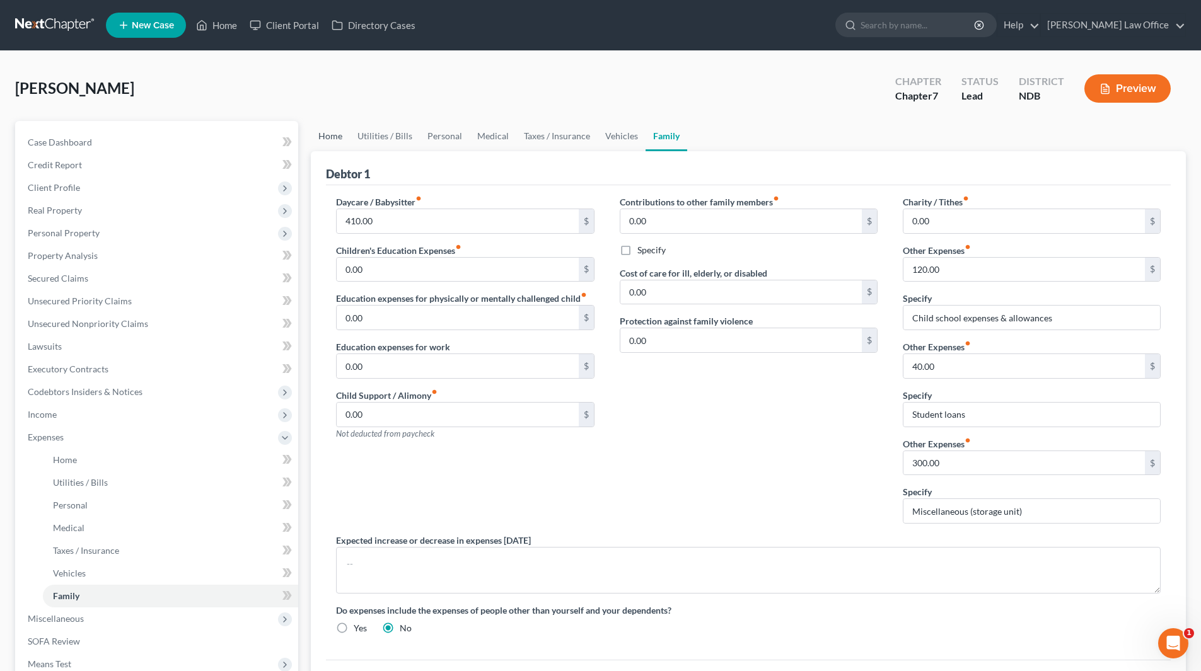
click at [339, 139] on link "Home" at bounding box center [330, 136] width 39 height 30
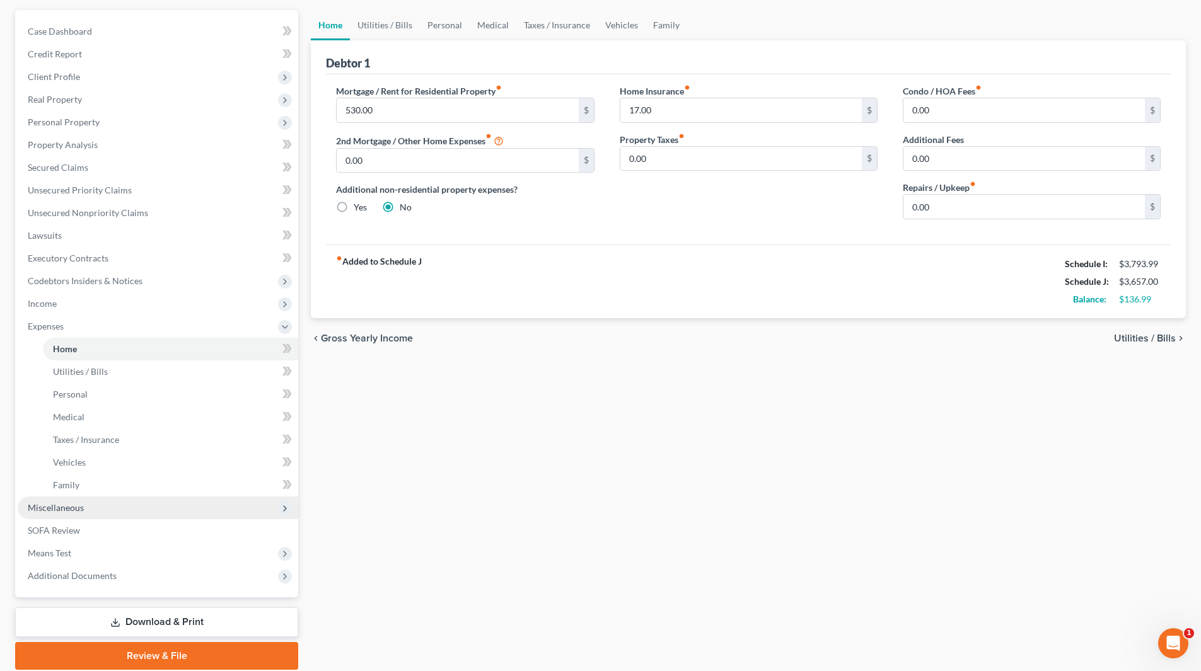
scroll to position [126, 0]
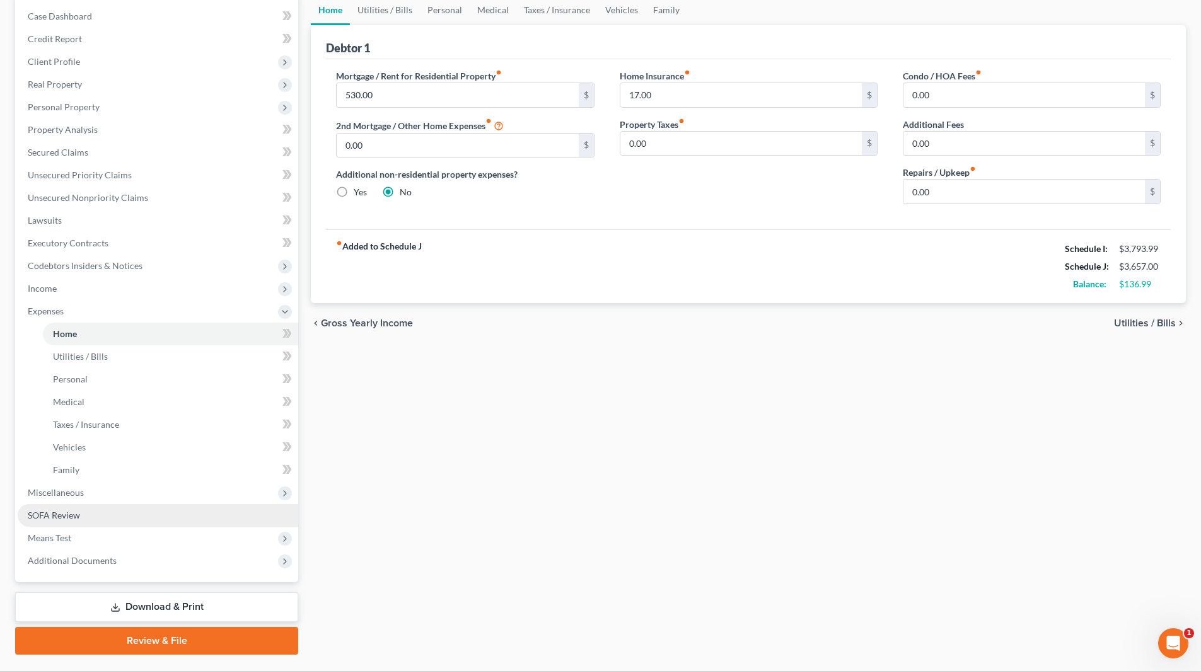
click at [93, 513] on link "SOFA Review" at bounding box center [158, 515] width 281 height 23
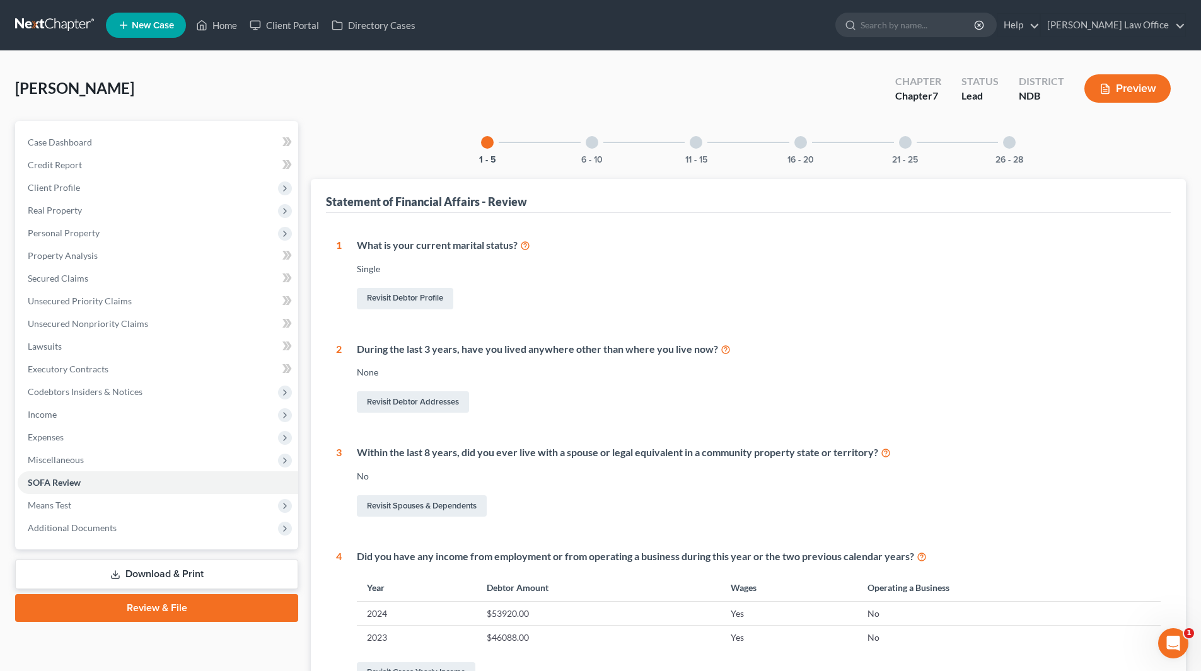
click at [600, 145] on div "6 - 10" at bounding box center [592, 142] width 43 height 43
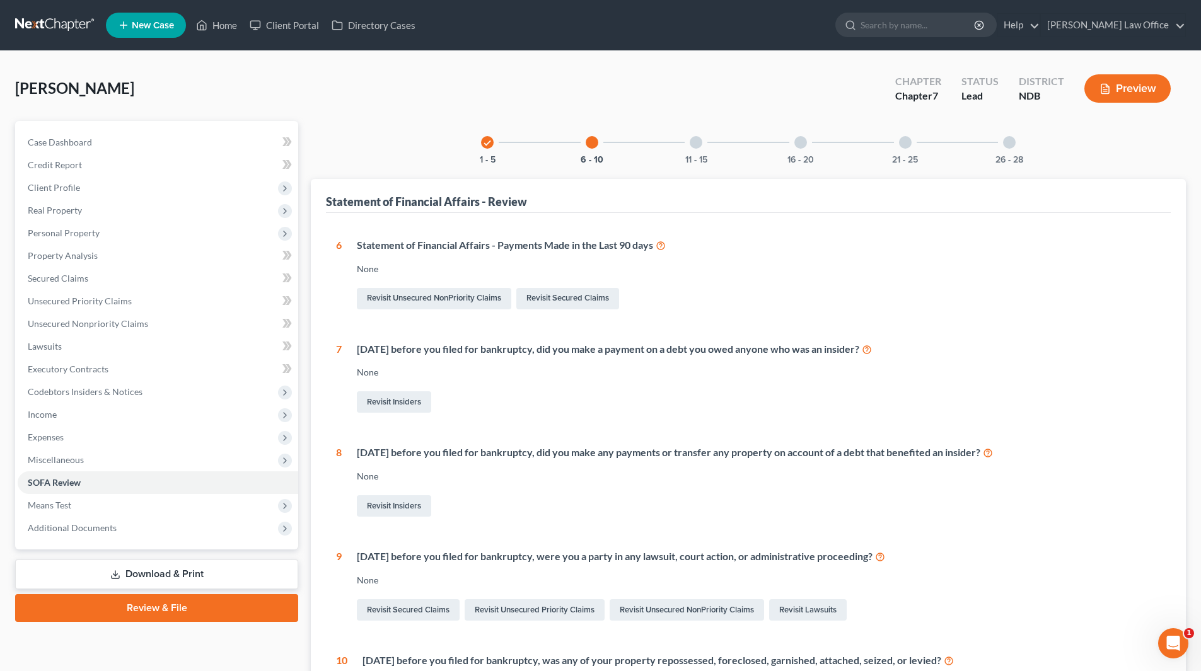
click at [695, 142] on div at bounding box center [696, 142] width 13 height 13
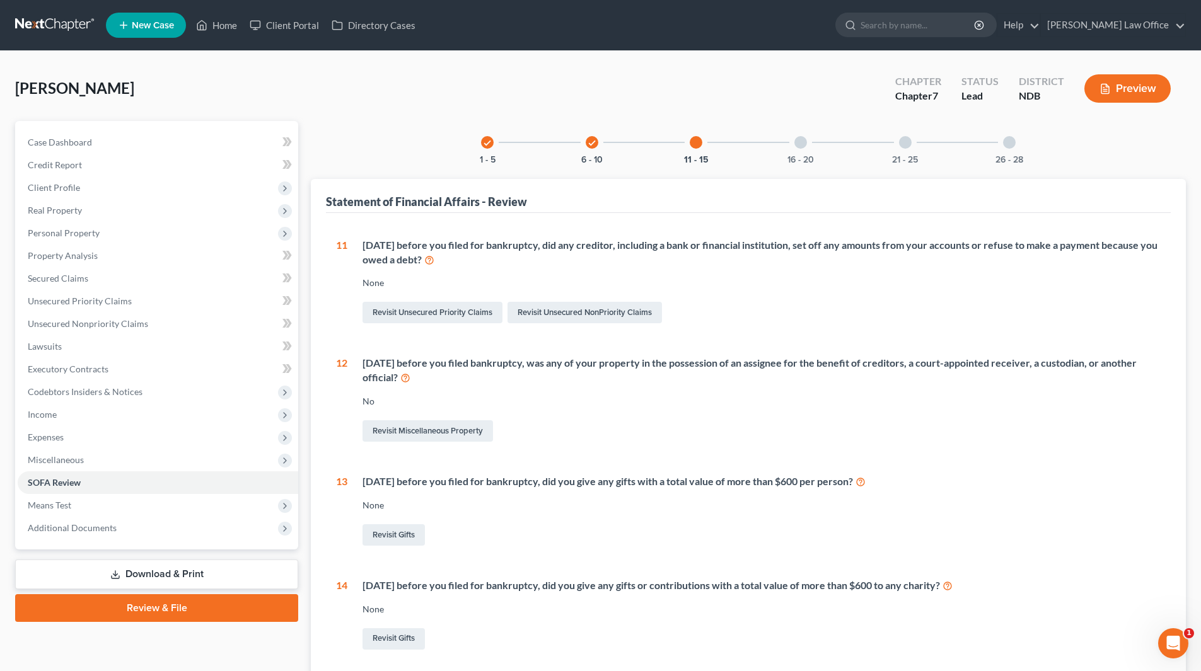
click at [805, 147] on div at bounding box center [800, 142] width 13 height 13
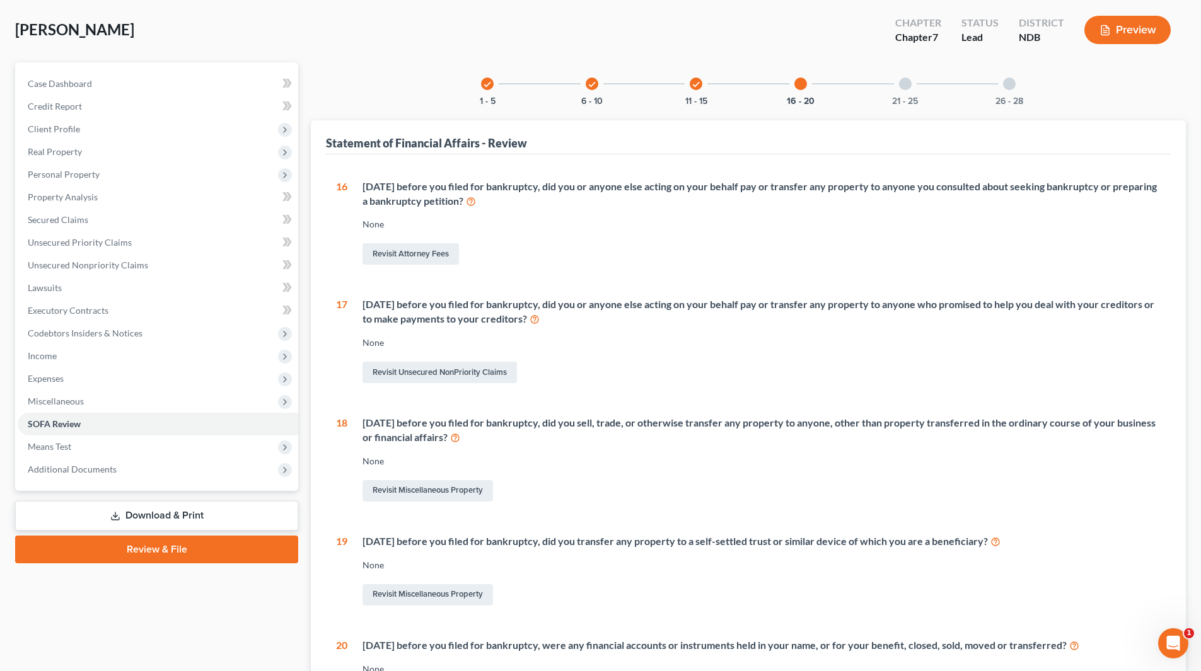
scroll to position [63, 0]
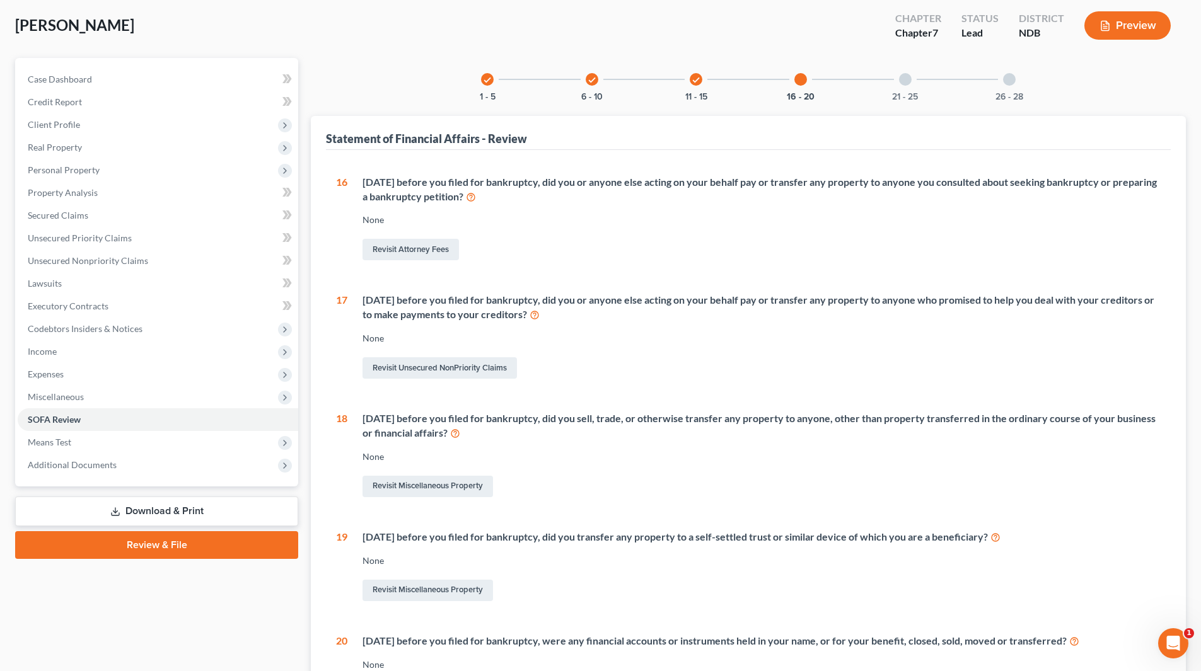
click at [907, 75] on div at bounding box center [905, 79] width 13 height 13
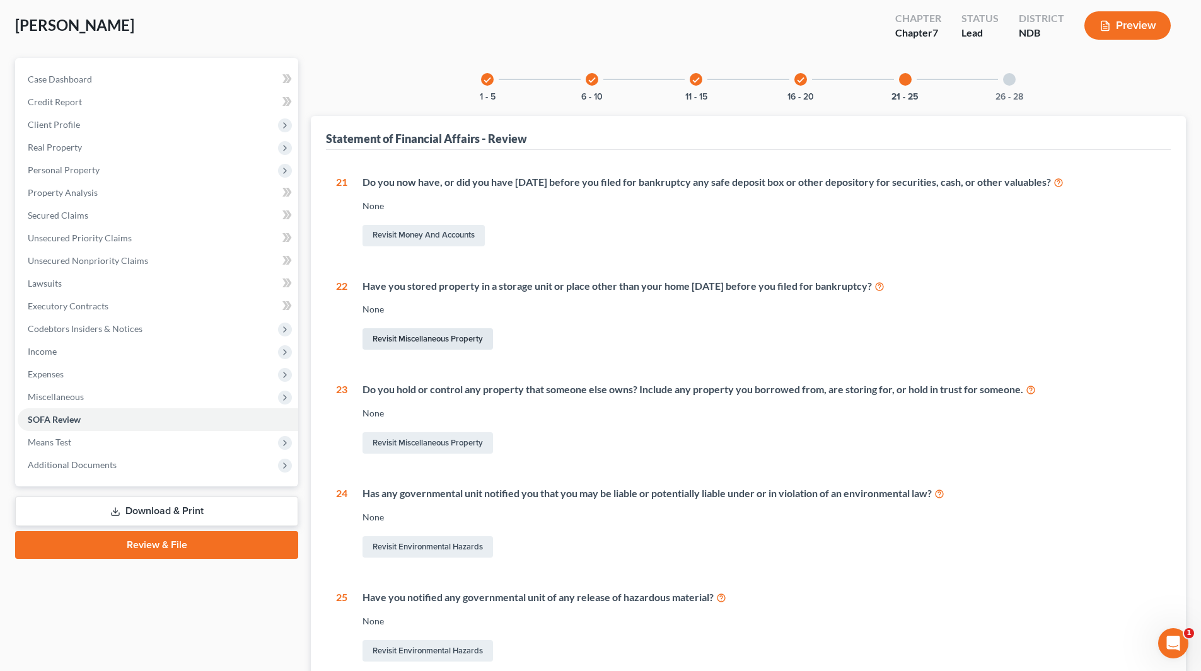
click at [470, 335] on link "Revisit Miscellaneous Property" at bounding box center [428, 338] width 131 height 21
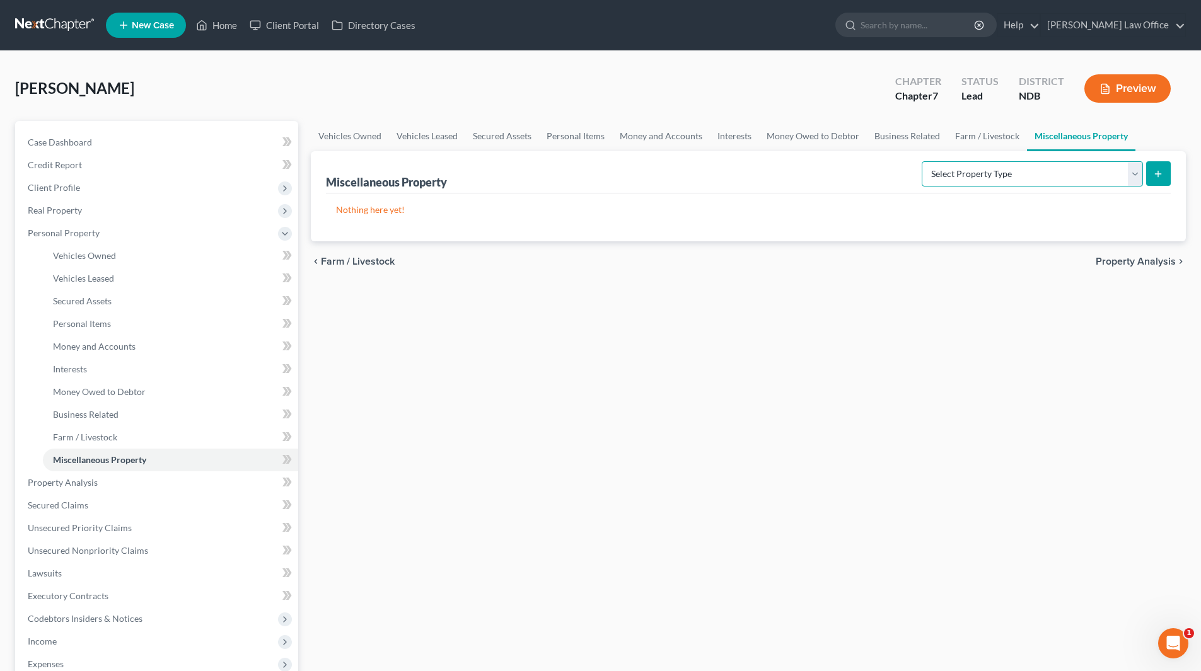
click at [959, 170] on select "Select Property Type Assigned for Creditor Benefit [DATE] (SOFA: 12) Holding fo…" at bounding box center [1032, 173] width 221 height 25
select select "stored_within_1_year"
click at [922, 161] on select "Select Property Type Assigned for Creditor Benefit [DATE] (SOFA: 12) Holding fo…" at bounding box center [1032, 173] width 221 height 25
click at [1167, 169] on button "submit" at bounding box center [1158, 173] width 25 height 25
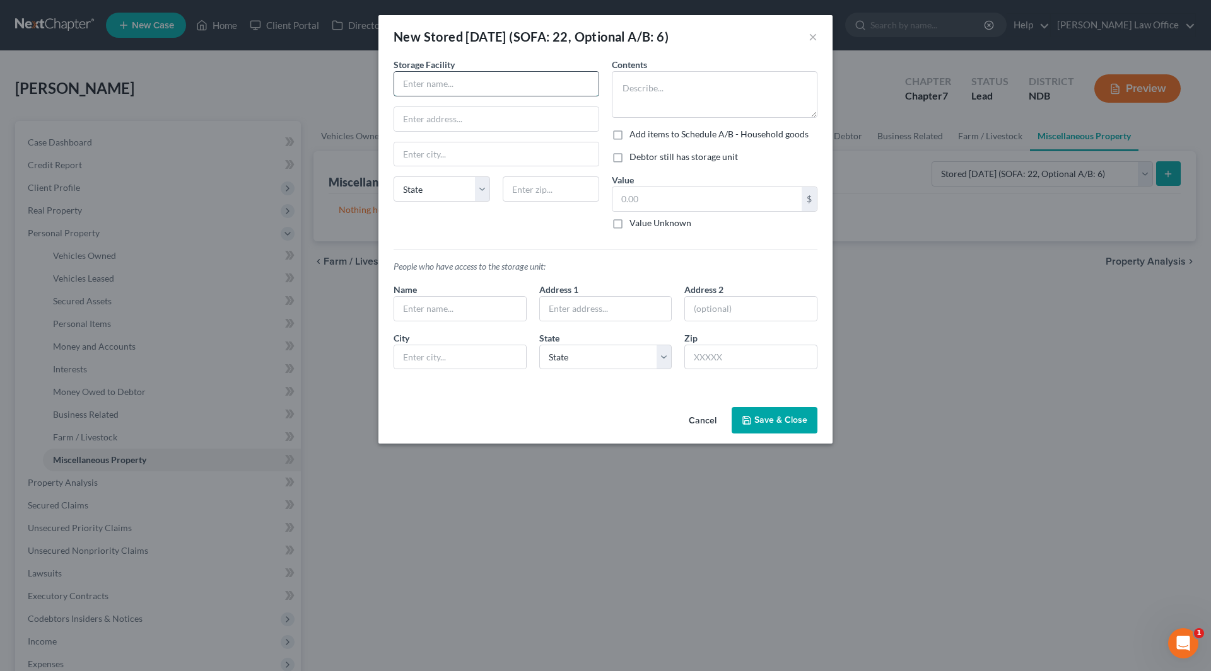
click at [465, 78] on input "text" at bounding box center [496, 84] width 204 height 24
type input "[GEOGRAPHIC_DATA]"
type input "[STREET_ADDRESS]"
type input "Fargo"
select select "29"
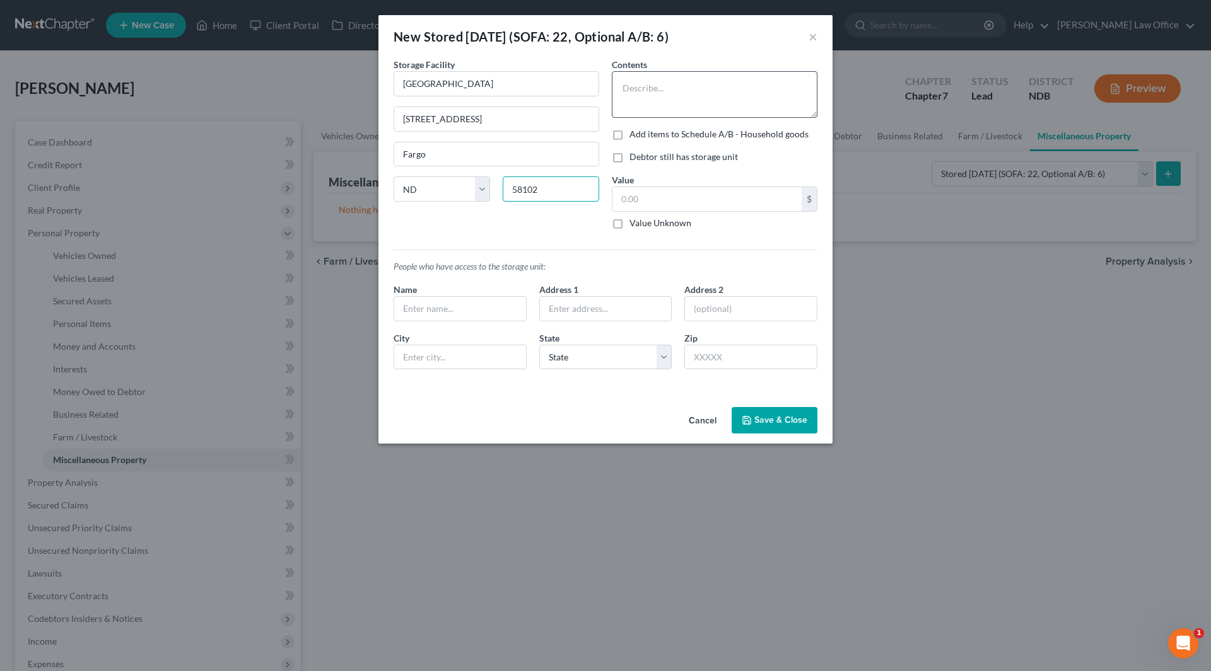
type input "58102"
click at [758, 92] on textarea at bounding box center [715, 94] width 206 height 47
type textarea "M"
type textarea "Sister's property - clothes and misc household goods; minimal value; Mother's p…"
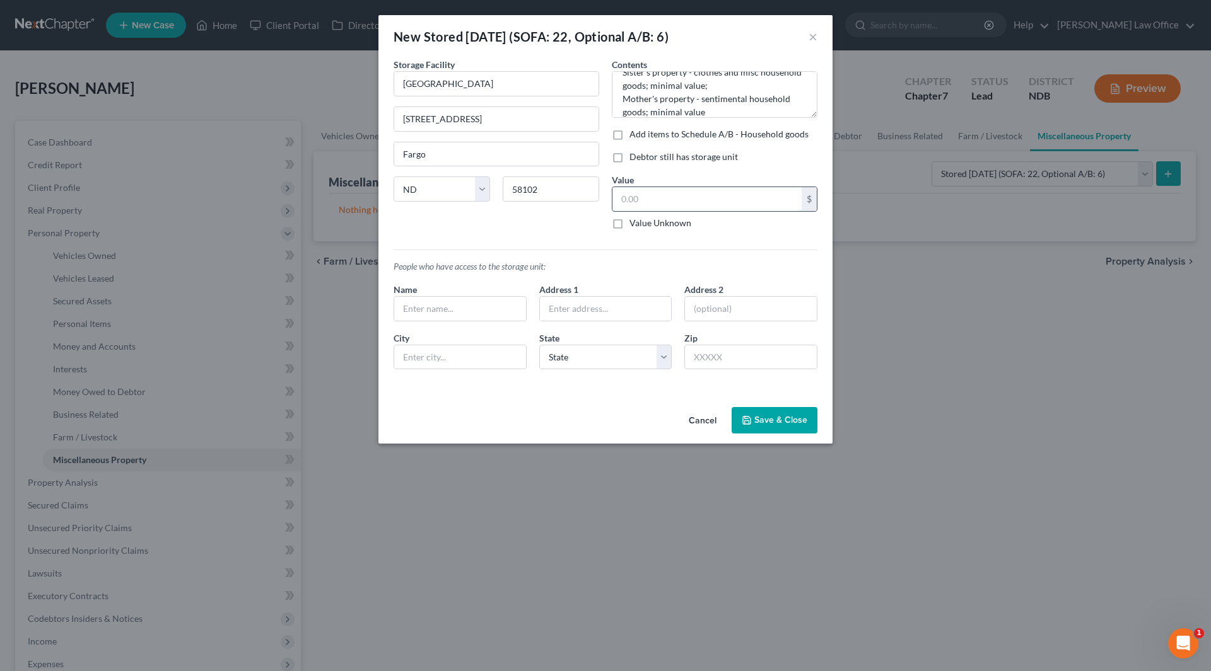
click at [666, 204] on input "text" at bounding box center [706, 199] width 189 height 24
type input "0.00"
click at [479, 308] on input "text" at bounding box center [460, 309] width 132 height 24
type input "[PERSON_NAME]"
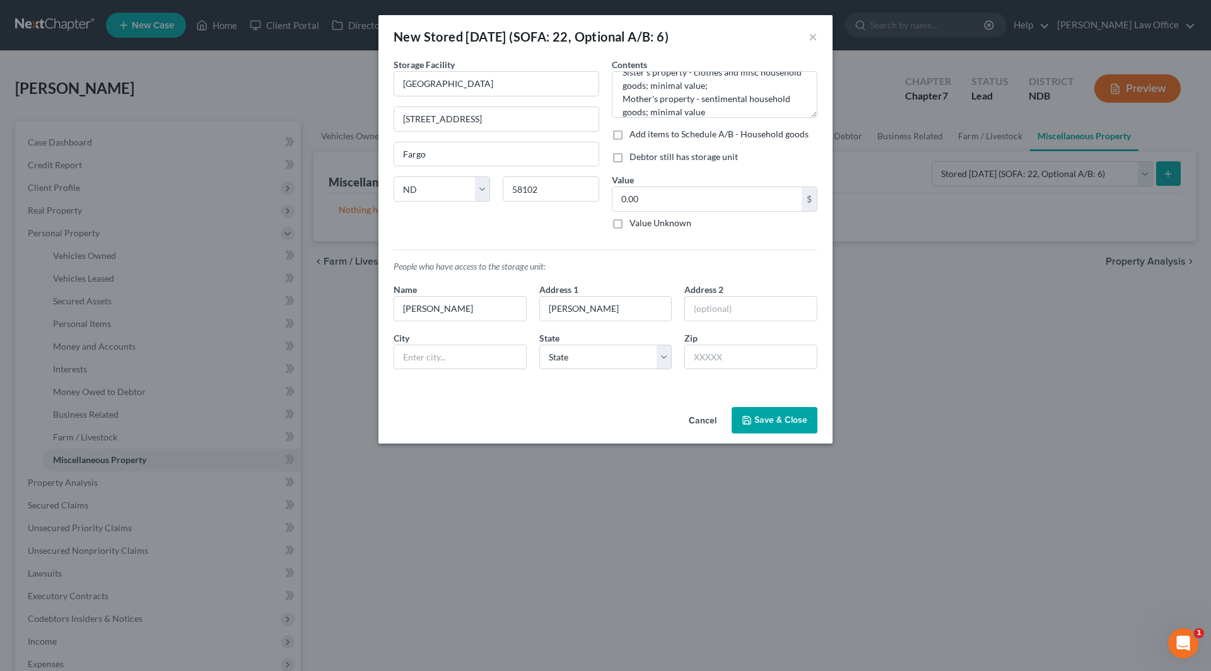
click at [762, 427] on button "Save & Close" at bounding box center [774, 420] width 86 height 26
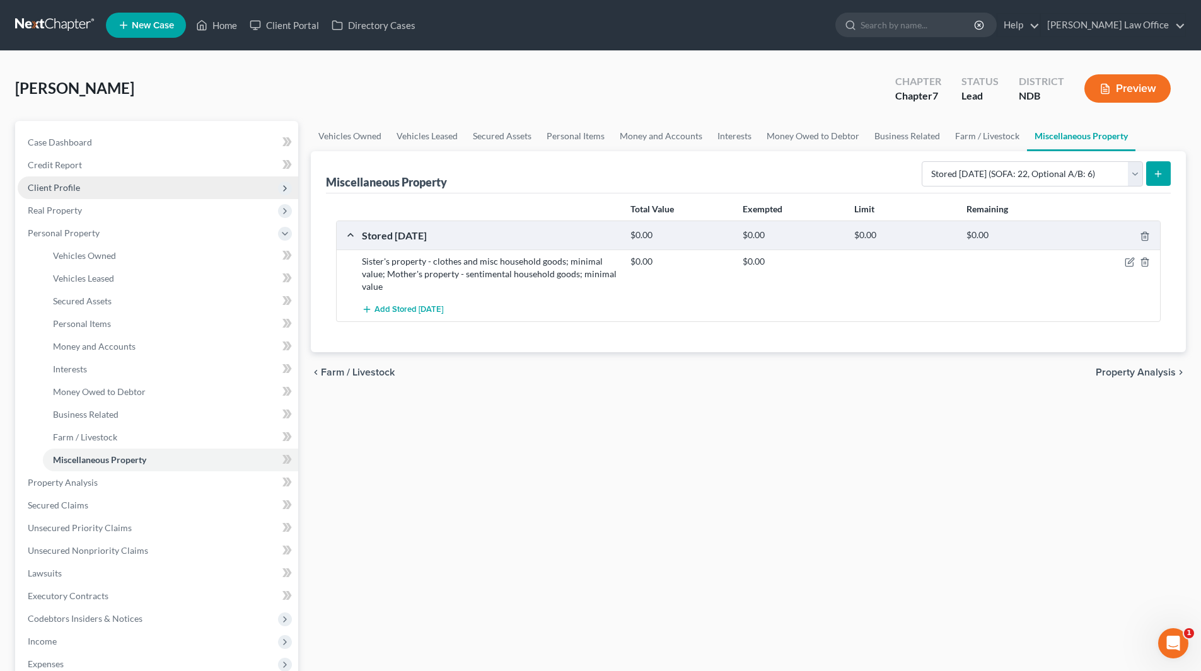
click at [60, 182] on span "Client Profile" at bounding box center [54, 187] width 52 height 11
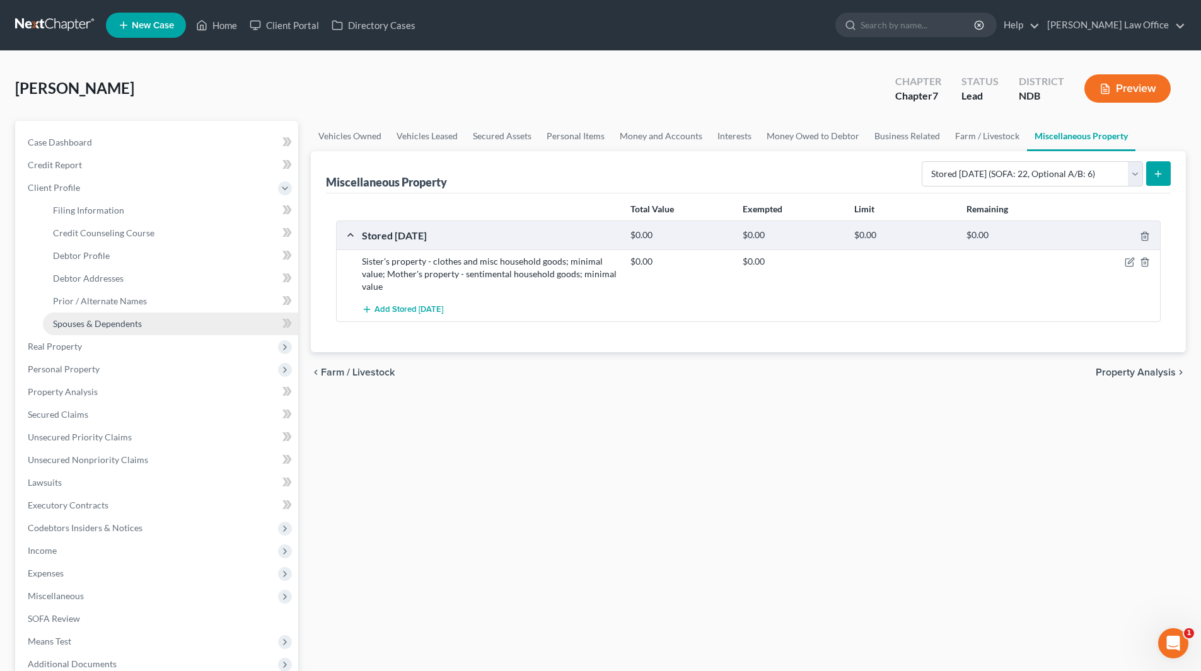
click at [81, 322] on span "Spouses & Dependents" at bounding box center [97, 323] width 89 height 11
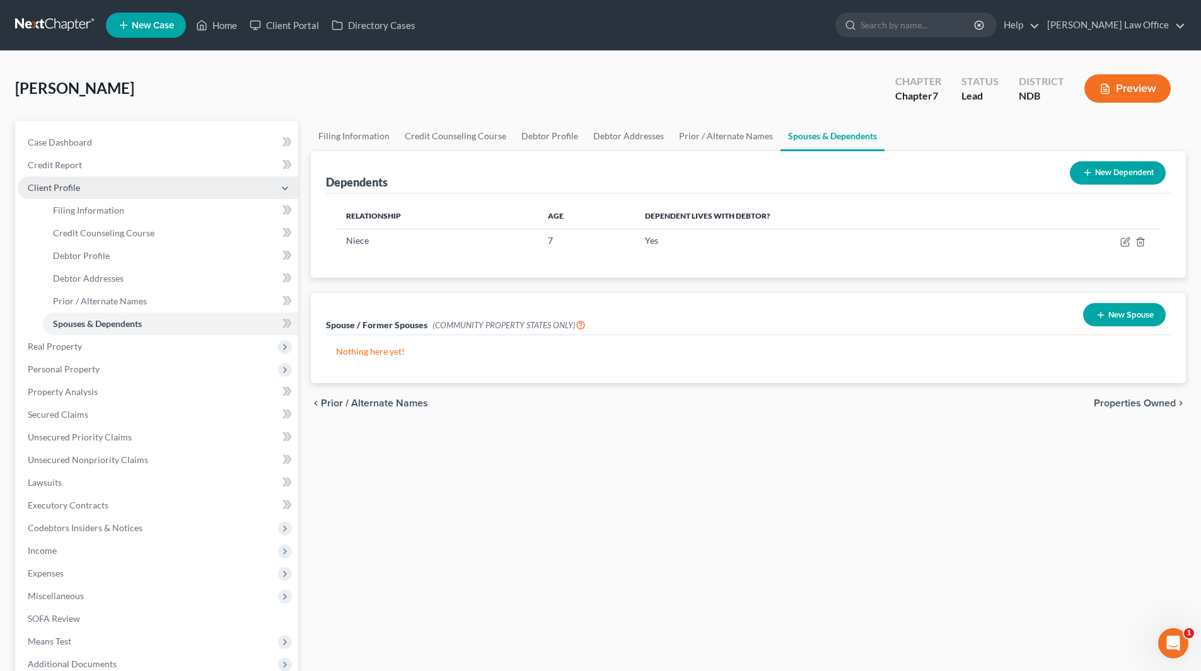
click at [44, 190] on span "Client Profile" at bounding box center [54, 187] width 52 height 11
